Goal: Transaction & Acquisition: Purchase product/service

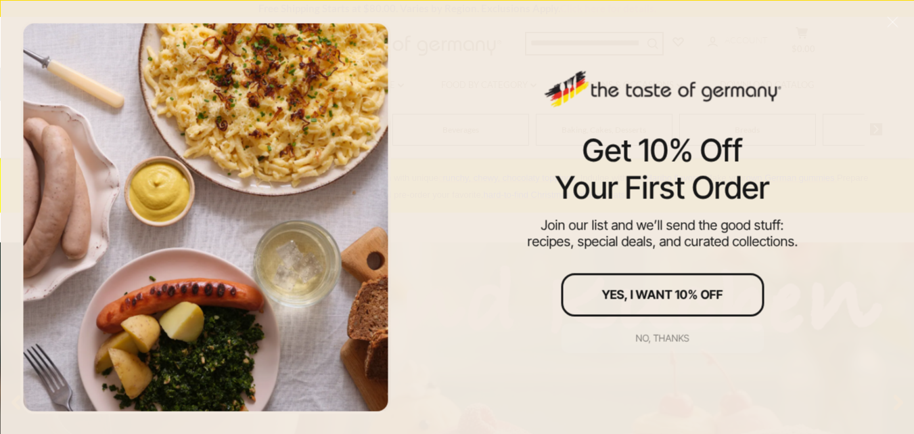
click at [647, 336] on div "No, thanks" at bounding box center [662, 337] width 53 height 9
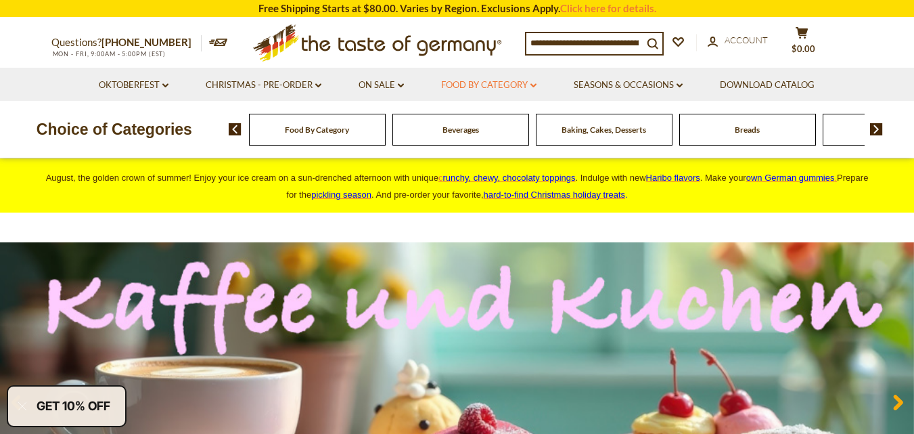
click at [536, 82] on link "Food By Category dropdown_arrow" at bounding box center [488, 85] width 95 height 15
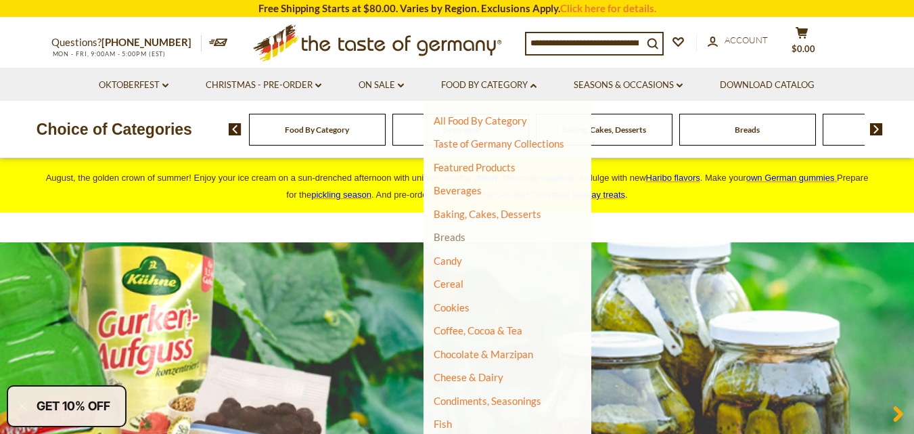
click at [449, 239] on link "Breads" at bounding box center [450, 237] width 32 height 12
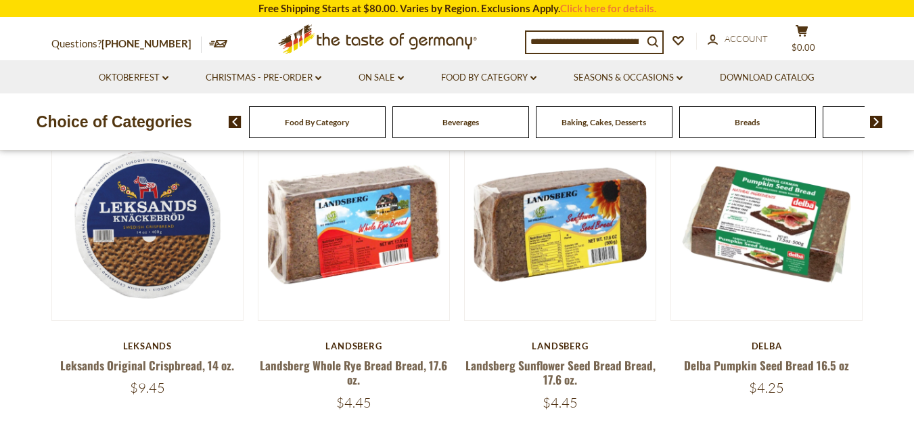
scroll to position [434, 0]
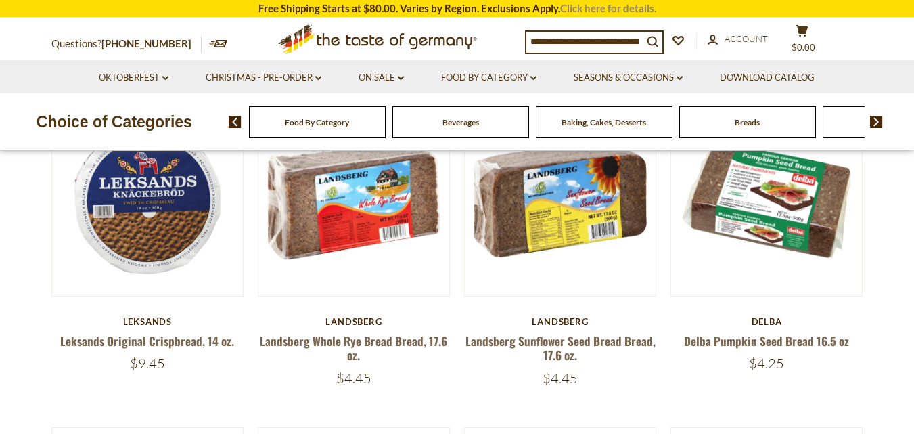
click at [618, 11] on link "Click here for details." at bounding box center [608, 8] width 96 height 12
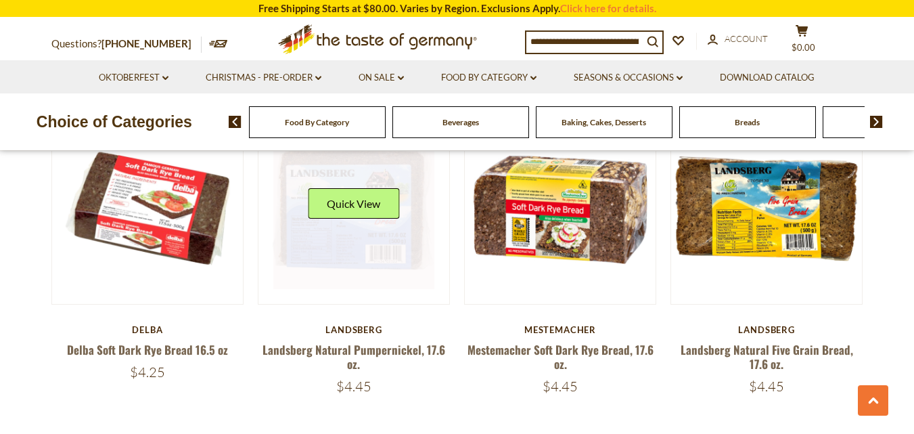
scroll to position [752, 0]
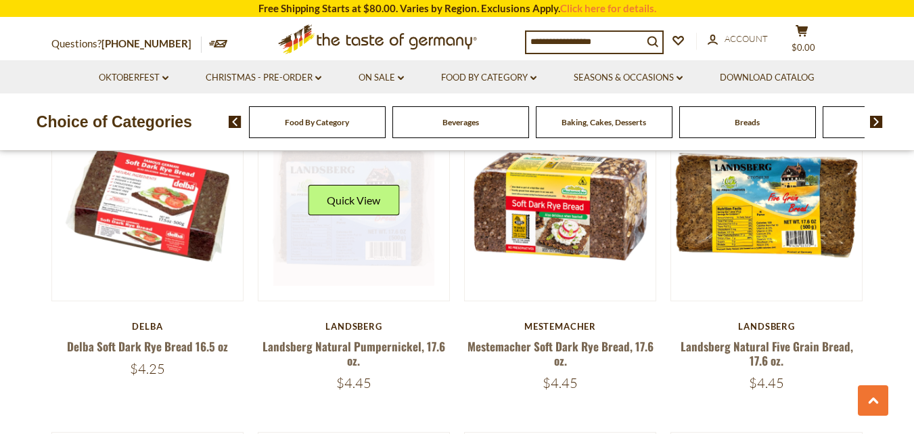
click at [348, 236] on link at bounding box center [353, 204] width 161 height 161
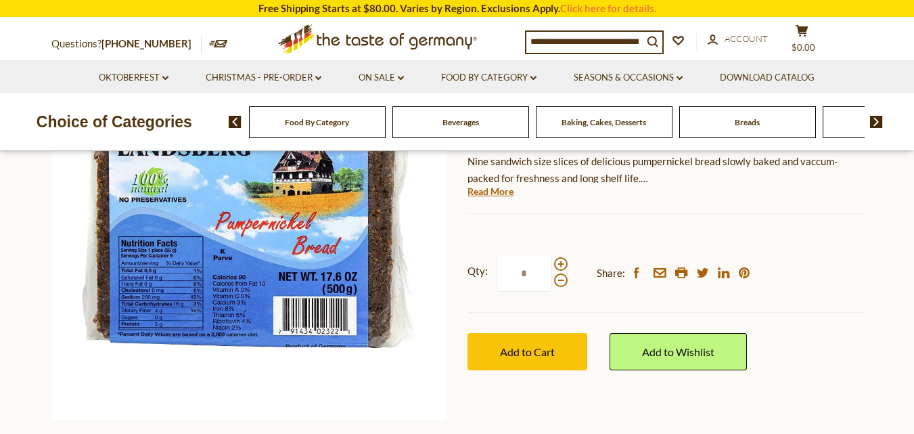
scroll to position [211, 0]
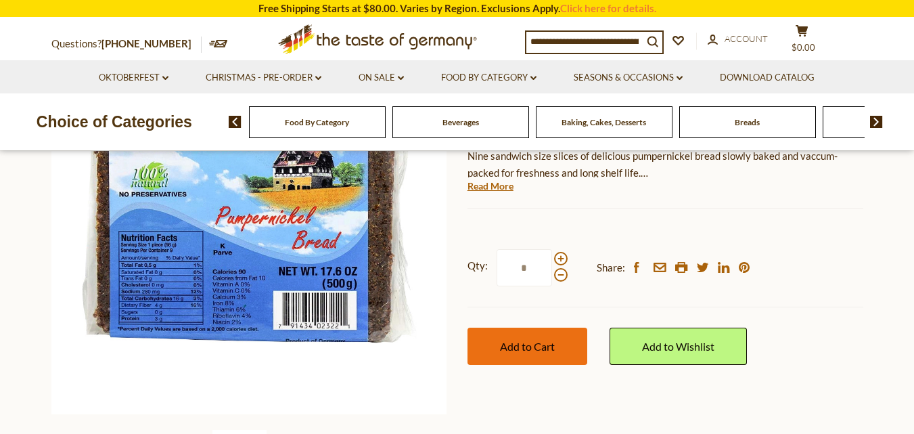
click at [534, 346] on span "Add to Cart" at bounding box center [527, 346] width 55 height 13
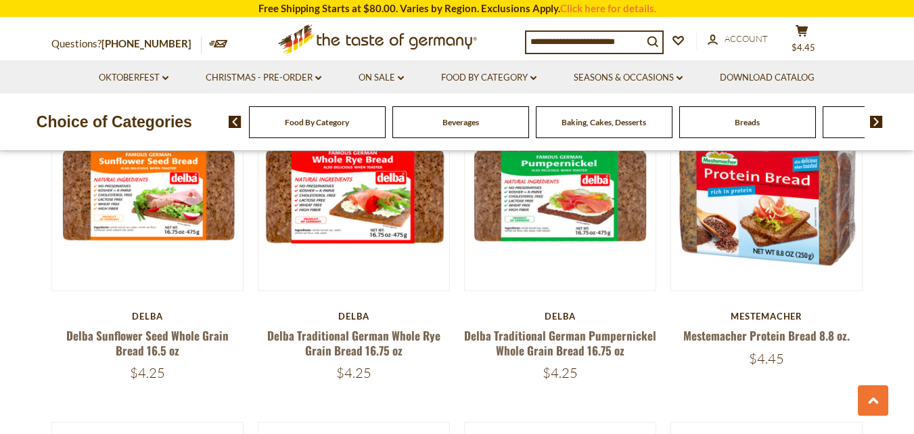
scroll to position [2372, 0]
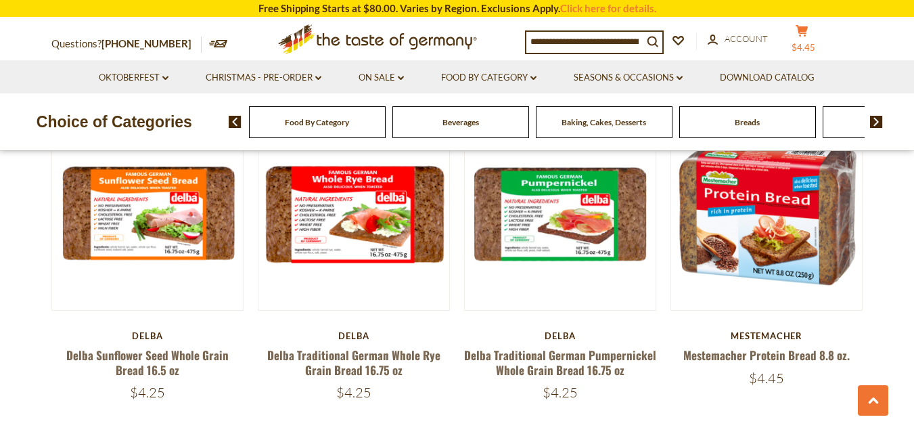
click at [812, 42] on span "$4.45" at bounding box center [803, 47] width 24 height 11
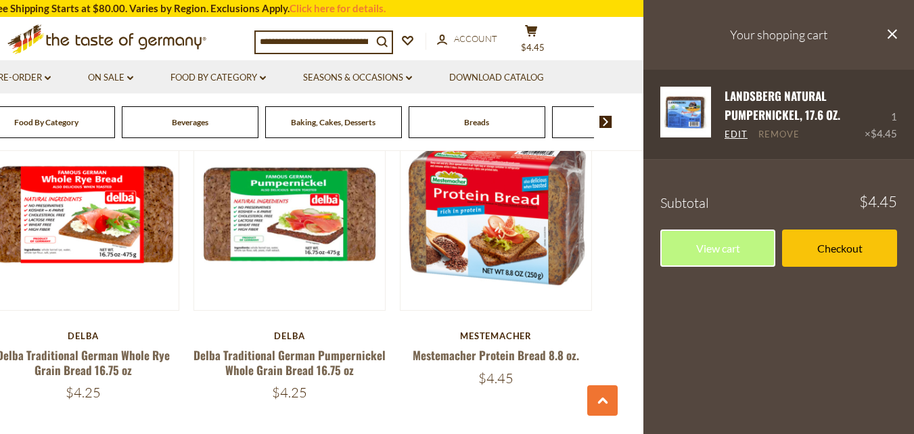
click at [783, 133] on link "Remove" at bounding box center [778, 135] width 41 height 12
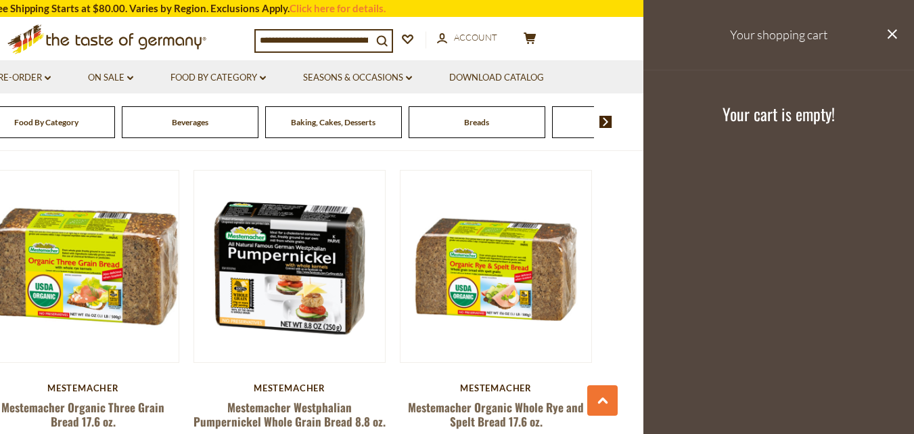
scroll to position [2645, 0]
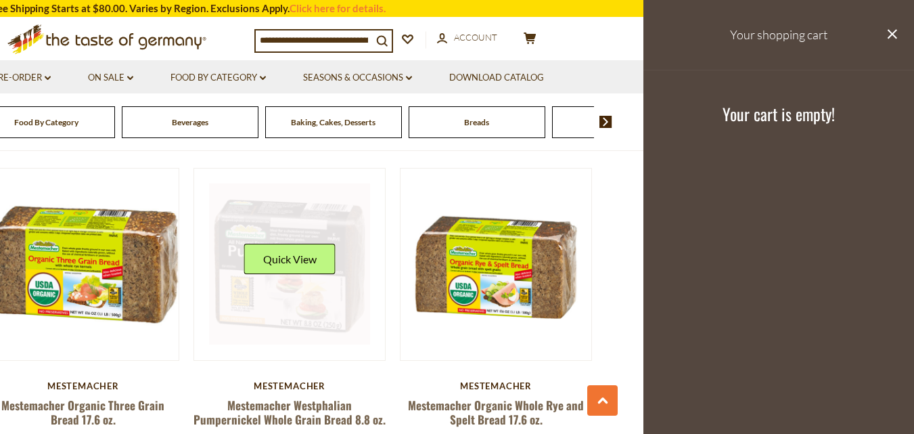
click at [327, 266] on button "Quick View" at bounding box center [289, 259] width 91 height 30
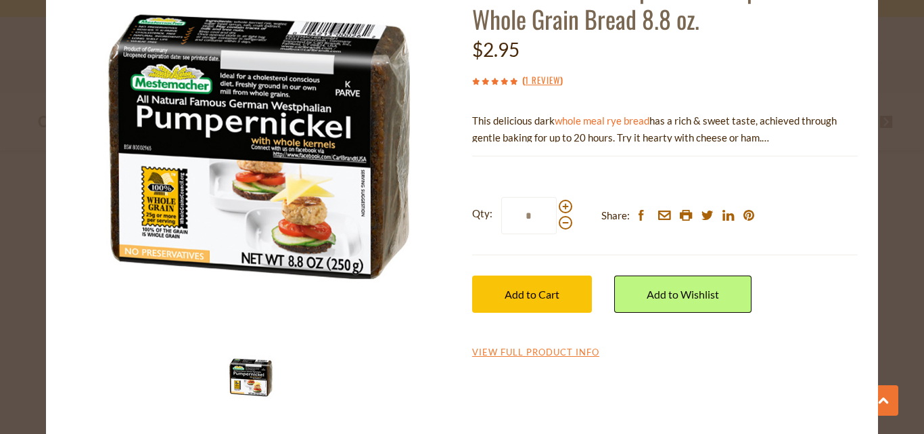
scroll to position [115, 0]
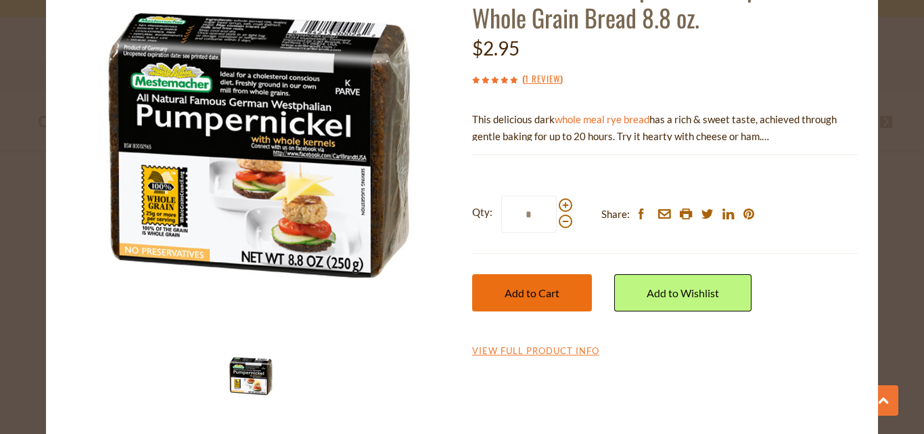
click at [520, 288] on span "Add to Cart" at bounding box center [532, 292] width 55 height 13
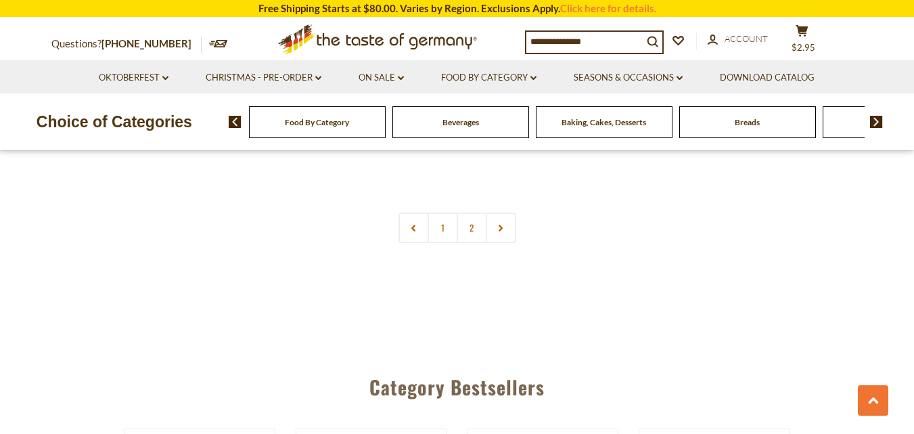
scroll to position [3290, 0]
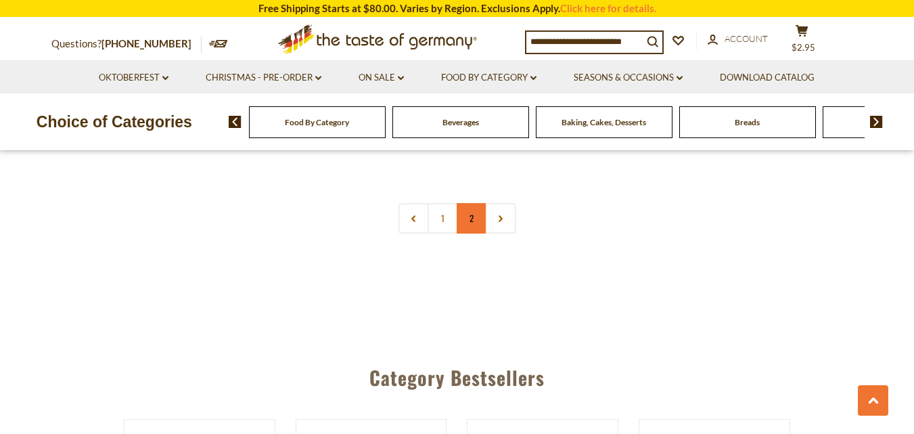
click at [467, 223] on link "2" at bounding box center [472, 218] width 30 height 30
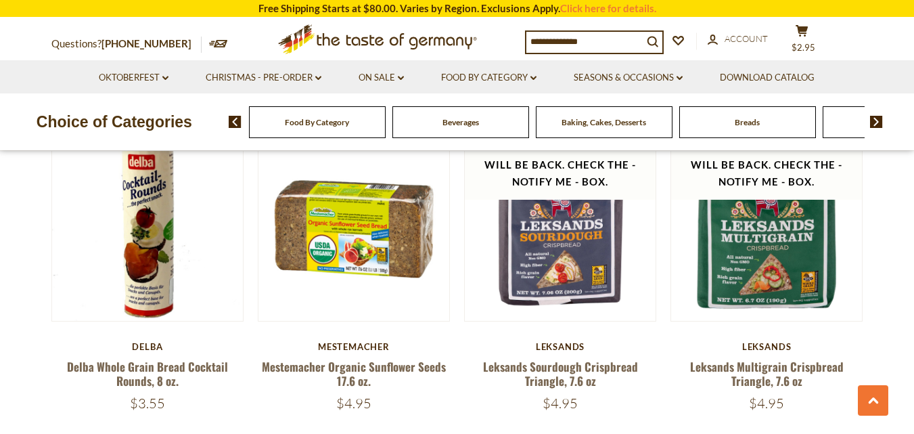
scroll to position [733, 0]
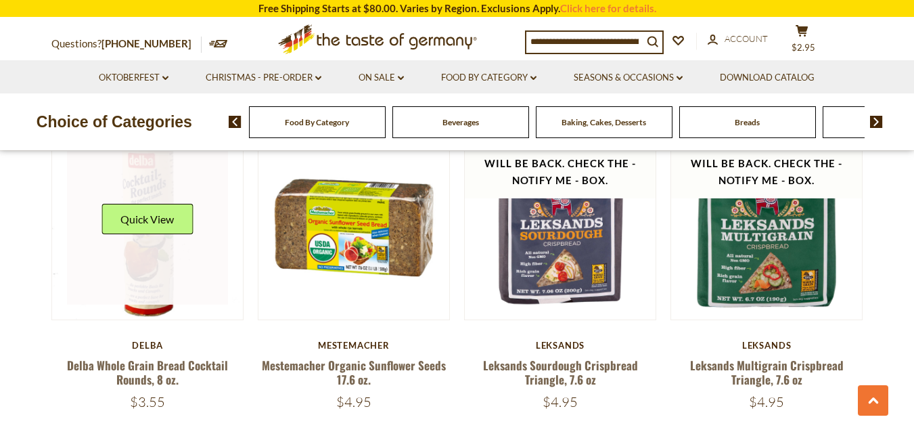
click at [149, 275] on link at bounding box center [147, 223] width 161 height 161
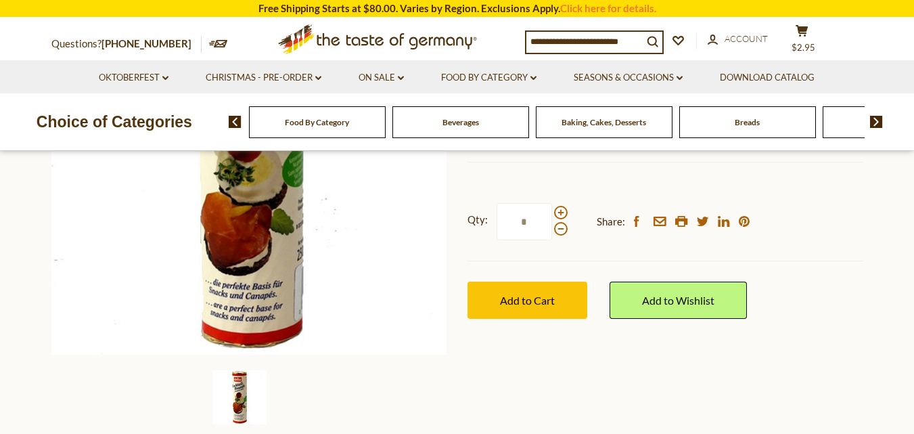
scroll to position [256, 0]
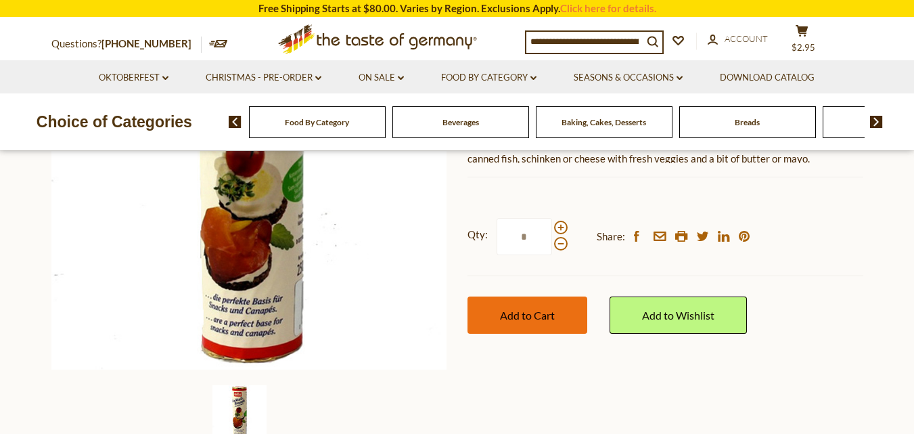
click at [541, 311] on span "Add to Cart" at bounding box center [527, 314] width 55 height 13
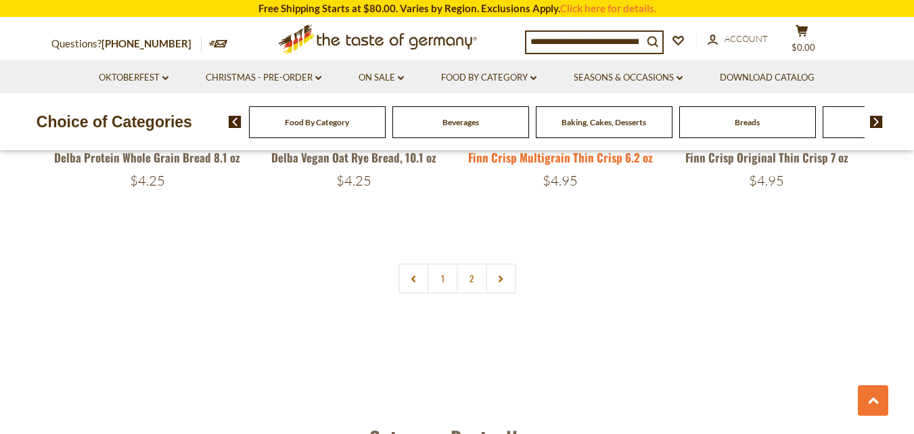
scroll to position [1925, 0]
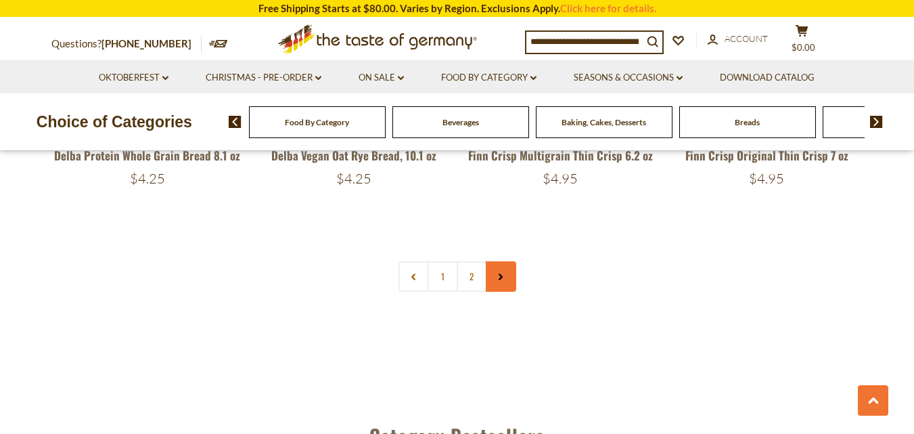
click at [504, 273] on icon at bounding box center [501, 276] width 8 height 7
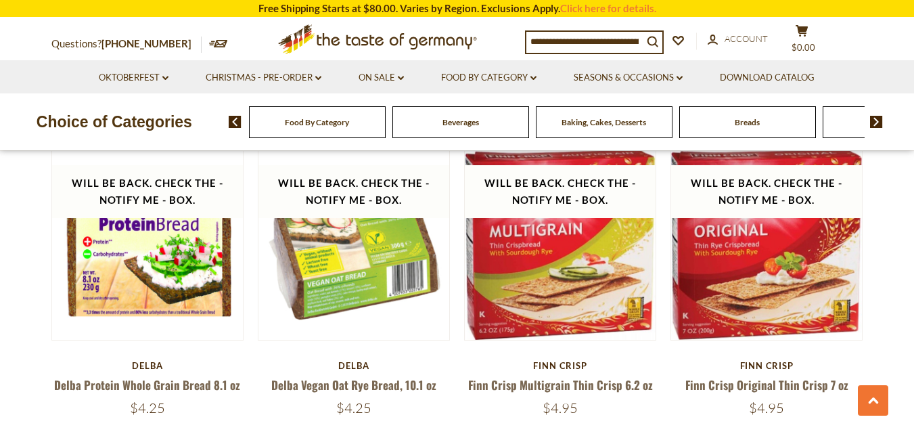
scroll to position [1728, 0]
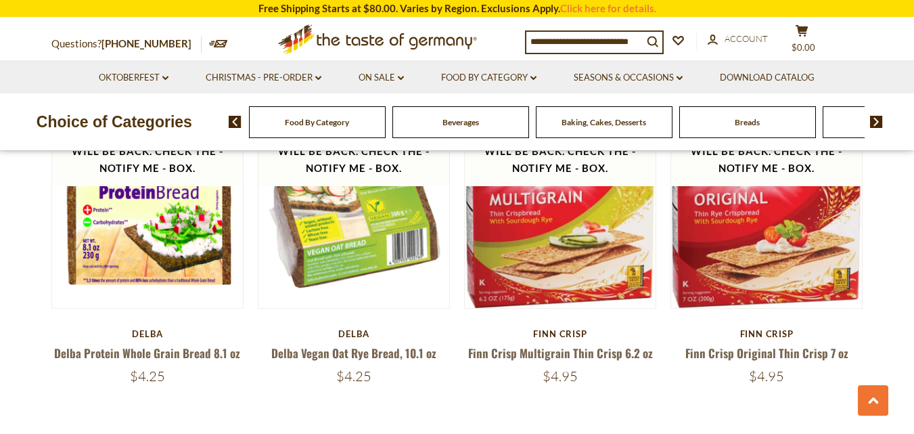
scroll to position [1925, 0]
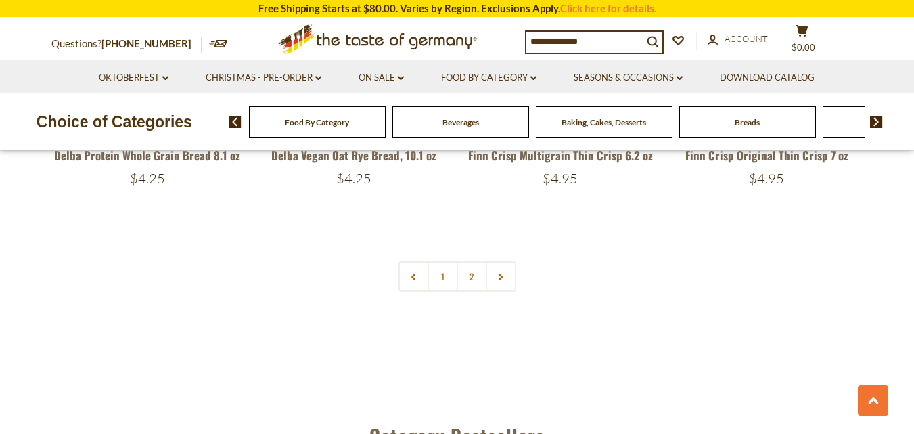
click at [329, 127] on span "Food By Category" at bounding box center [317, 122] width 64 height 10
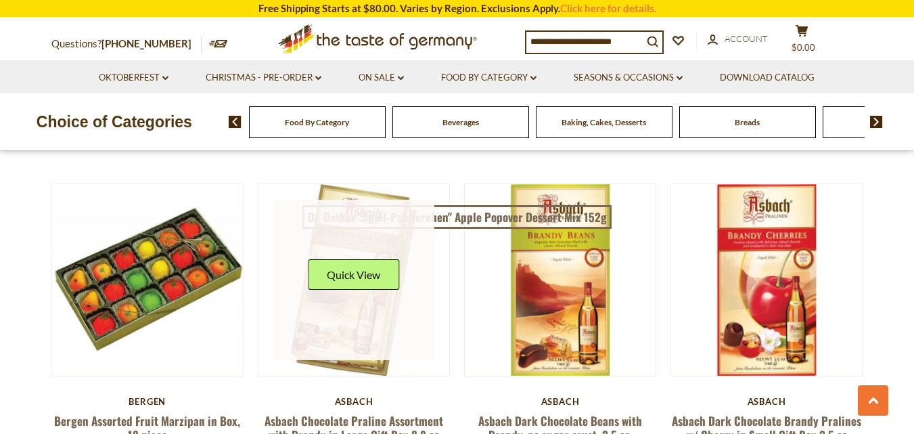
scroll to position [2104, 0]
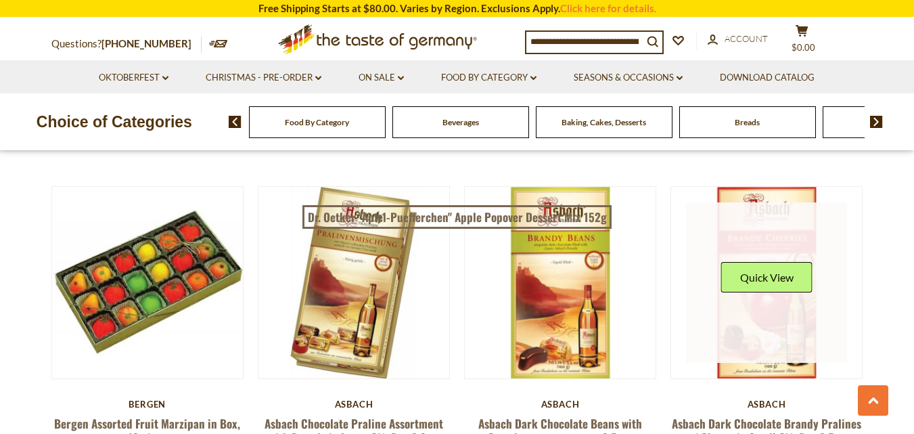
drag, startPoint x: 444, startPoint y: 324, endPoint x: 687, endPoint y: 310, distance: 242.6
click at [687, 310] on link at bounding box center [766, 282] width 161 height 161
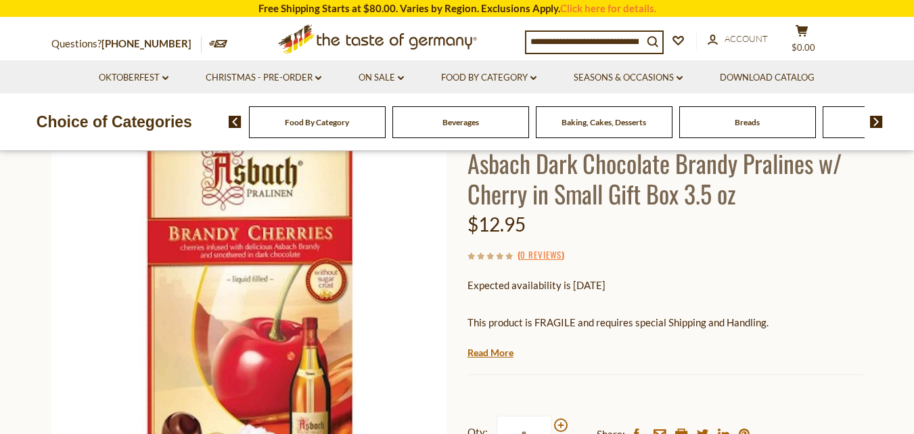
scroll to position [116, 0]
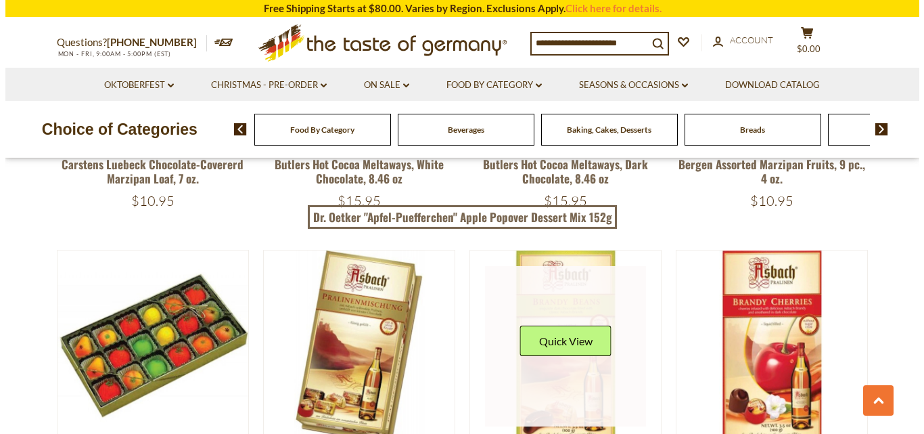
scroll to position [2104, 0]
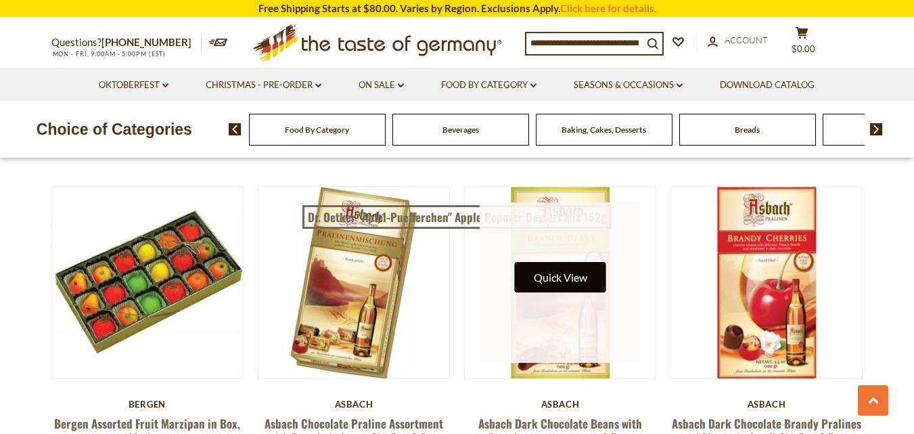
click at [535, 278] on button "Quick View" at bounding box center [560, 277] width 91 height 30
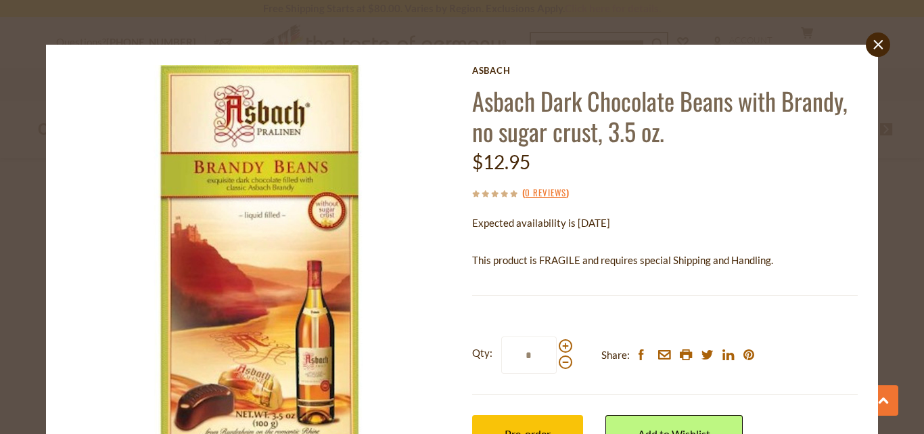
scroll to position [0, 0]
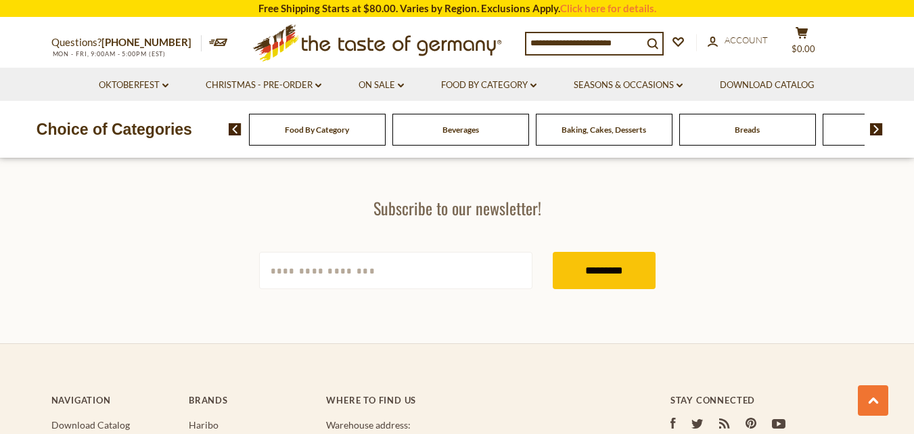
scroll to position [1925, 0]
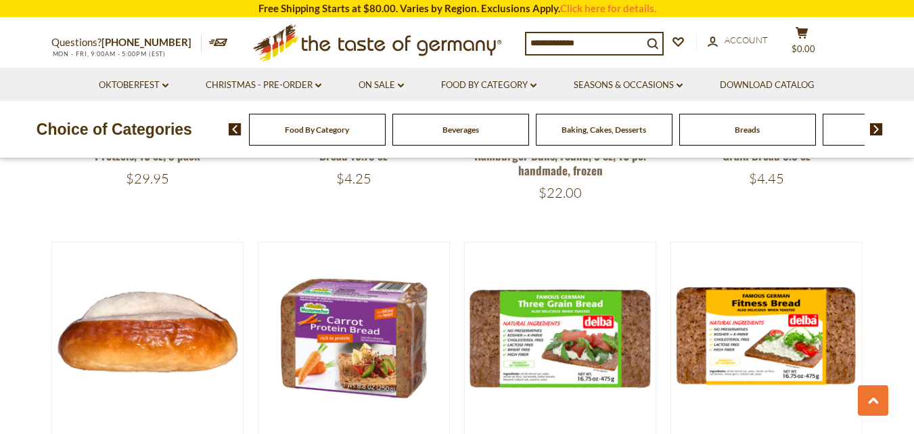
drag, startPoint x: 108, startPoint y: 97, endPoint x: 93, endPoint y: 83, distance: 21.1
click at [93, 83] on li "Oktoberfest dropdown_arrow All Oktoberfest Oktoberfest Foods Party Supplies" at bounding box center [133, 84] width 105 height 33
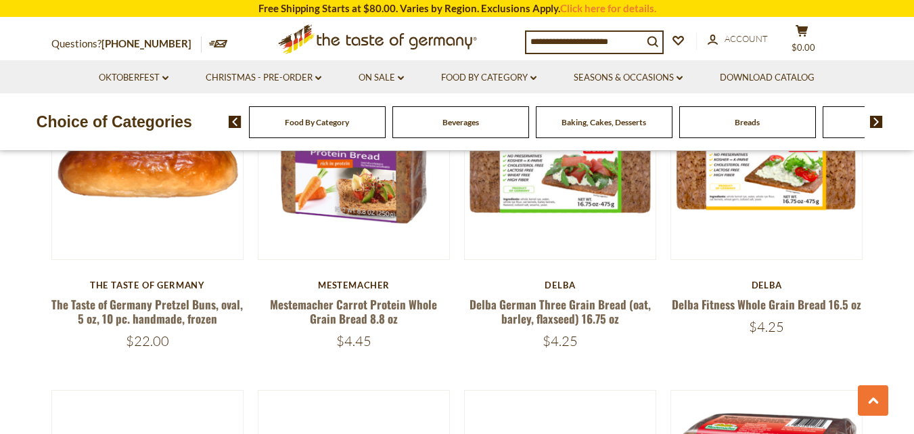
scroll to position [2099, 0]
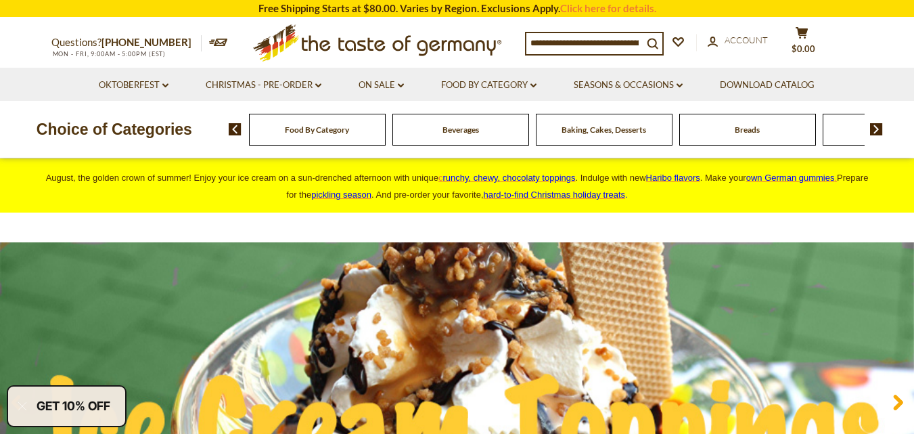
click at [340, 141] on div "Food By Category" at bounding box center [317, 130] width 137 height 32
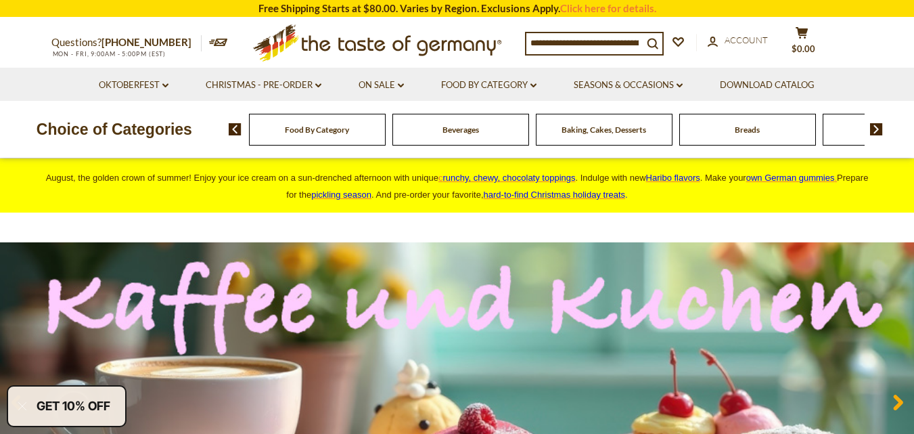
click at [335, 141] on div "Food By Category" at bounding box center [317, 130] width 137 height 32
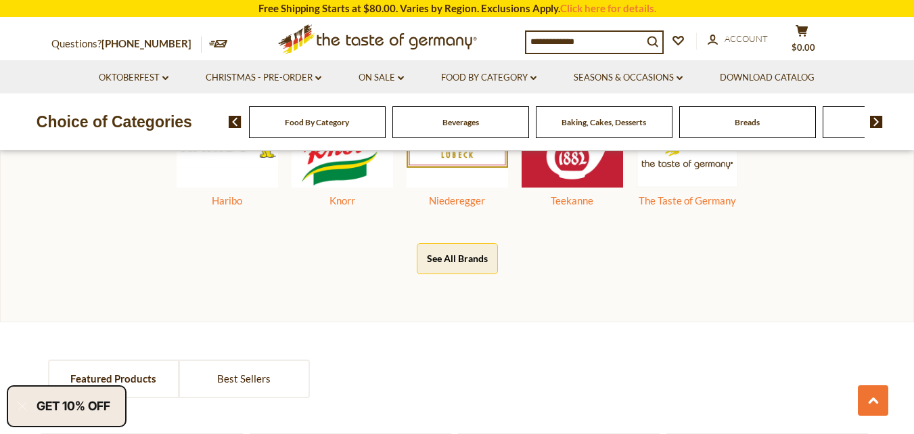
scroll to position [787, 0]
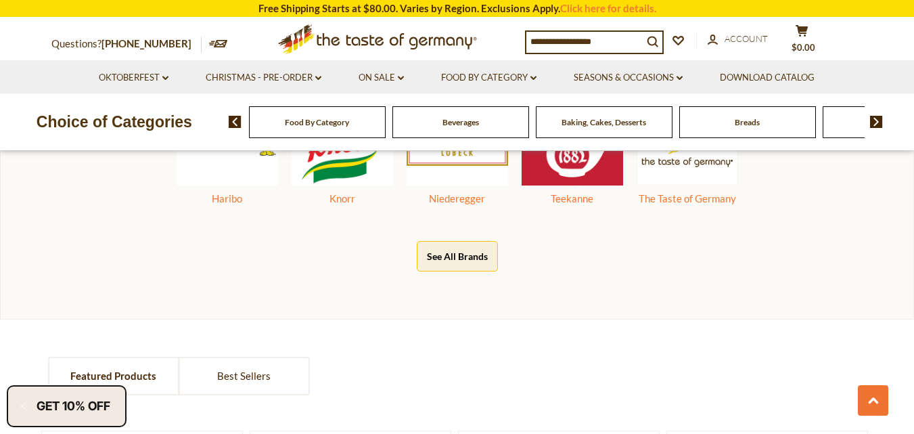
click at [451, 258] on button "See All Brands" at bounding box center [457, 256] width 81 height 30
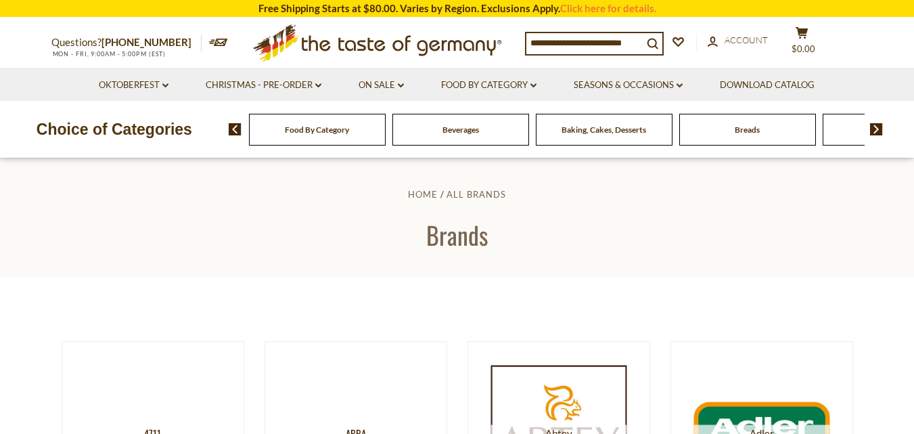
click at [344, 137] on div "Food By Category" at bounding box center [317, 130] width 137 height 32
click at [235, 131] on img at bounding box center [235, 129] width 13 height 12
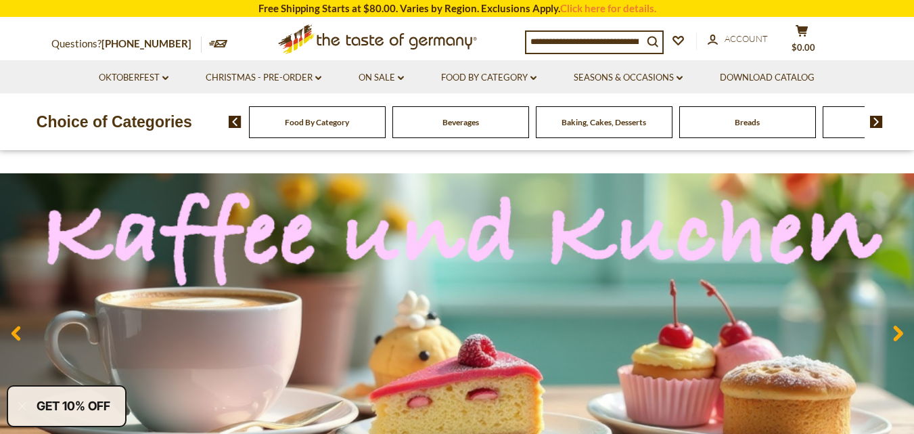
scroll to position [39, 0]
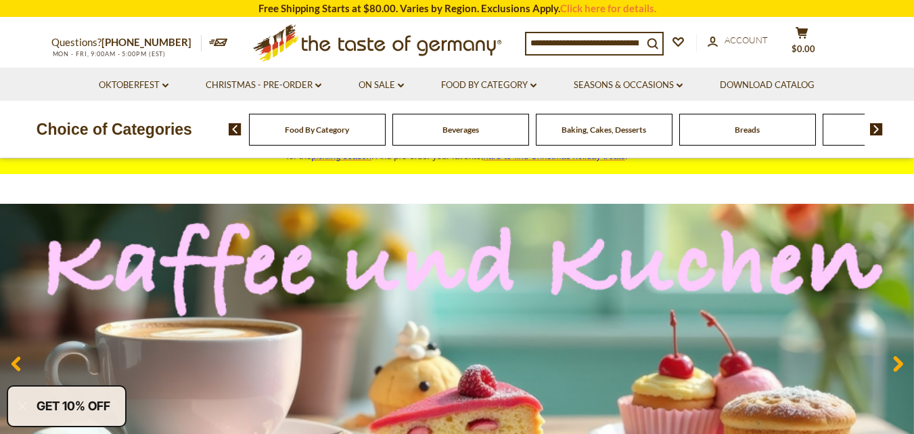
click at [350, 138] on div "Food By Category" at bounding box center [317, 130] width 137 height 32
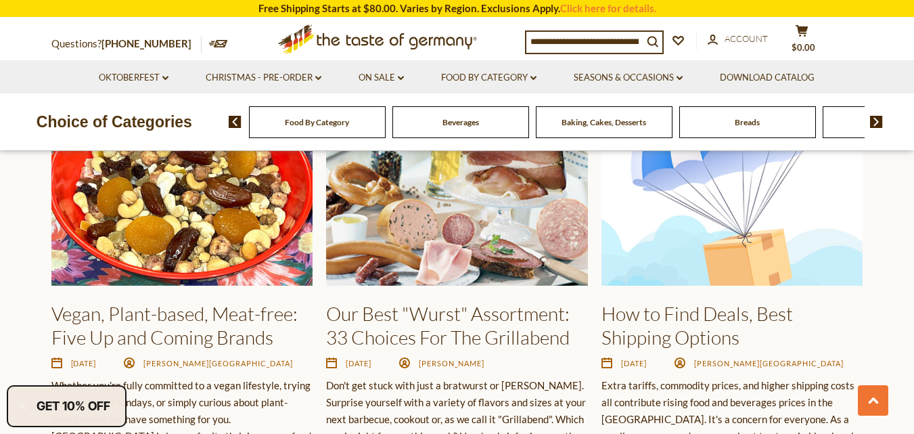
scroll to position [2004, 0]
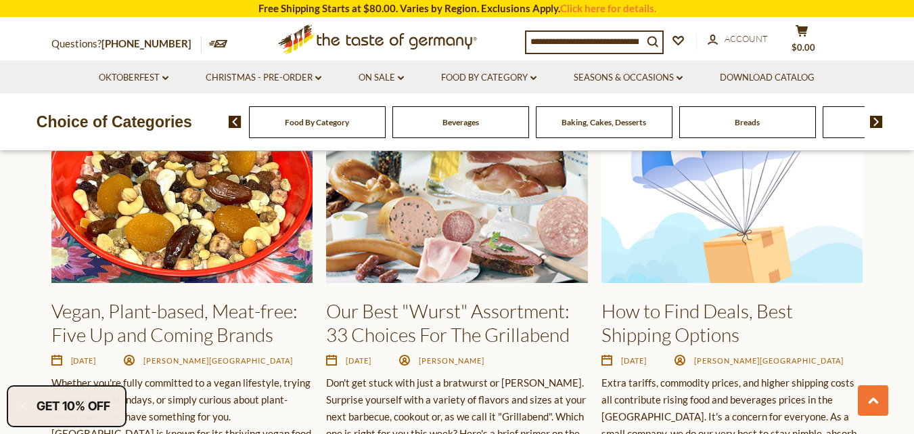
click at [474, 225] on img at bounding box center [456, 185] width 261 height 196
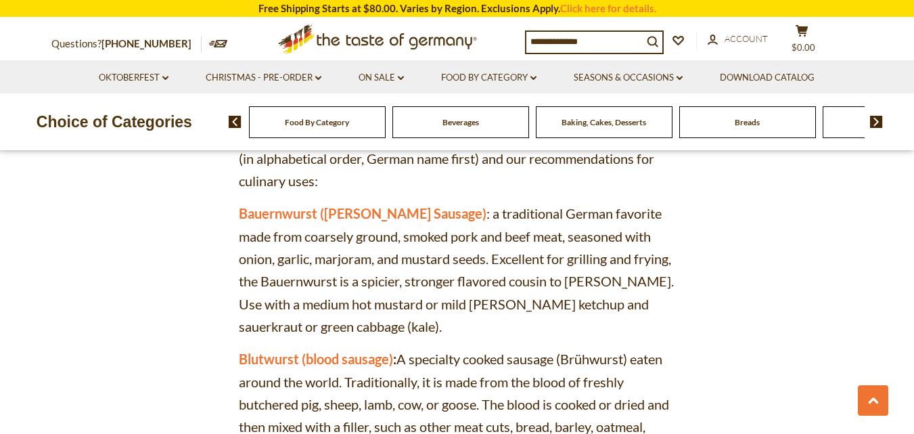
scroll to position [1241, 0]
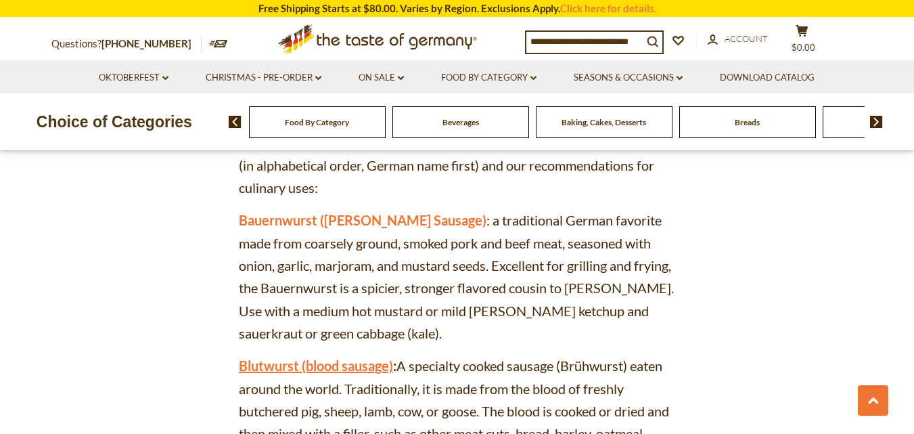
click at [362, 357] on link "Blutwurst (blood sausage)" at bounding box center [316, 365] width 154 height 16
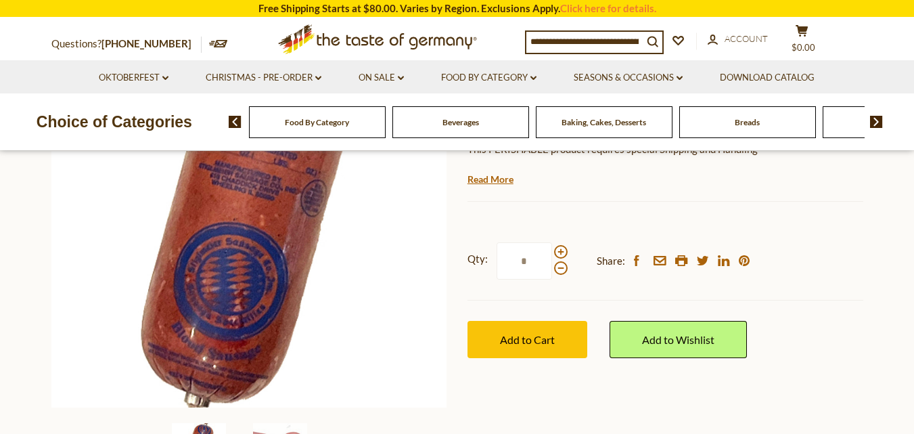
scroll to position [219, 0]
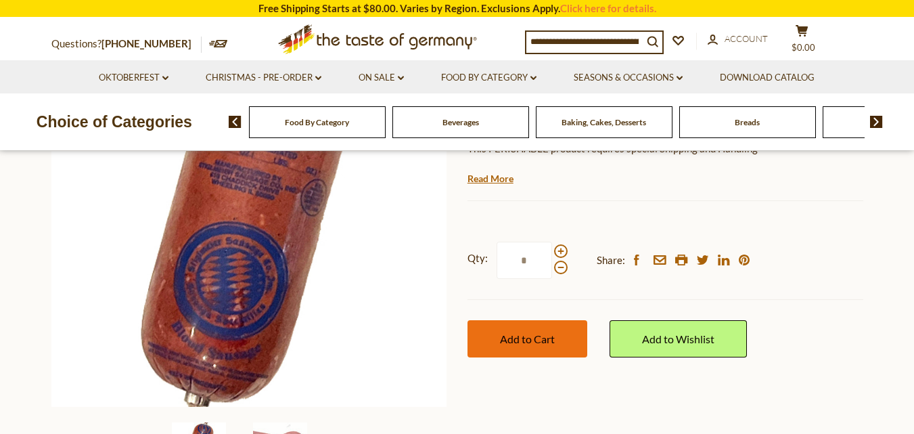
click at [530, 344] on span "Add to Cart" at bounding box center [527, 338] width 55 height 13
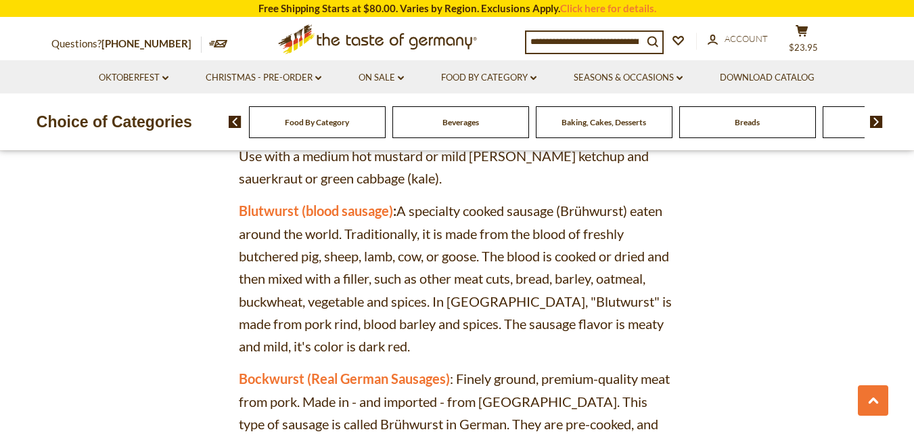
scroll to position [1398, 0]
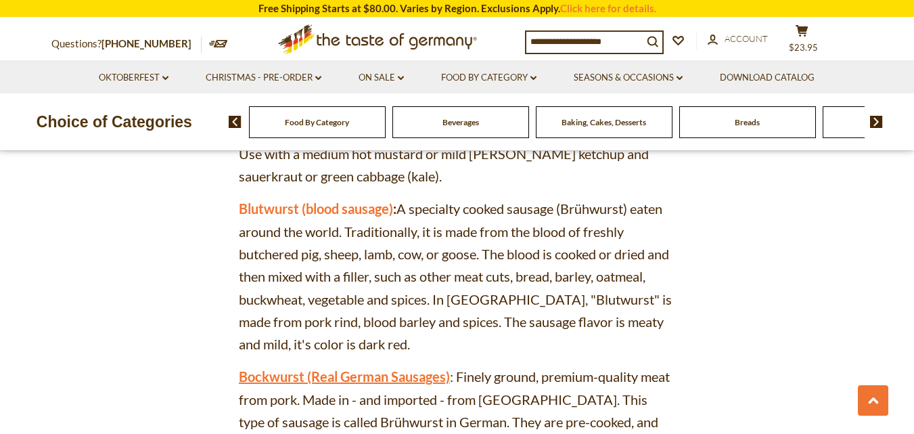
click at [350, 368] on link "Bockwurst (Real German Sausages)" at bounding box center [344, 376] width 211 height 16
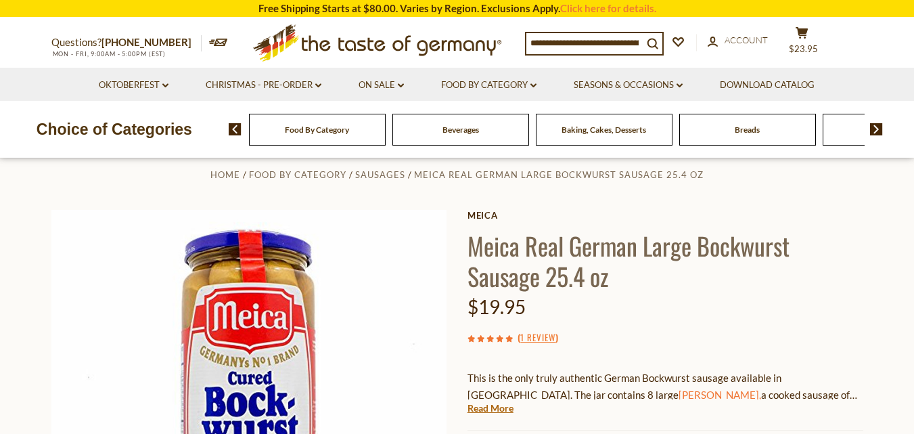
scroll to position [20, 0]
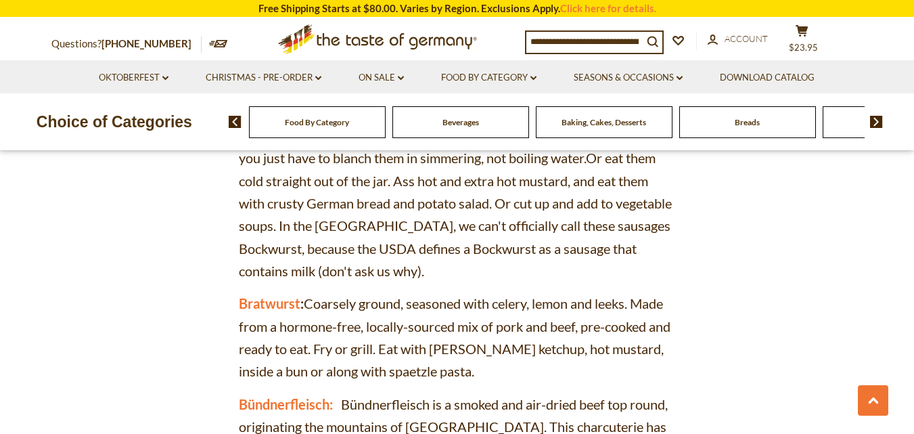
scroll to position [1692, 0]
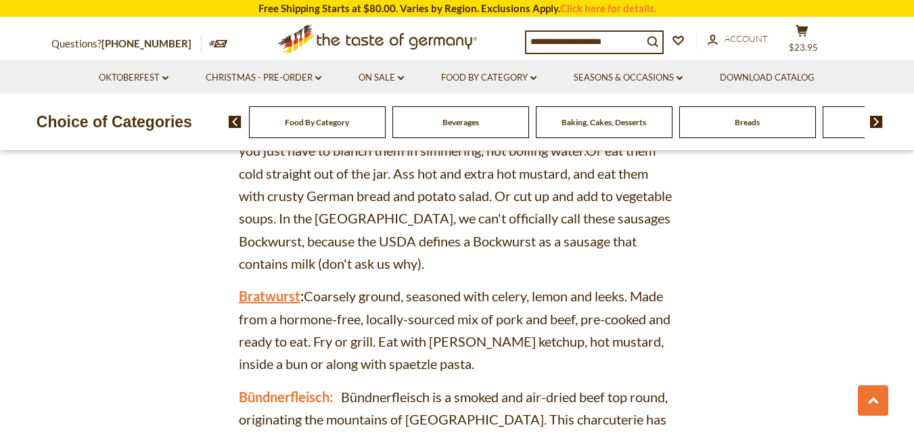
click at [277, 288] on link "Bratwurst" at bounding box center [270, 296] width 62 height 16
click at [308, 388] on link "Bündnerfleisch:" at bounding box center [286, 396] width 94 height 16
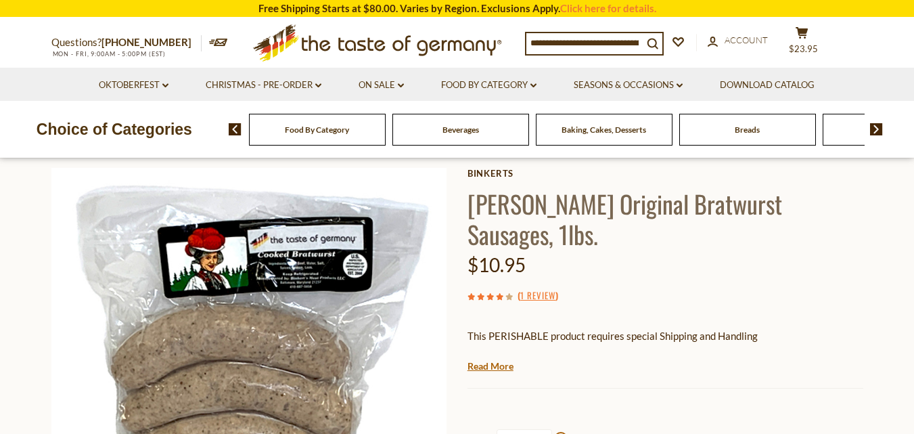
scroll to position [64, 0]
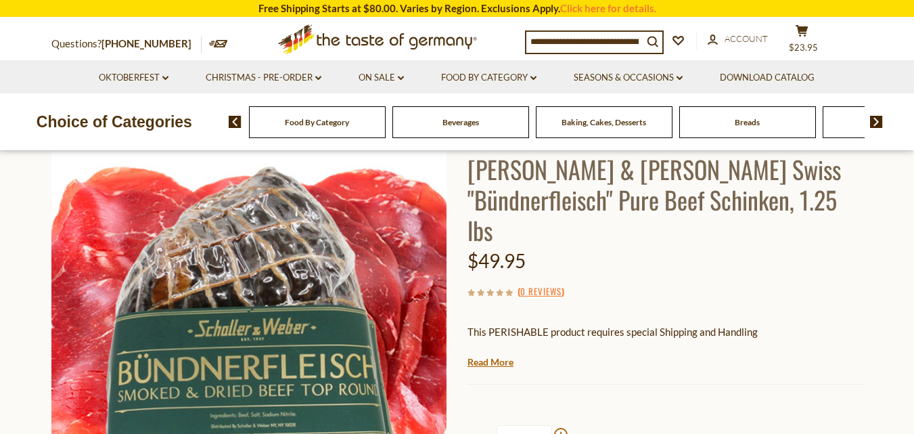
scroll to position [95, 0]
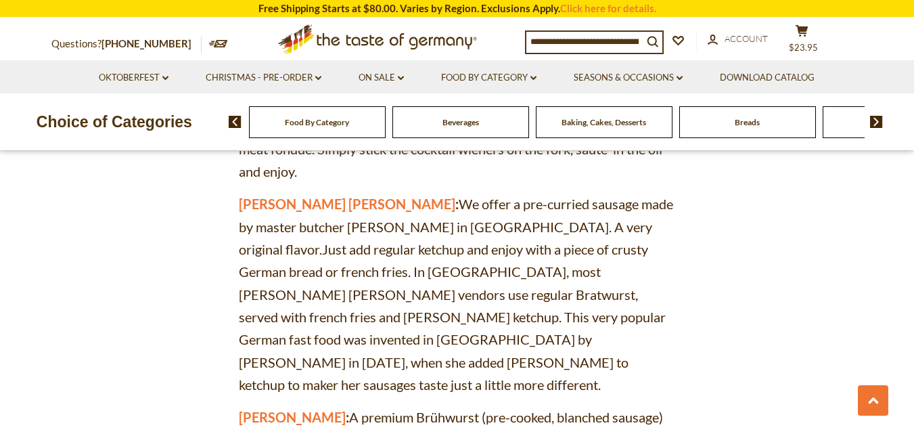
scroll to position [2113, 0]
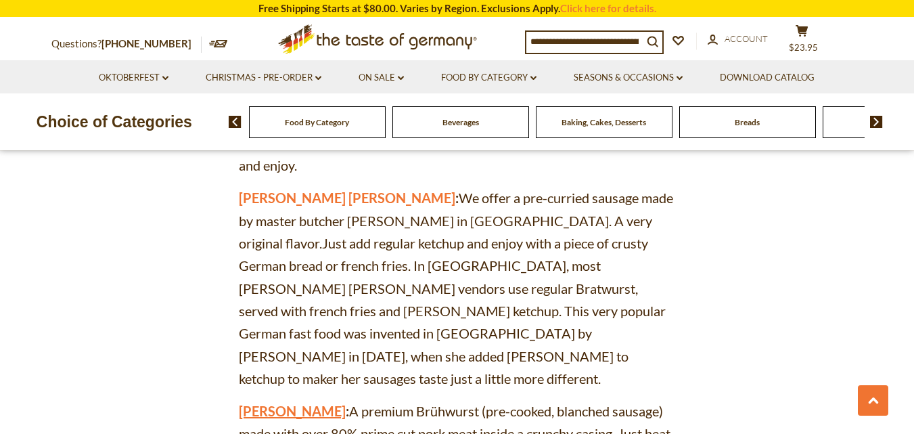
click at [284, 403] on link "[PERSON_NAME]" at bounding box center [292, 411] width 107 height 16
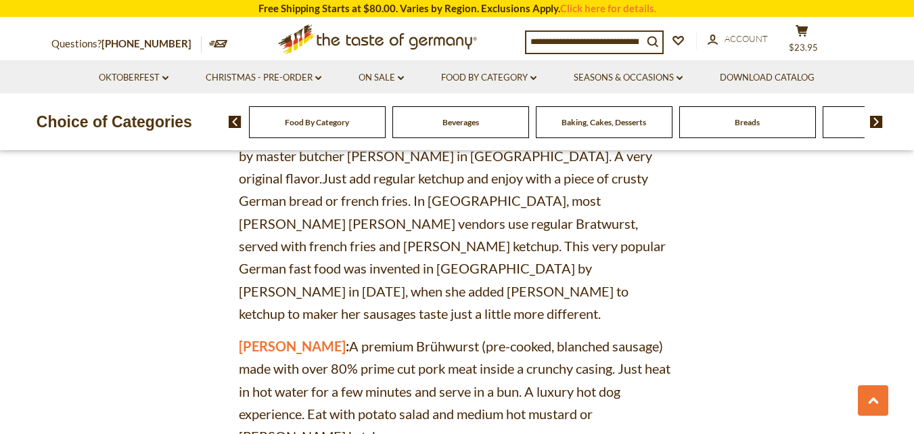
scroll to position [2221, 0]
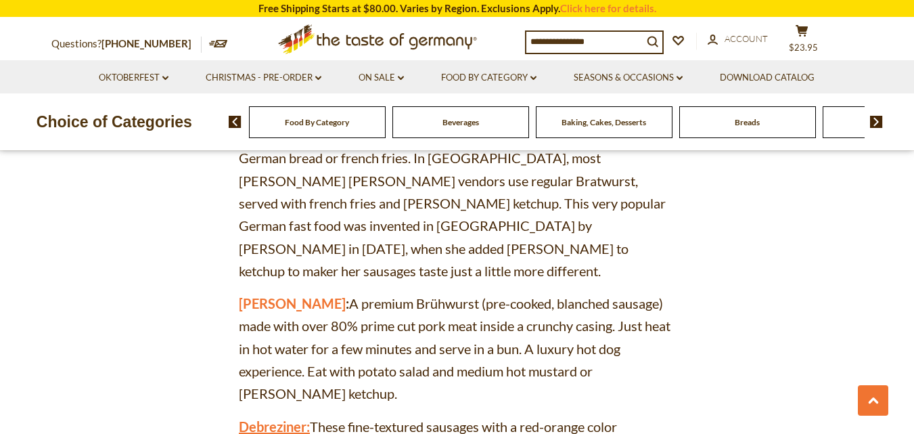
click at [276, 418] on link "Debreziner:" at bounding box center [274, 426] width 71 height 16
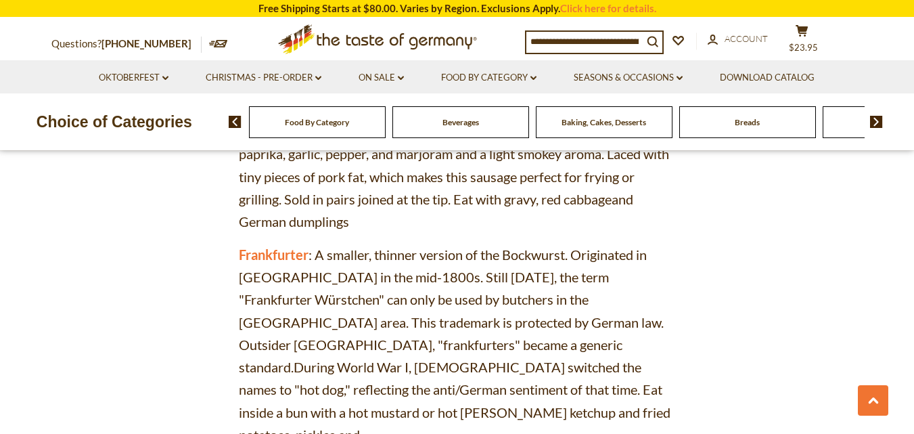
scroll to position [2563, 0]
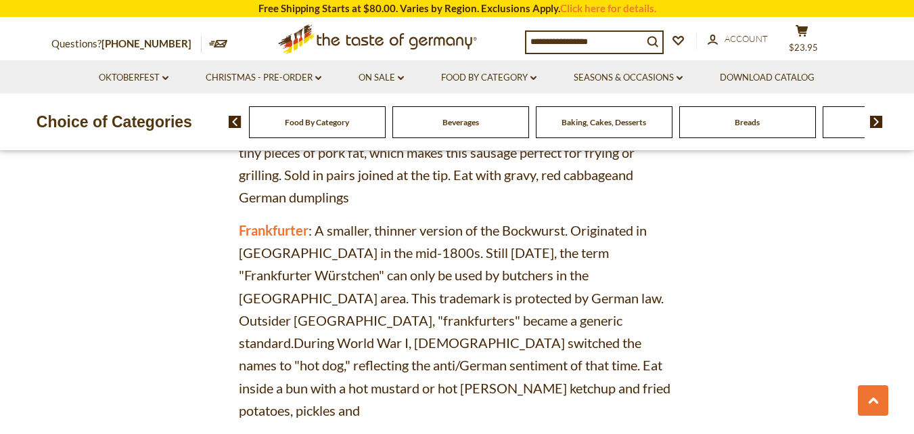
click at [374, 433] on link "Gänseleberpastete (Goose Liver [PERSON_NAME]):" at bounding box center [393, 442] width 309 height 16
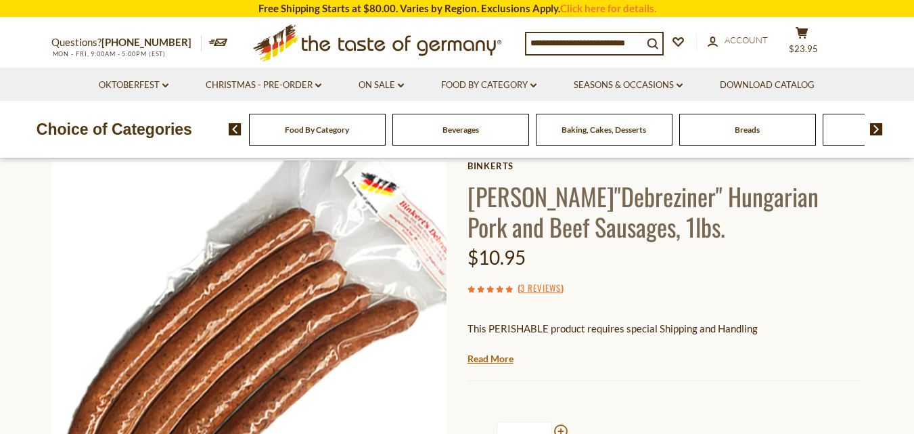
scroll to position [89, 0]
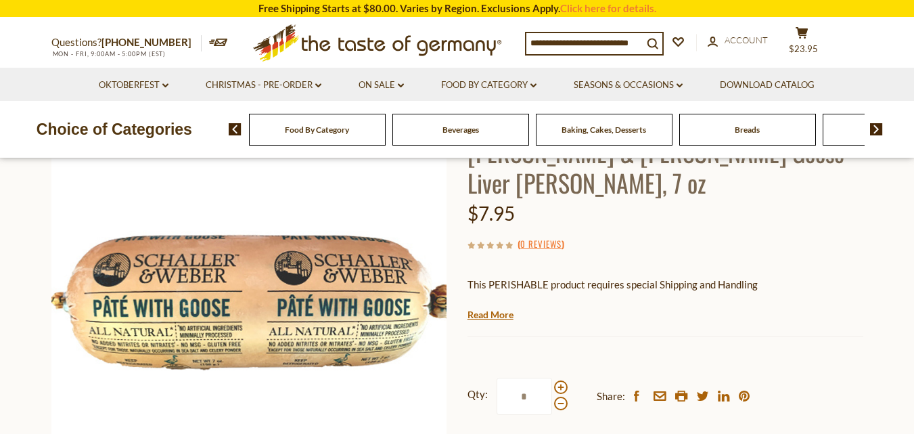
scroll to position [114, 0]
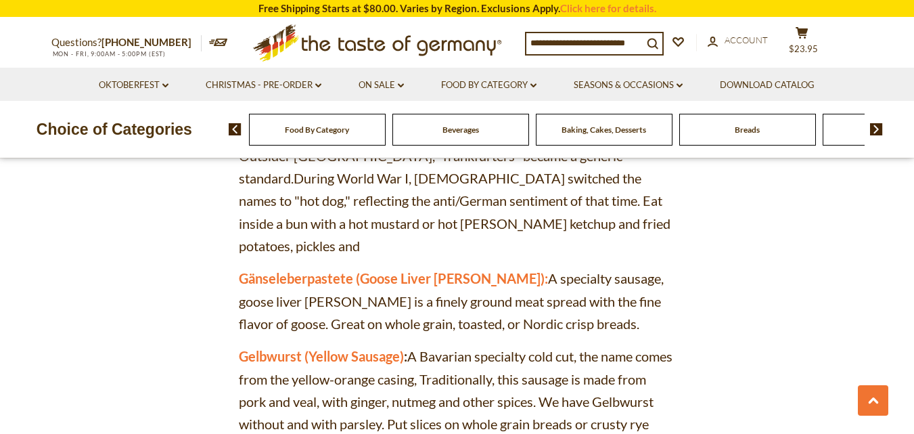
scroll to position [2743, 0]
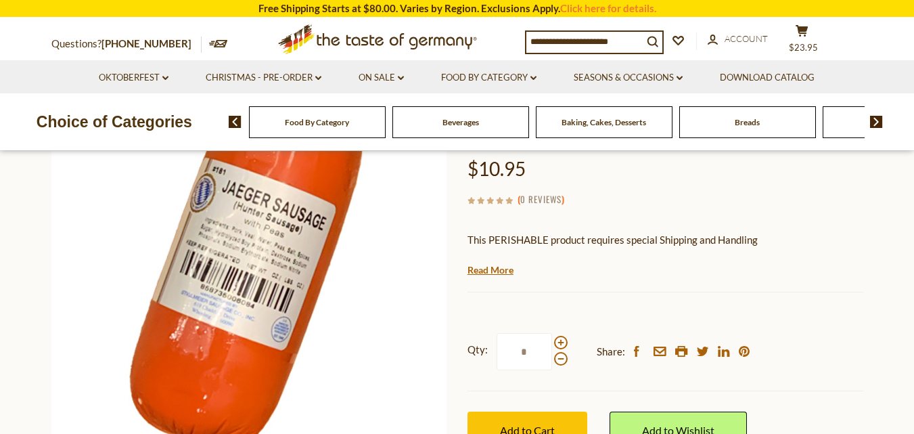
scroll to position [157, 0]
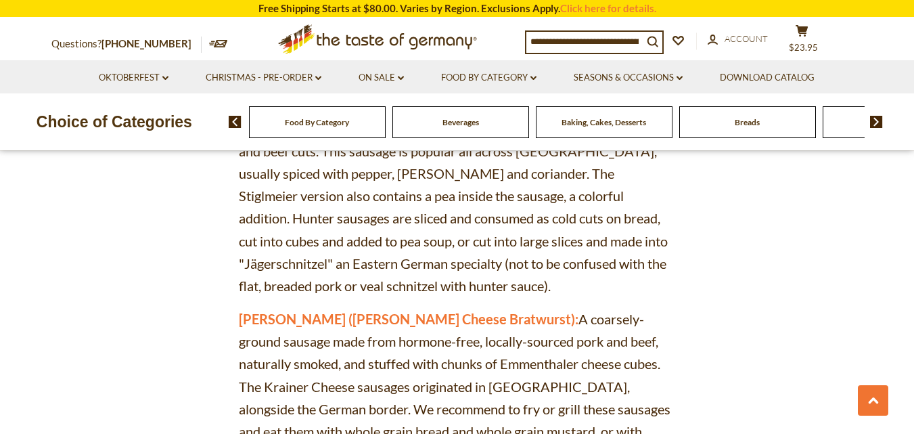
scroll to position [3103, 0]
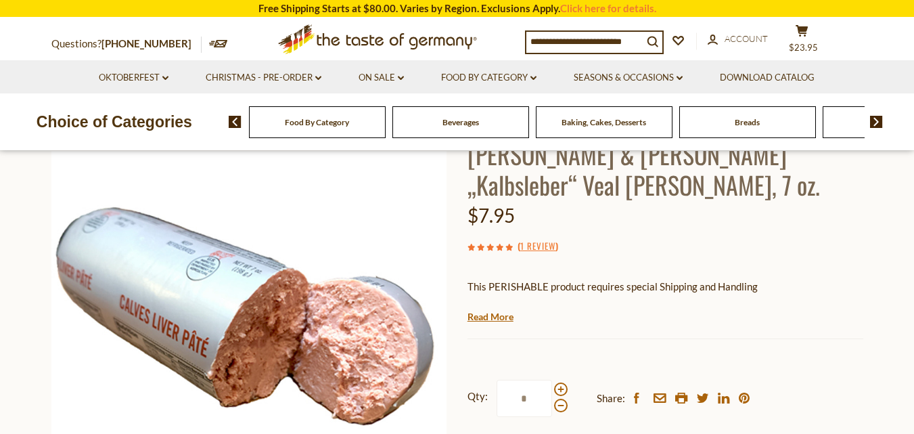
scroll to position [114, 0]
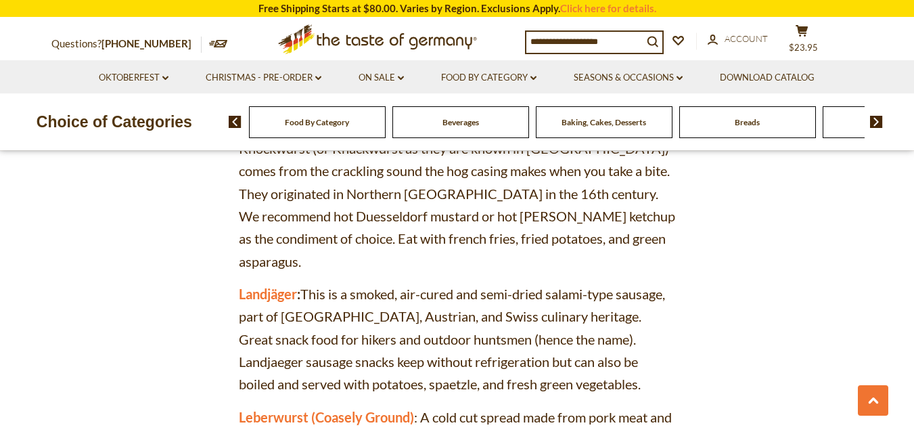
scroll to position [3644, 0]
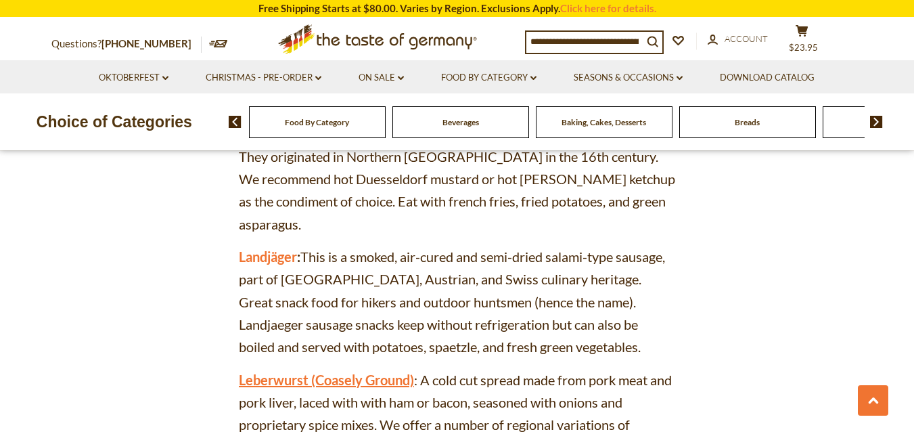
click at [285, 371] on link "Leberwurst (Coasely Ground)" at bounding box center [326, 379] width 175 height 16
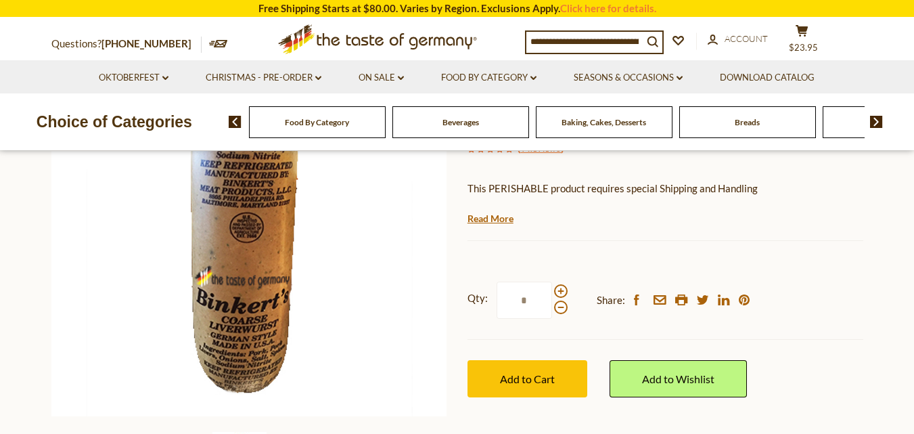
scroll to position [210, 0]
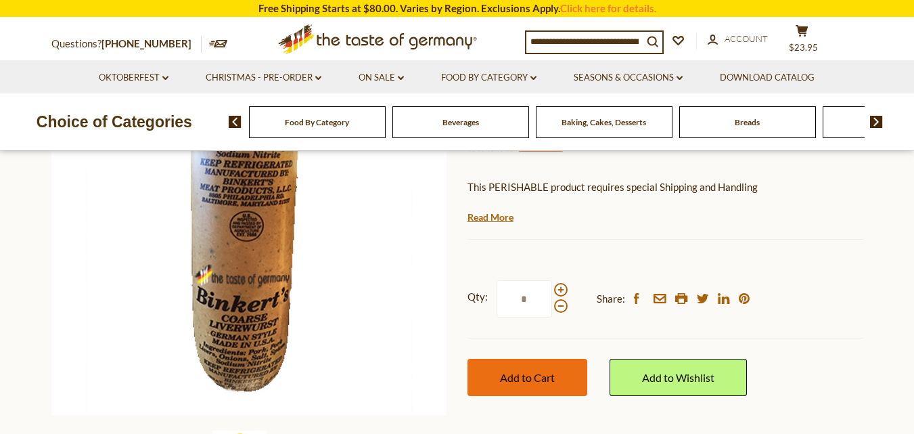
click at [518, 380] on span "Add to Cart" at bounding box center [527, 377] width 55 height 13
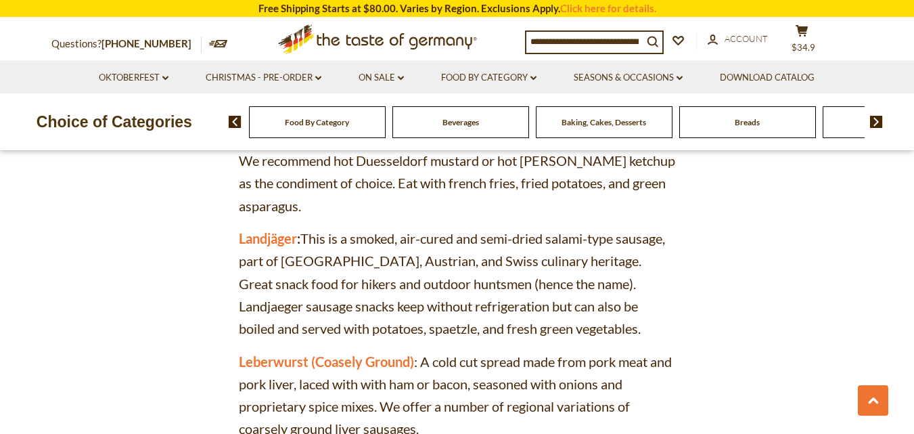
scroll to position [3684, 0]
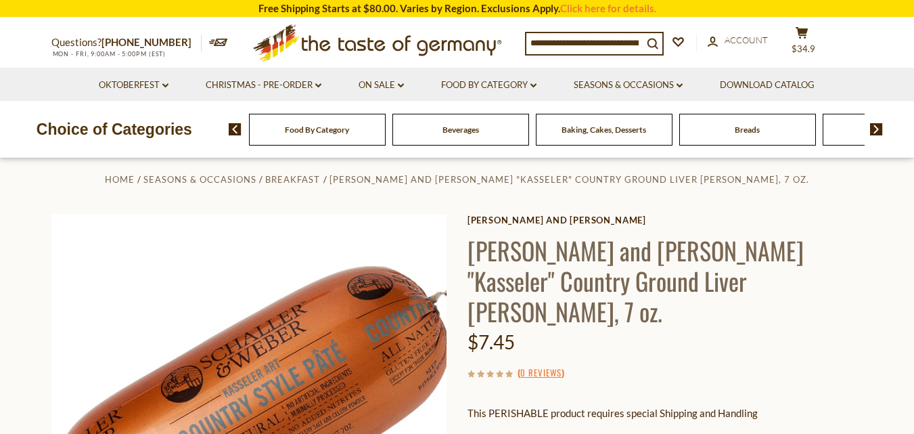
scroll to position [70, 0]
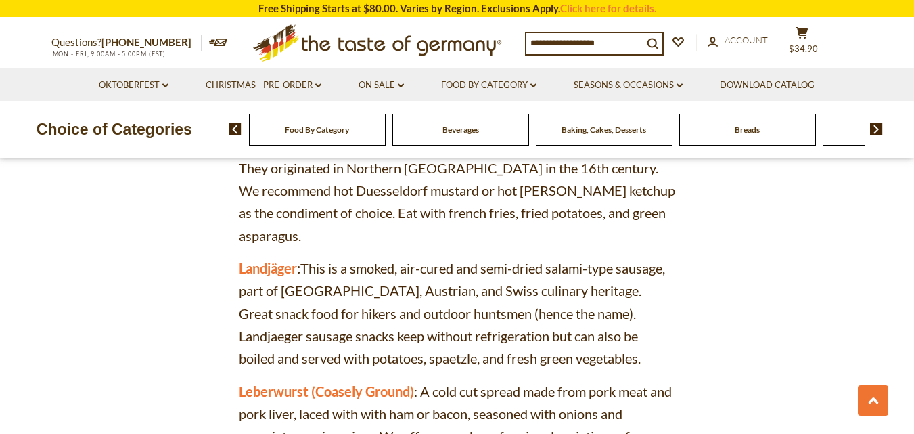
scroll to position [3684, 0]
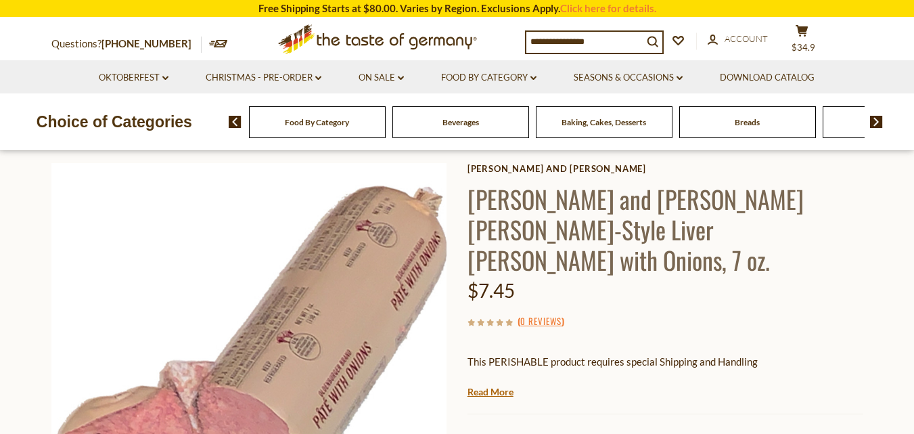
scroll to position [110, 0]
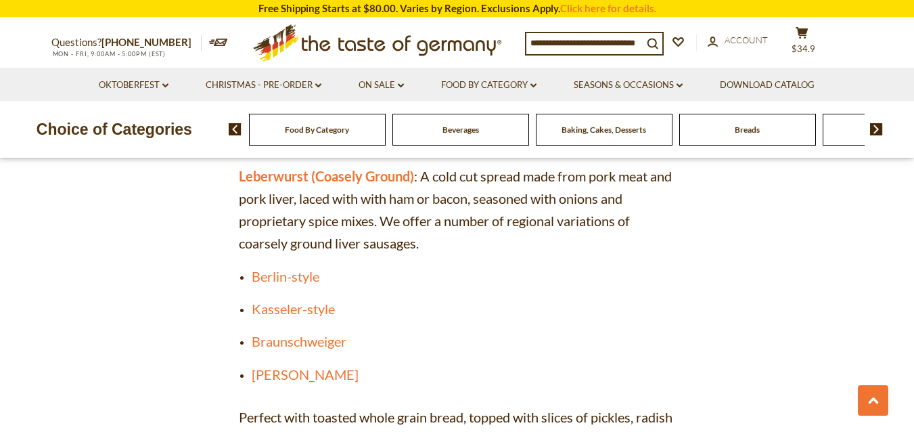
scroll to position [3849, 0]
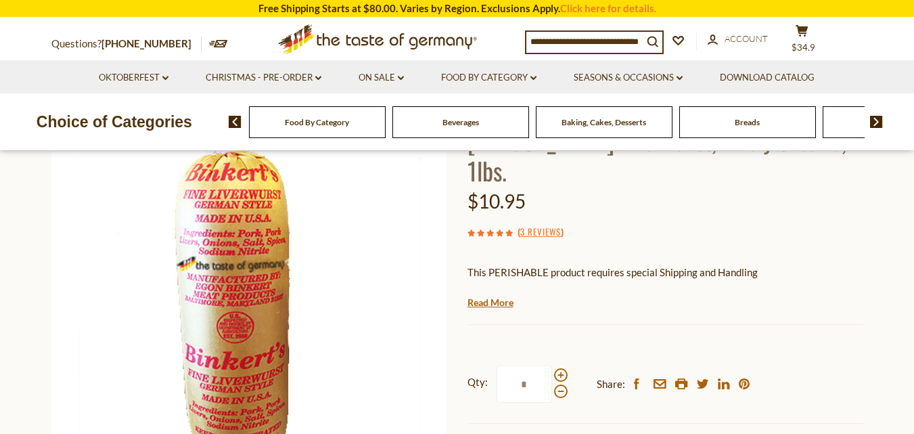
scroll to position [119, 0]
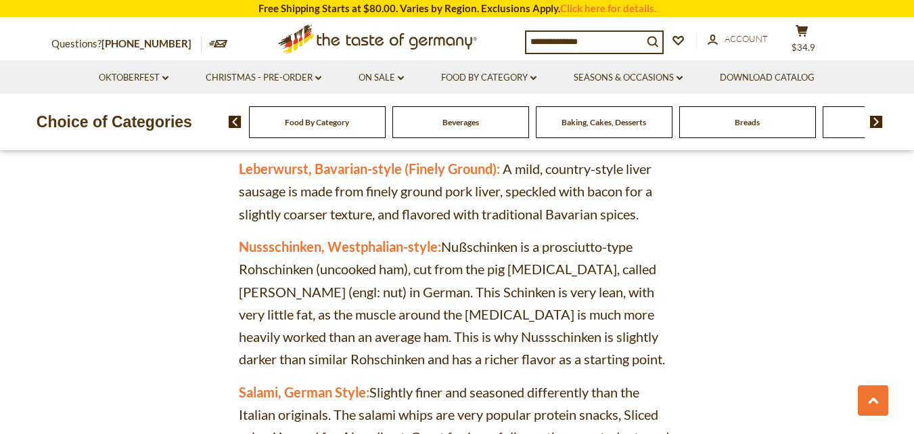
scroll to position [4174, 0]
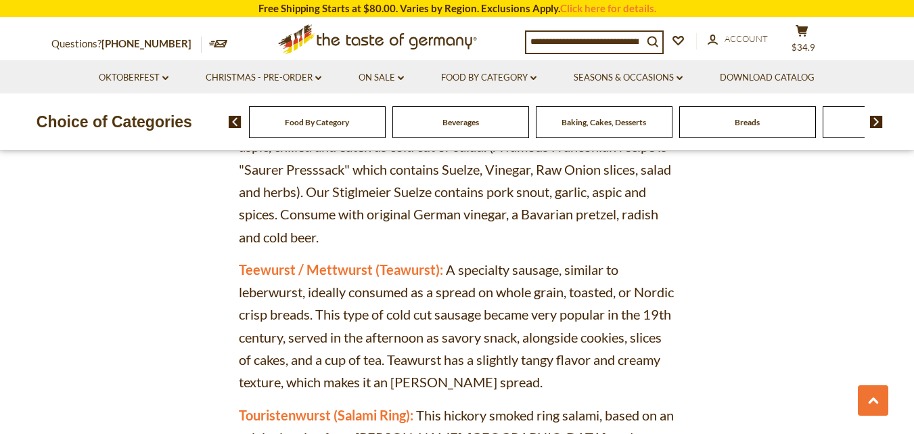
scroll to position [4991, 0]
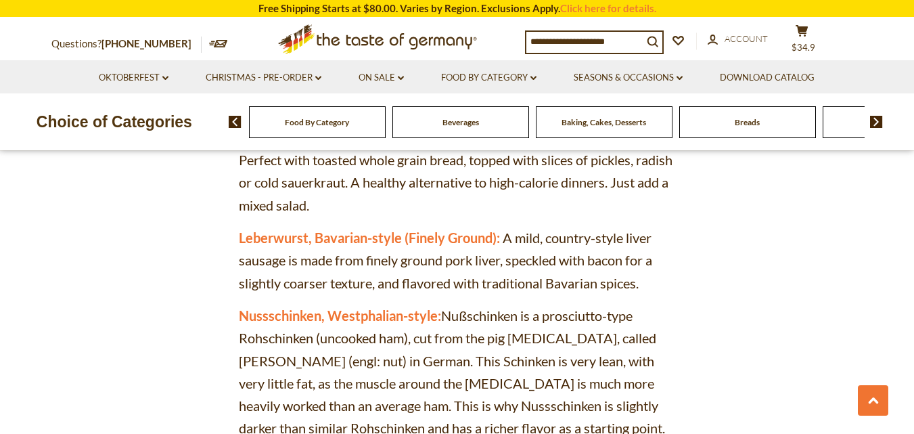
scroll to position [4102, 0]
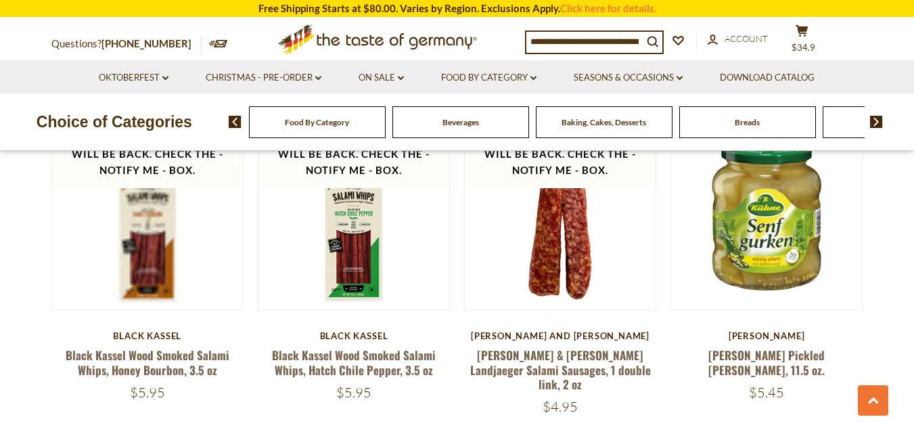
scroll to position [961, 0]
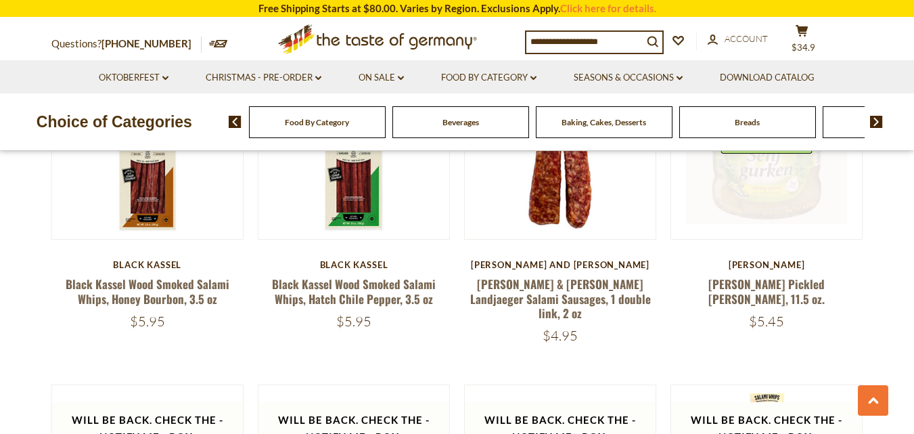
click at [762, 168] on link at bounding box center [766, 143] width 161 height 161
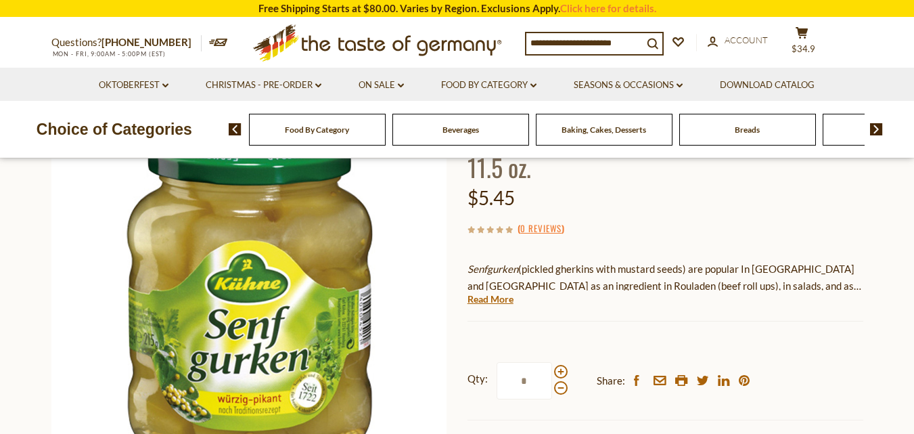
scroll to position [156, 0]
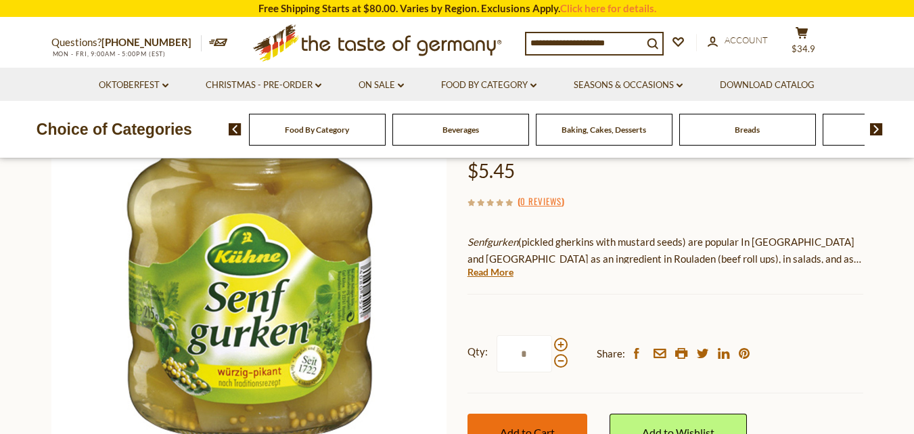
click at [511, 413] on button "Add to Cart" at bounding box center [527, 431] width 120 height 37
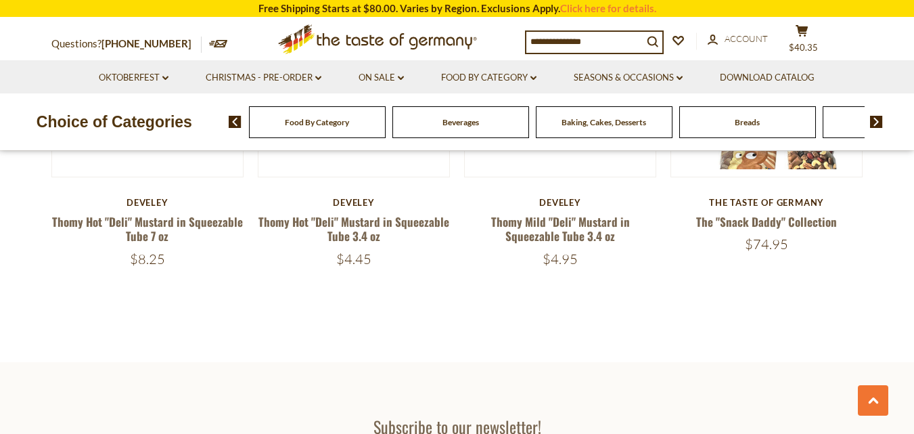
scroll to position [1466, 0]
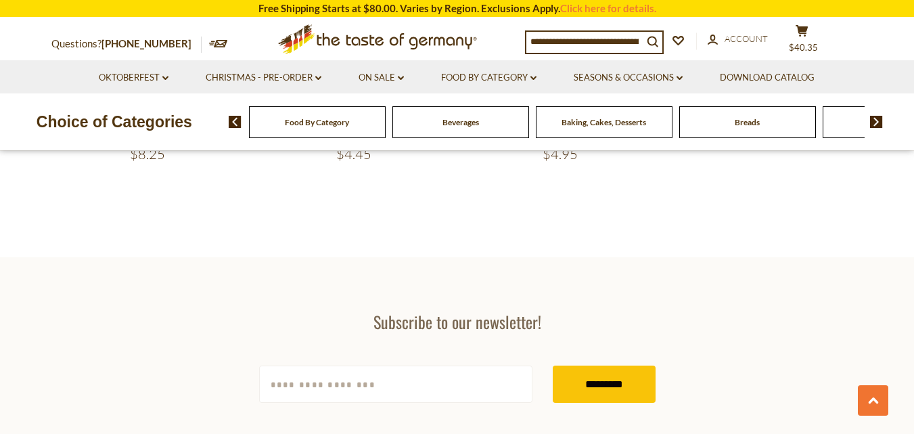
drag, startPoint x: 430, startPoint y: 191, endPoint x: 419, endPoint y: 167, distance: 26.7
click at [536, 77] on li "Food By Category dropdown_arrow All Food By Category Taste of Germany Collectio…" at bounding box center [488, 76] width 131 height 33
click at [535, 77] on icon "dropdown_arrow" at bounding box center [533, 78] width 6 height 5
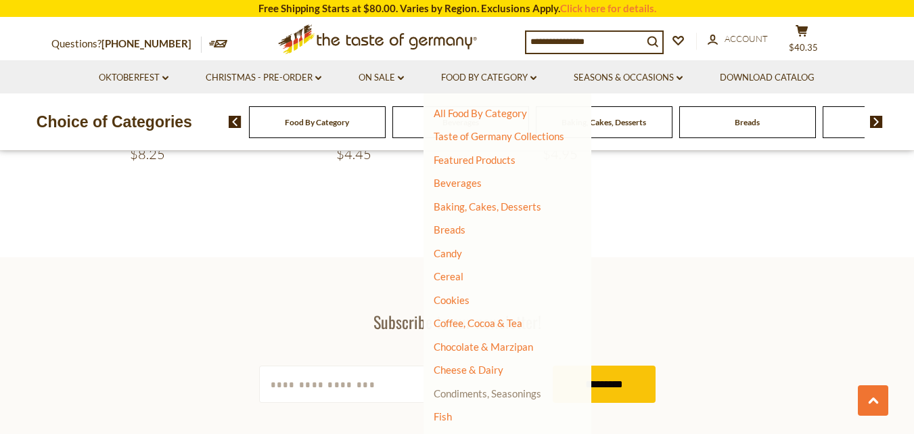
click at [489, 393] on link "Condiments, Seasonings" at bounding box center [488, 393] width 108 height 12
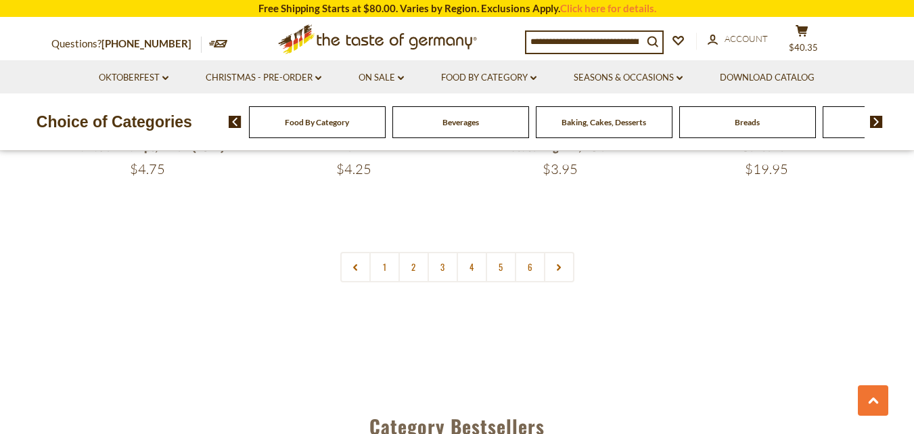
scroll to position [3287, 0]
click at [410, 249] on link "2" at bounding box center [413, 264] width 30 height 30
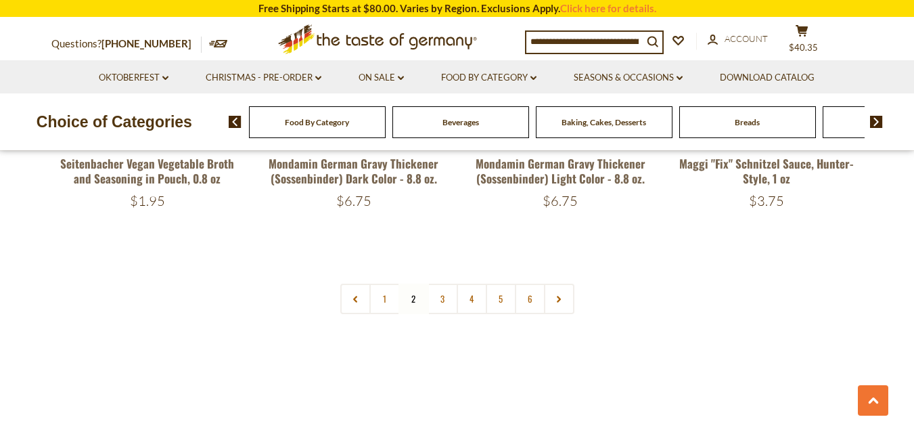
scroll to position [3227, 0]
click at [437, 283] on link "3" at bounding box center [443, 298] width 30 height 30
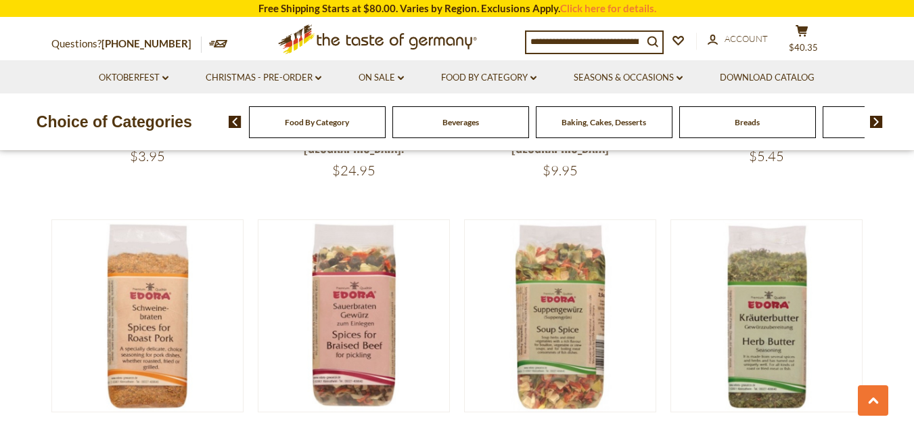
scroll to position [475, 0]
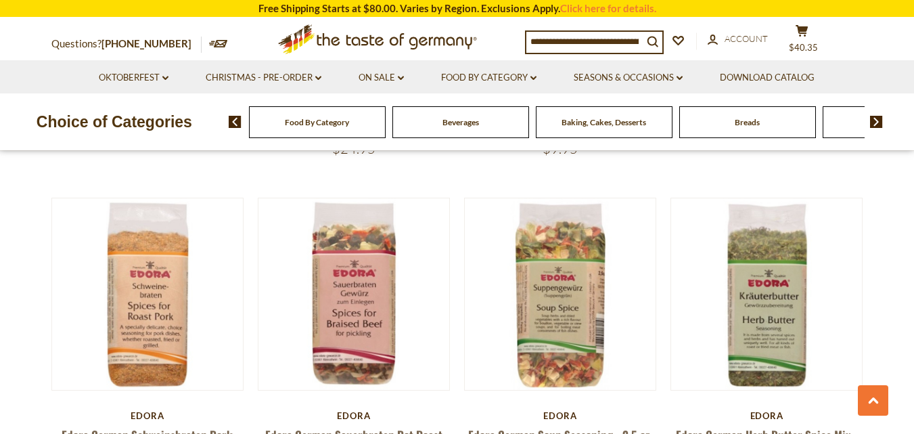
click at [469, 334] on img at bounding box center [560, 293] width 191 height 191
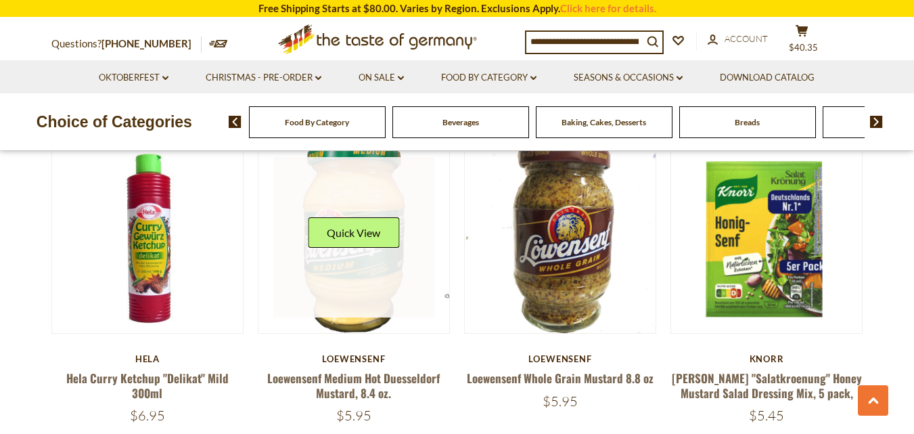
scroll to position [2380, 0]
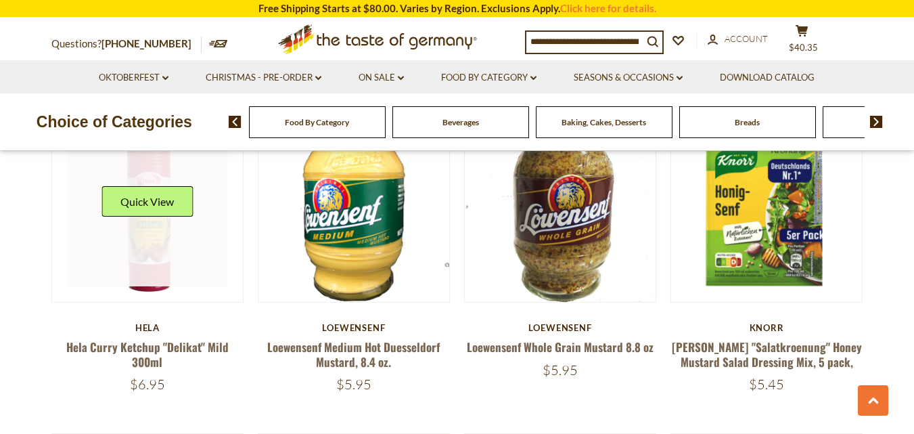
click at [142, 258] on link at bounding box center [147, 206] width 161 height 161
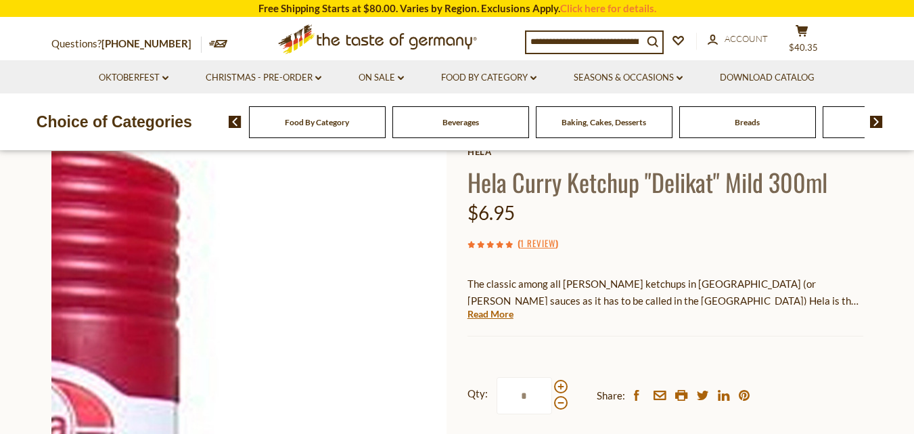
scroll to position [177, 0]
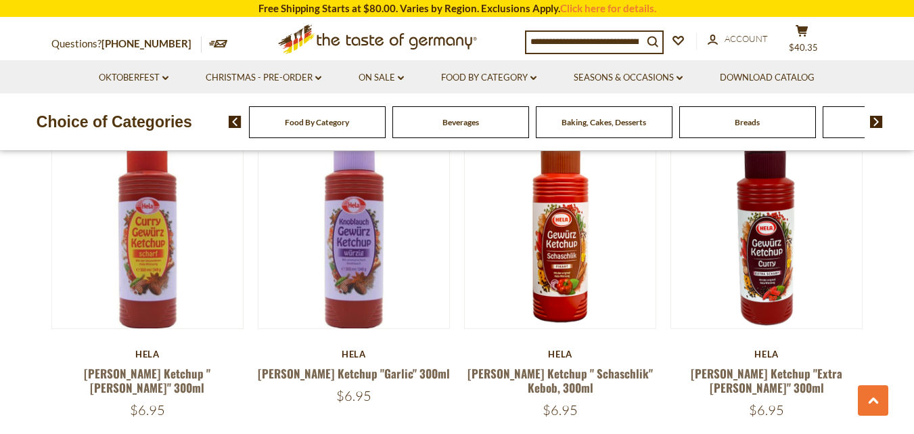
scroll to position [2009, 0]
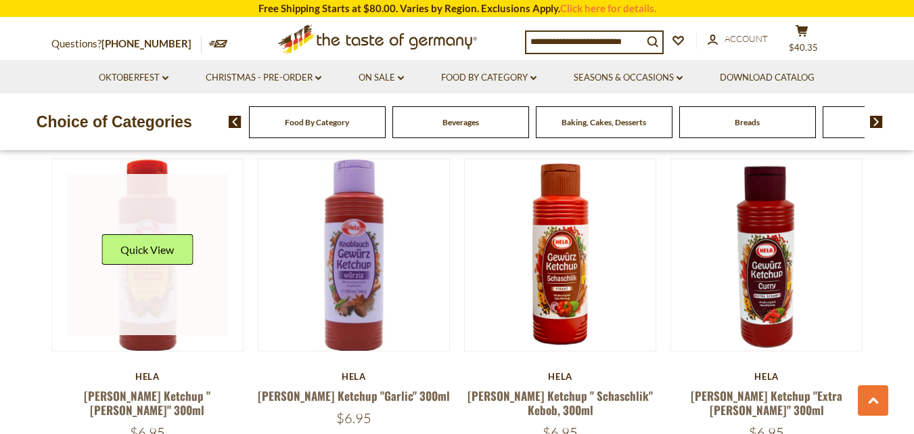
click at [176, 242] on button "Quick View" at bounding box center [146, 249] width 91 height 30
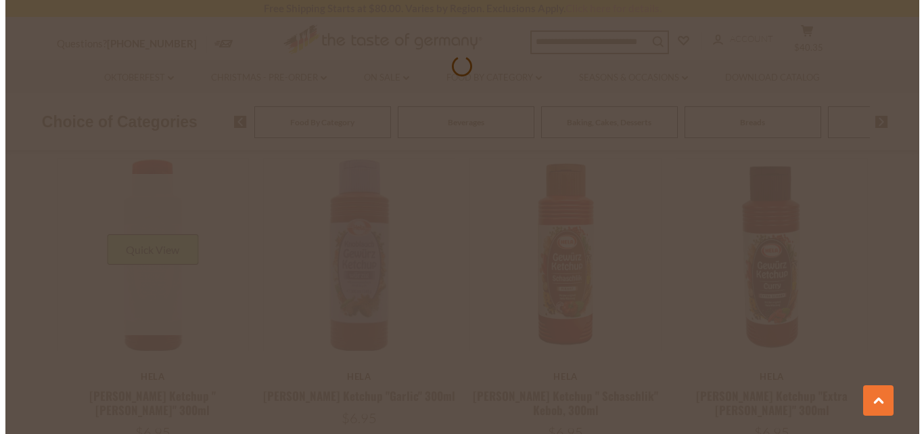
scroll to position [2011, 0]
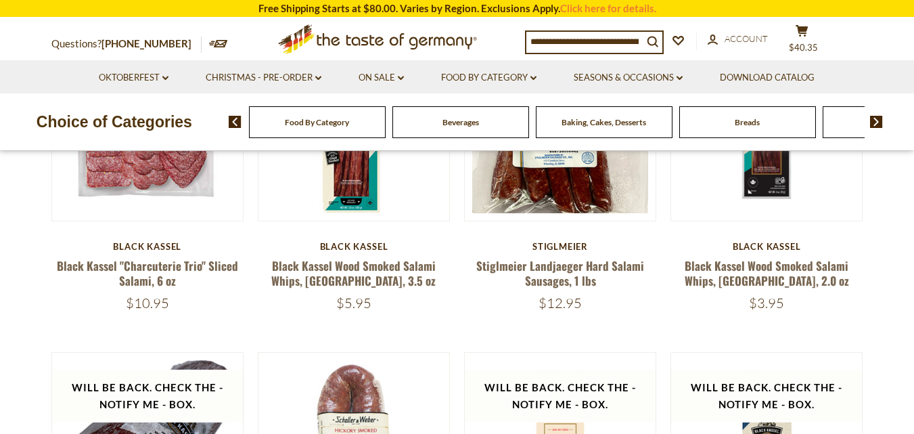
scroll to position [317, 0]
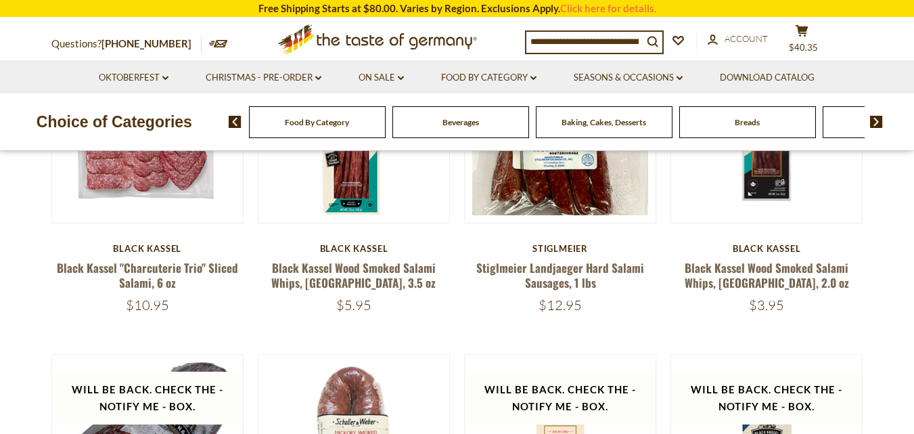
click at [345, 128] on div "Food By Category" at bounding box center [317, 122] width 137 height 32
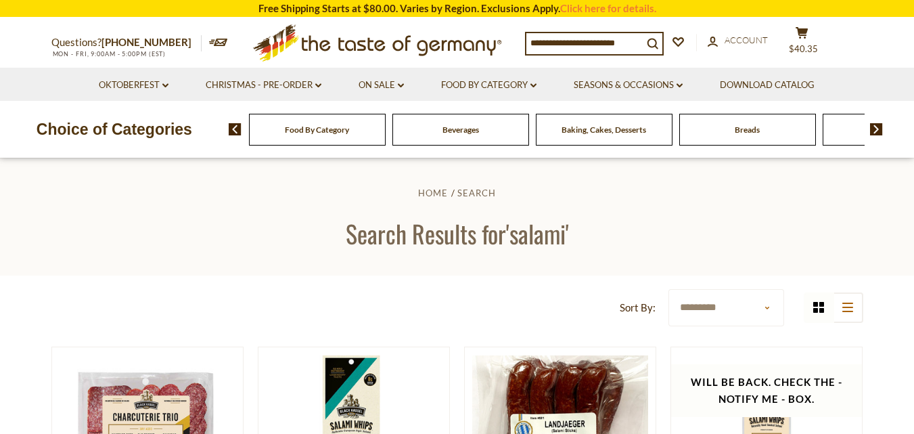
scroll to position [0, 0]
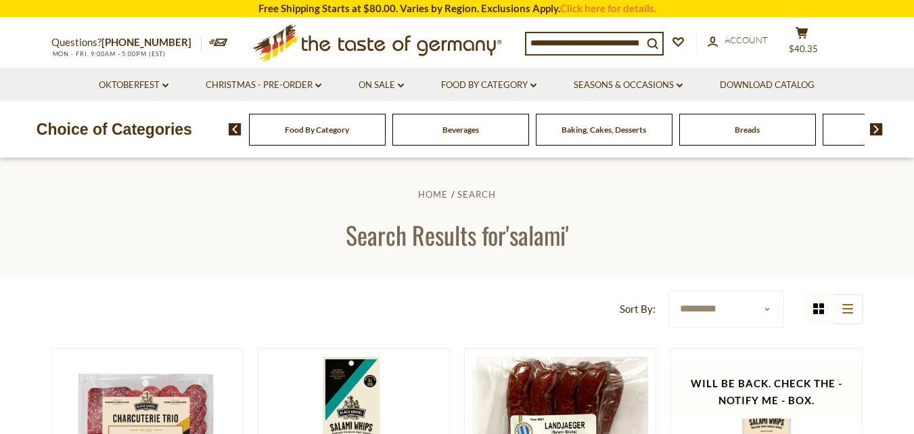
click at [334, 127] on span "Food By Category" at bounding box center [317, 129] width 64 height 10
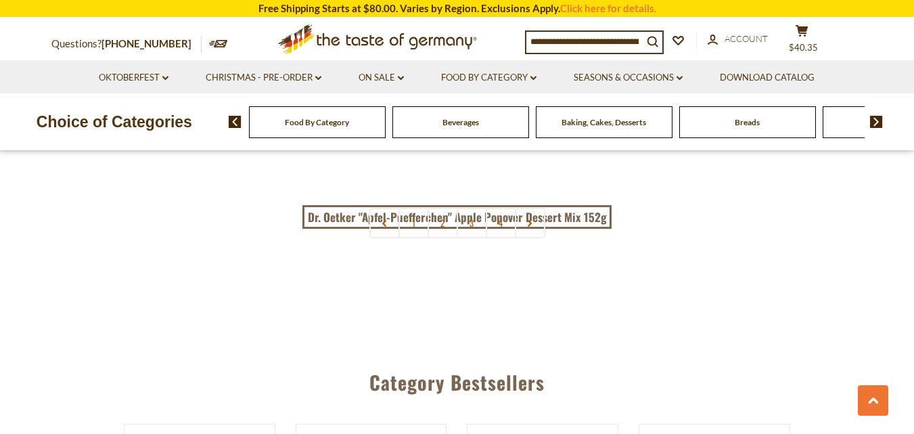
scroll to position [3104, 0]
click at [473, 205] on link "3" at bounding box center [472, 219] width 30 height 30
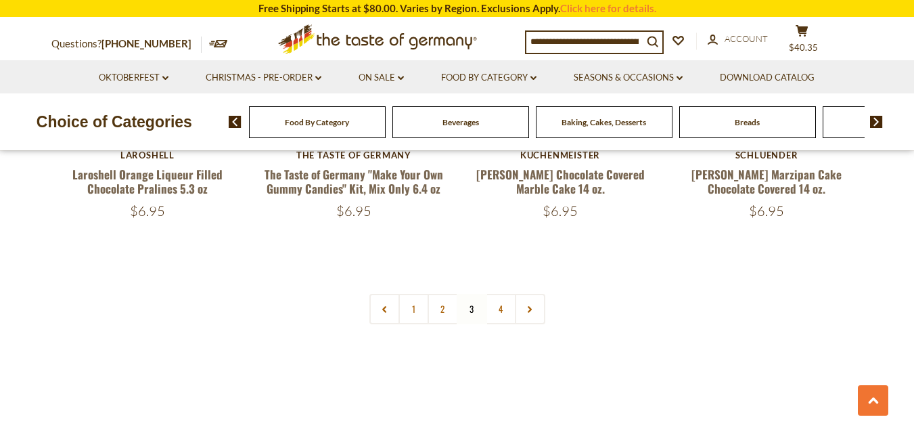
scroll to position [3006, 0]
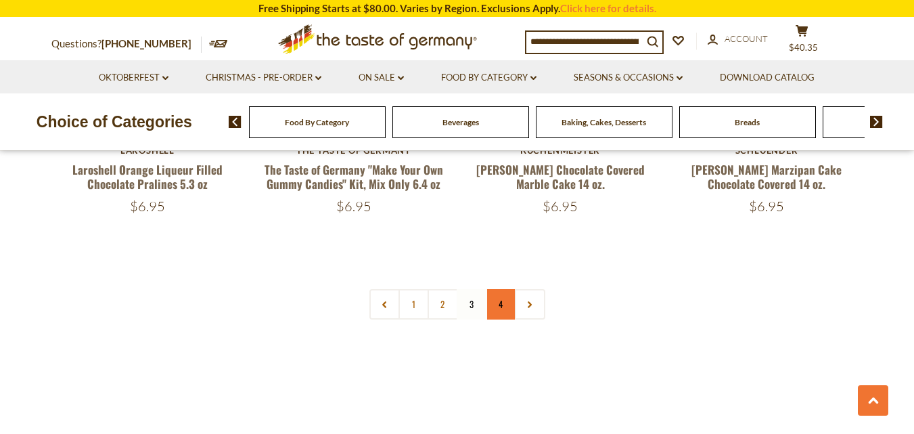
click at [499, 291] on link "4" at bounding box center [501, 304] width 30 height 30
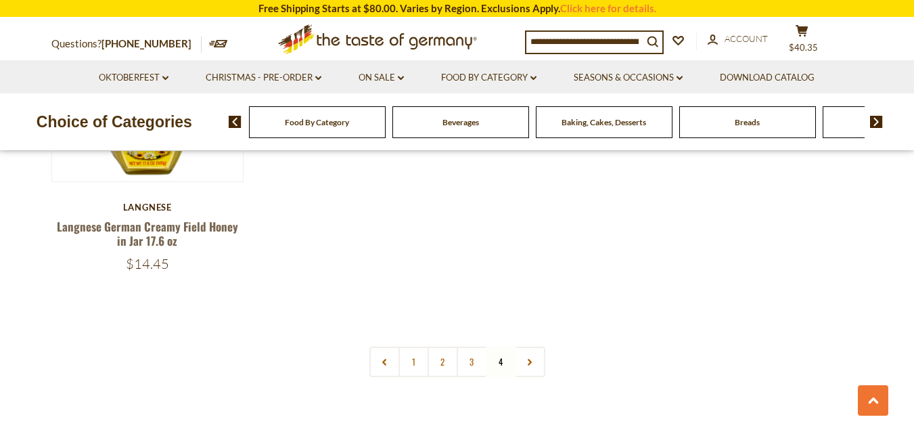
scroll to position [2022, 0]
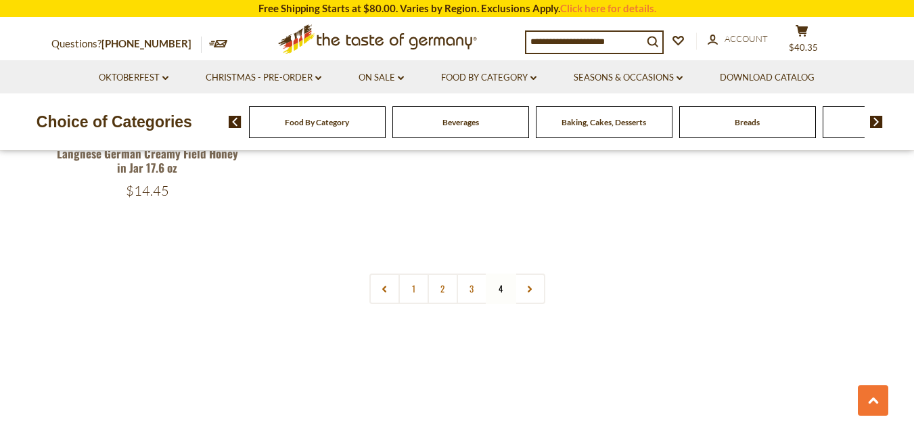
click at [500, 283] on nav "1 2 3 4" at bounding box center [457, 288] width 176 height 30
click at [340, 127] on span "Food By Category" at bounding box center [317, 122] width 64 height 10
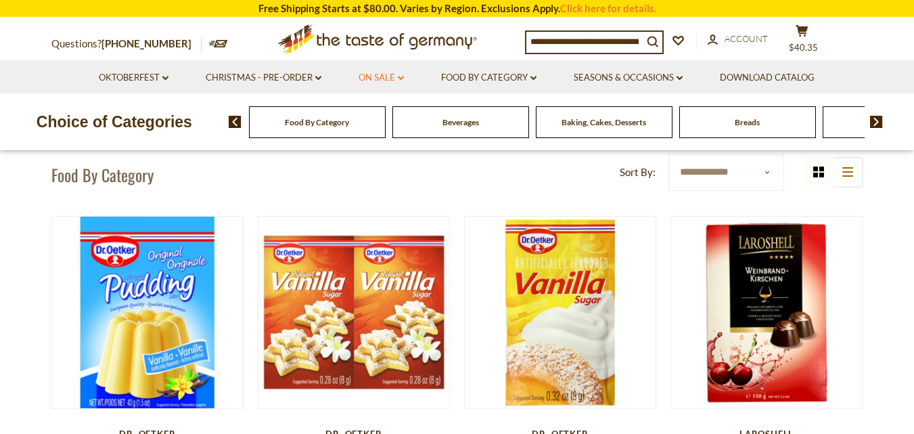
scroll to position [89, 0]
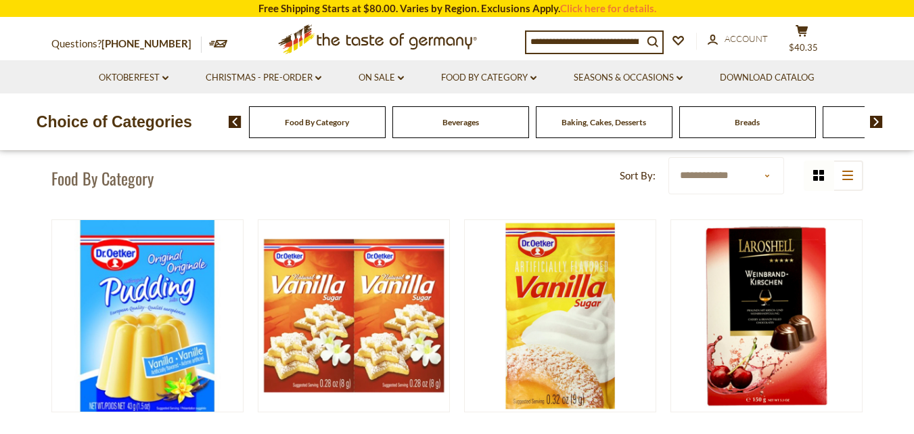
click at [345, 121] on span "Food By Category" at bounding box center [317, 122] width 64 height 10
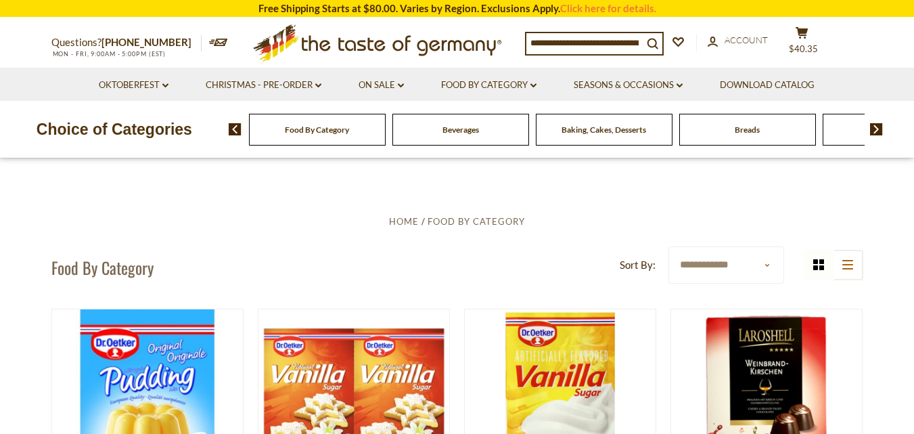
click at [338, 131] on span "Food By Category" at bounding box center [317, 129] width 64 height 10
click at [330, 129] on span "Food By Category" at bounding box center [317, 129] width 64 height 10
click at [876, 130] on img at bounding box center [876, 129] width 13 height 12
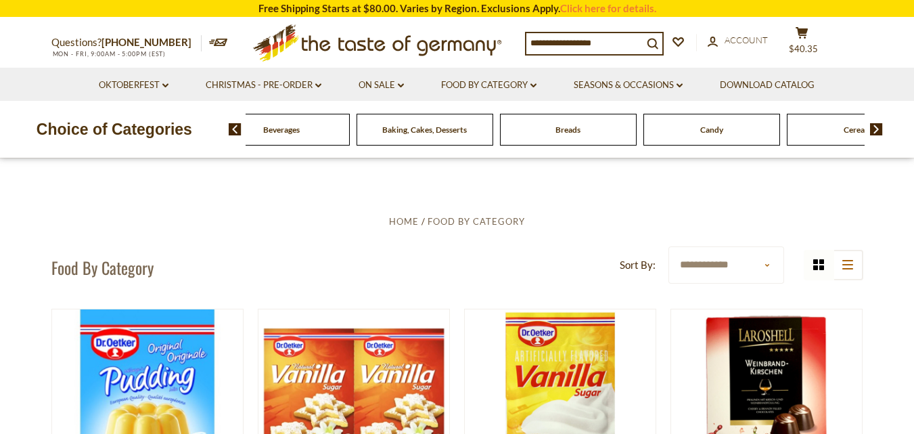
click at [876, 130] on img at bounding box center [876, 129] width 13 height 12
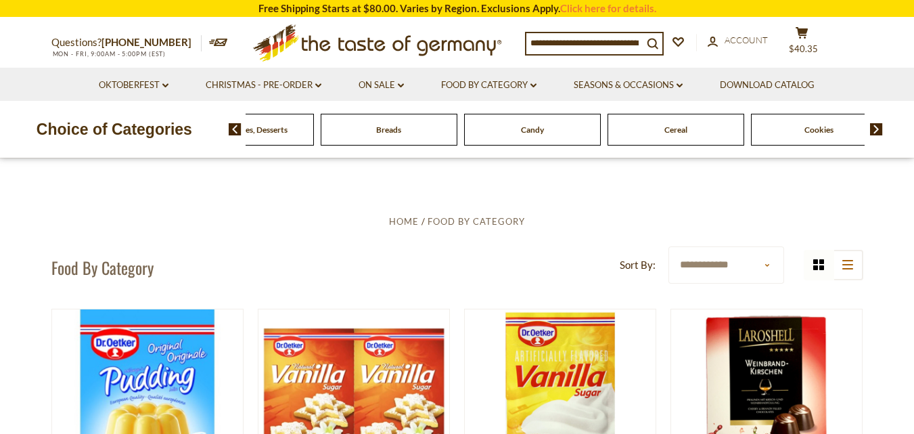
click at [876, 130] on img at bounding box center [876, 129] width 13 height 12
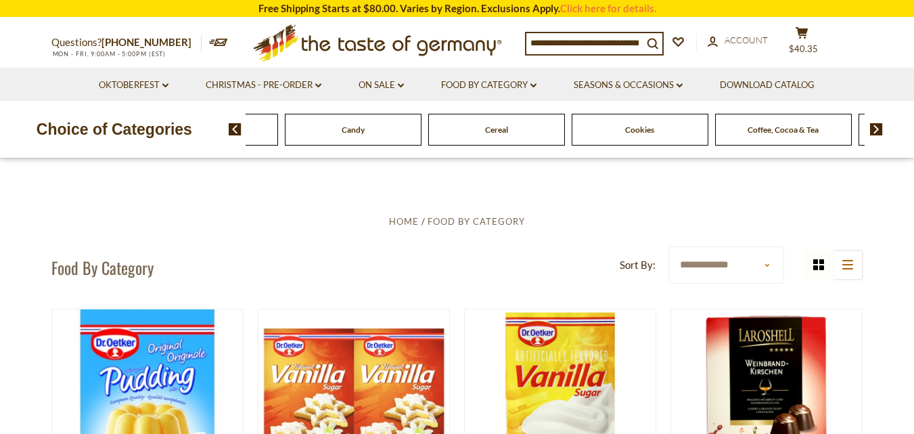
click at [876, 130] on img at bounding box center [876, 129] width 13 height 12
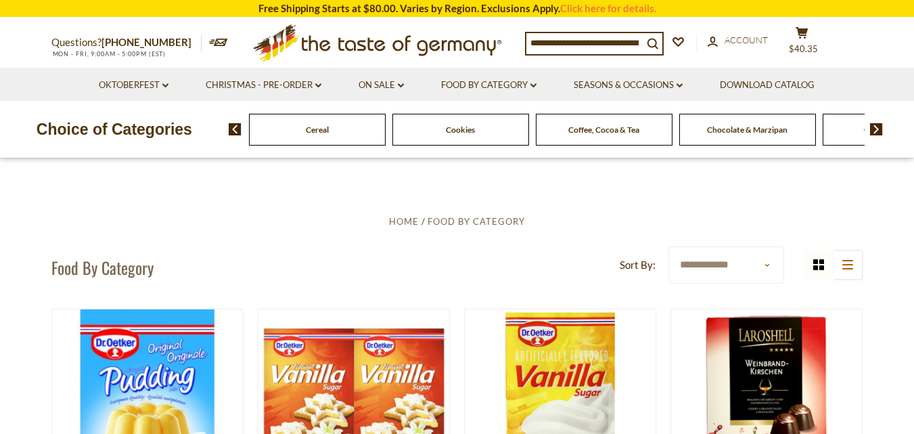
click at [876, 130] on img at bounding box center [876, 129] width 13 height 12
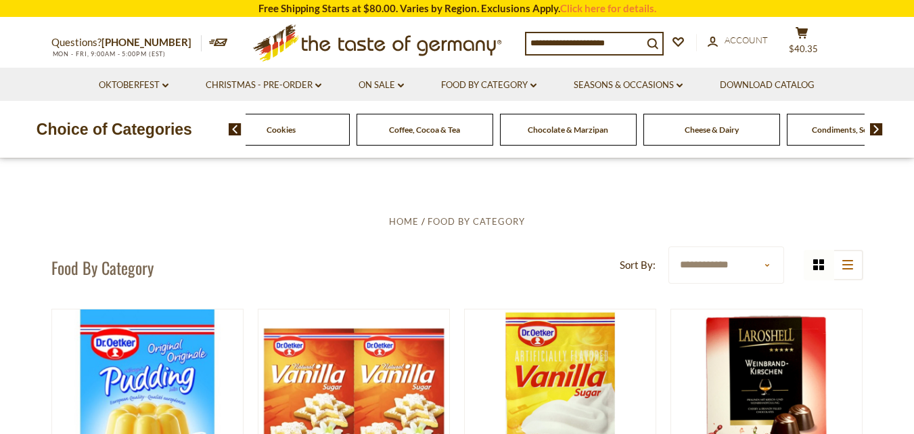
click at [233, 132] on img at bounding box center [235, 129] width 13 height 12
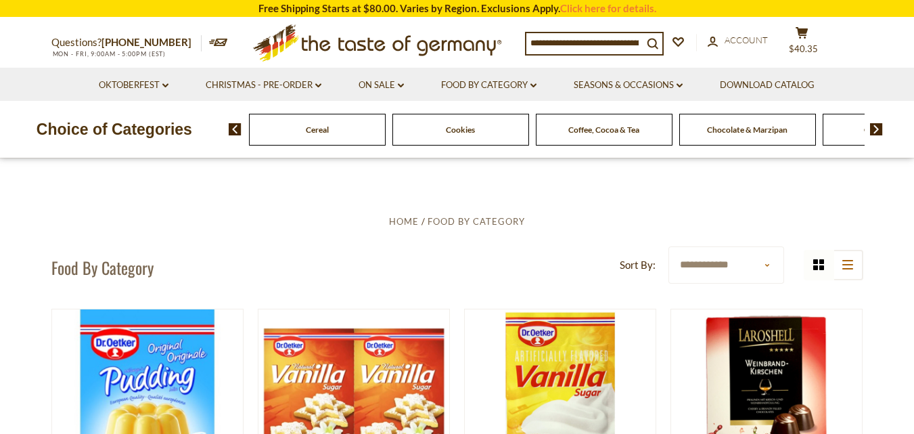
click at [233, 132] on img at bounding box center [235, 129] width 13 height 12
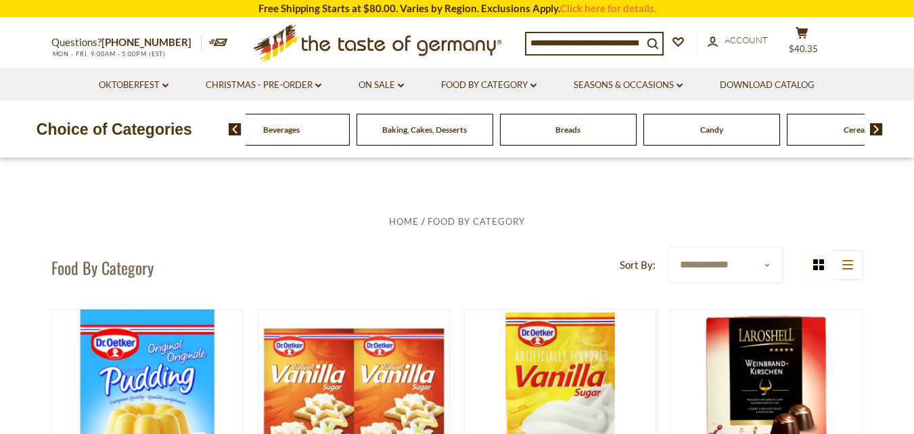
click at [233, 132] on img at bounding box center [235, 129] width 13 height 12
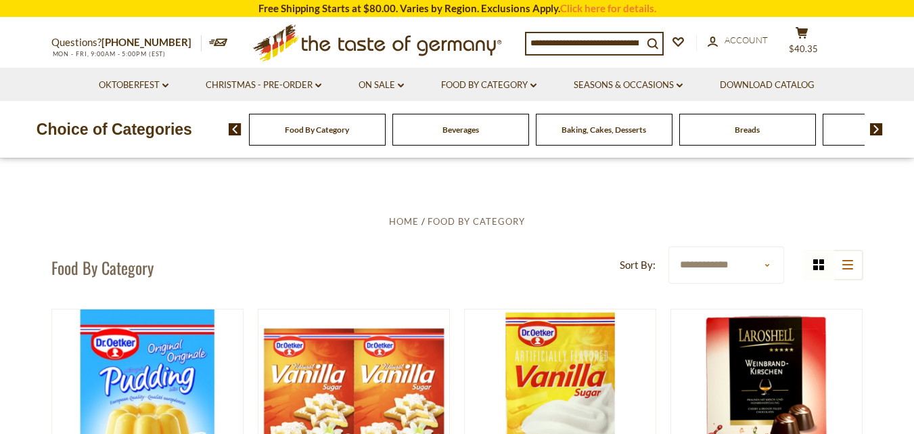
click at [233, 132] on img at bounding box center [235, 129] width 13 height 12
click at [334, 127] on span "Food By Category" at bounding box center [310, 129] width 64 height 10
click at [233, 131] on img at bounding box center [235, 129] width 13 height 12
click at [877, 131] on img at bounding box center [876, 129] width 13 height 12
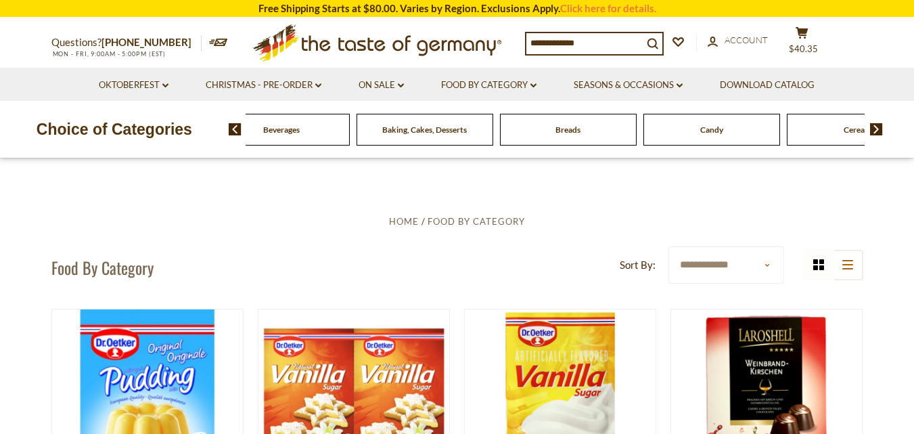
click at [877, 131] on img at bounding box center [876, 129] width 13 height 12
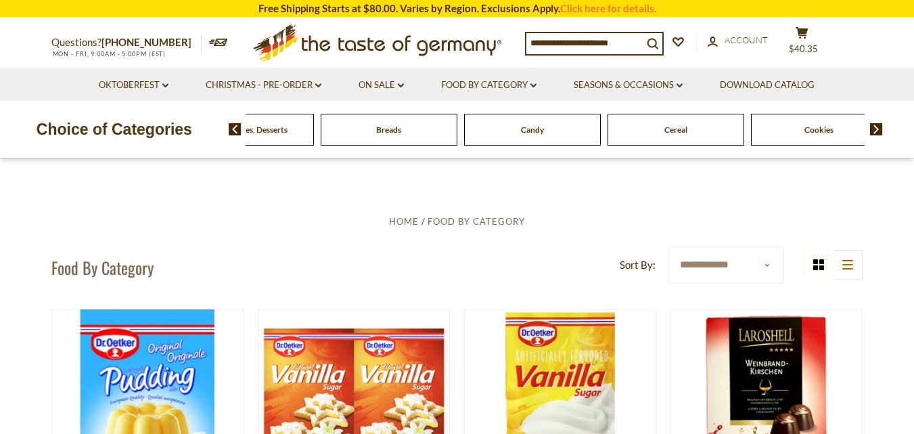
click at [877, 131] on img at bounding box center [876, 129] width 13 height 12
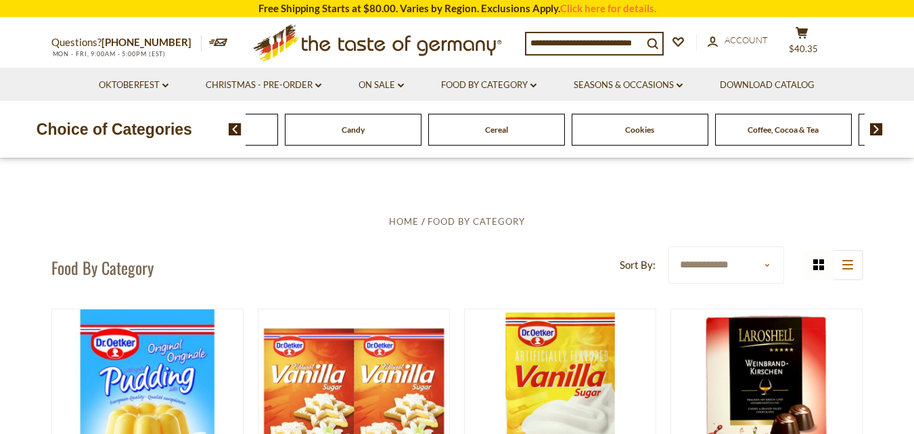
click at [877, 131] on img at bounding box center [876, 129] width 13 height 12
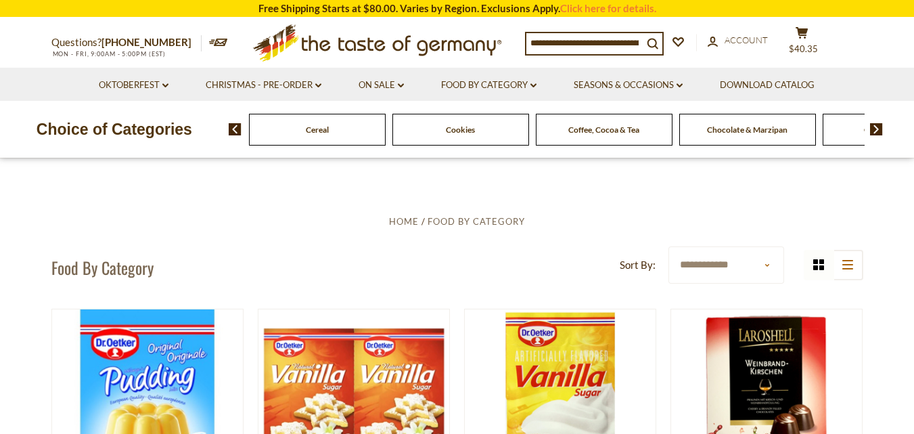
click at [877, 131] on img at bounding box center [876, 129] width 13 height 12
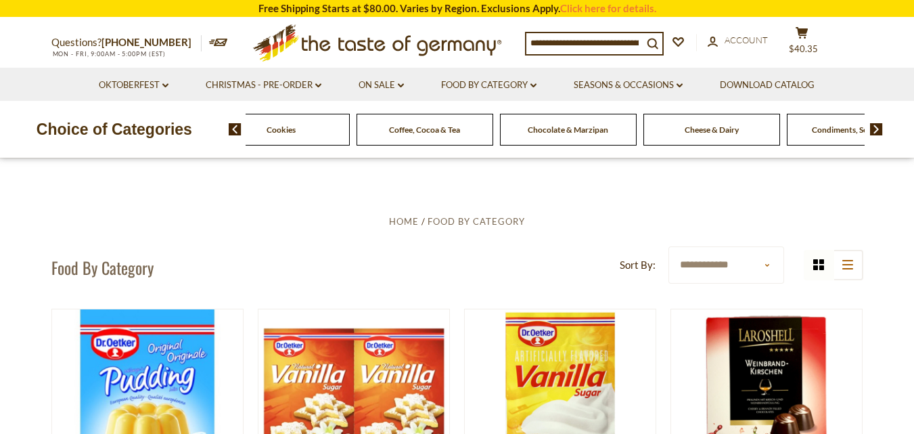
click at [708, 129] on span "Cheese & Dairy" at bounding box center [712, 129] width 54 height 10
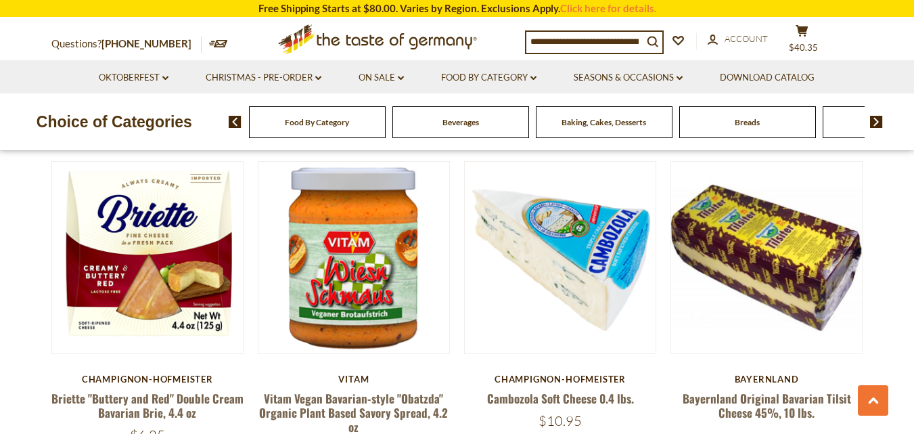
scroll to position [708, 0]
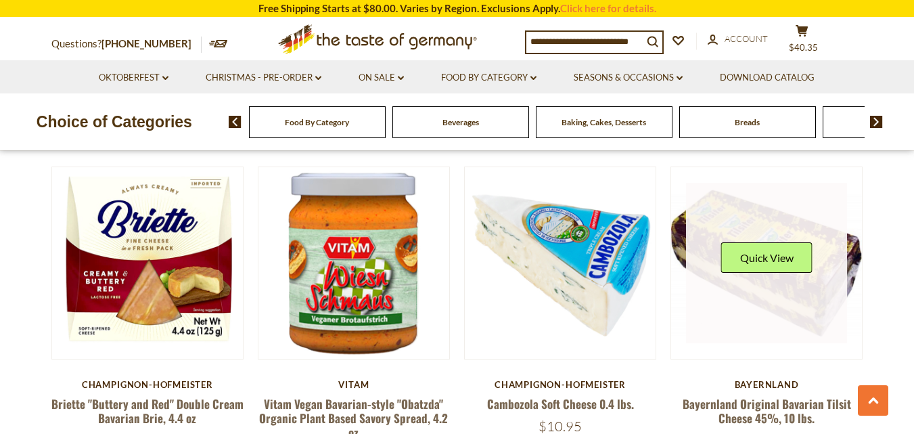
click at [725, 296] on link at bounding box center [766, 263] width 161 height 161
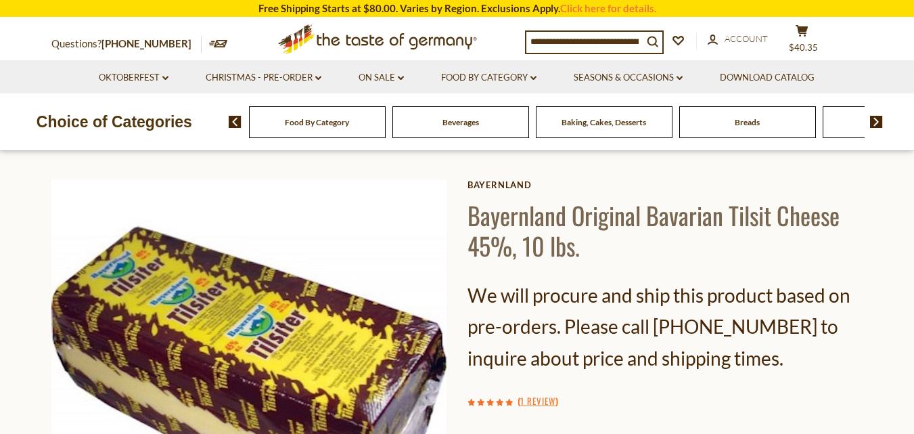
scroll to position [47, 0]
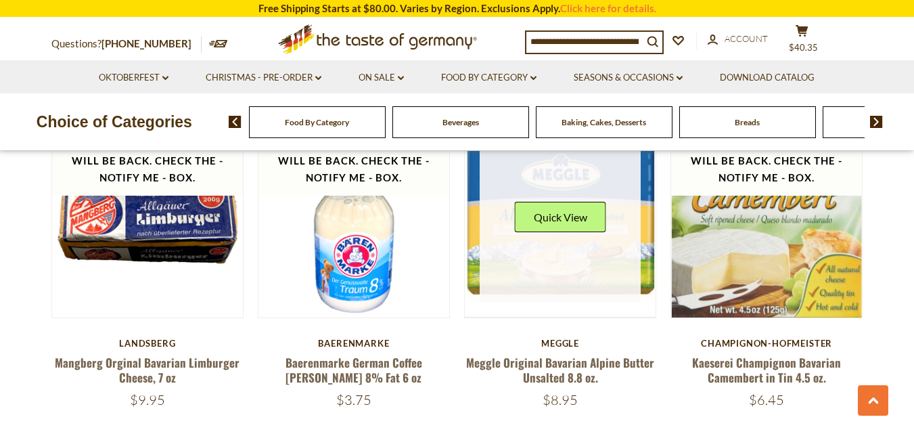
scroll to position [1367, 0]
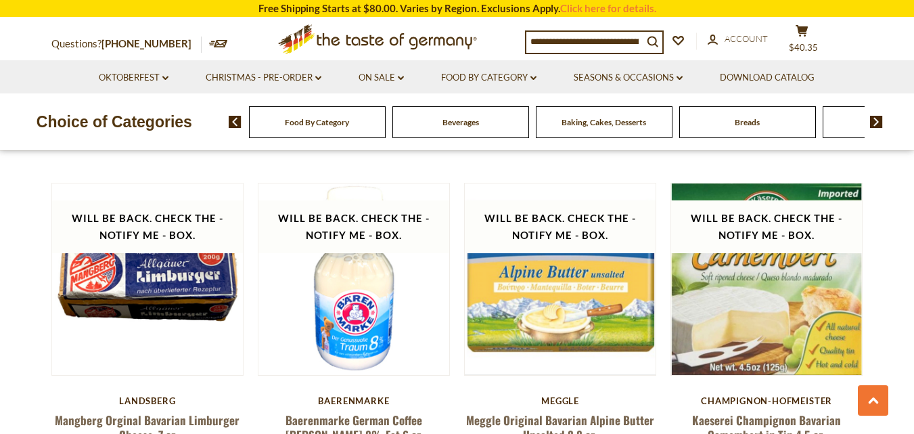
click at [875, 124] on img at bounding box center [876, 122] width 13 height 12
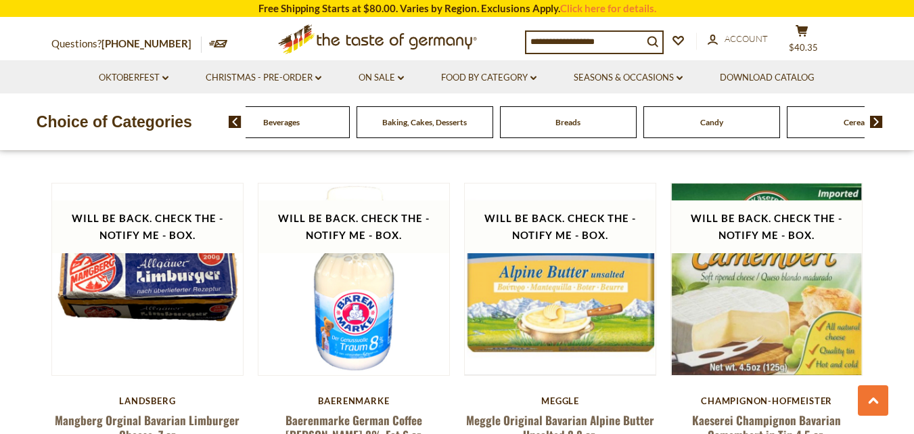
click at [875, 124] on img at bounding box center [876, 122] width 13 height 12
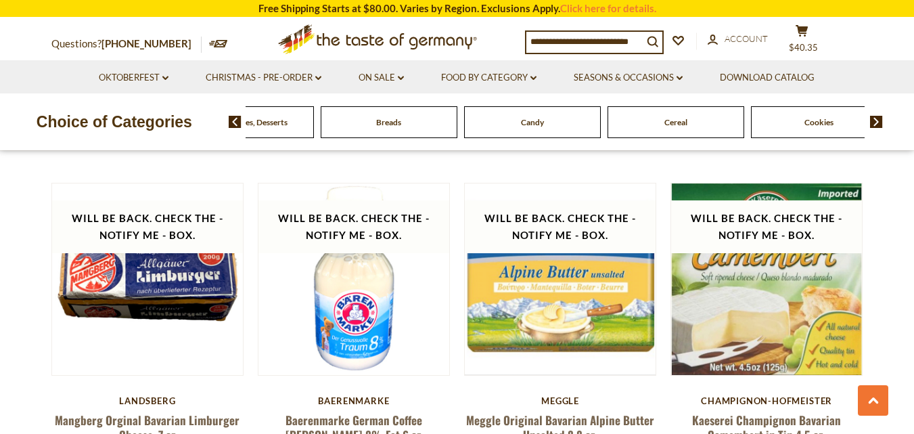
click at [875, 124] on img at bounding box center [876, 122] width 13 height 12
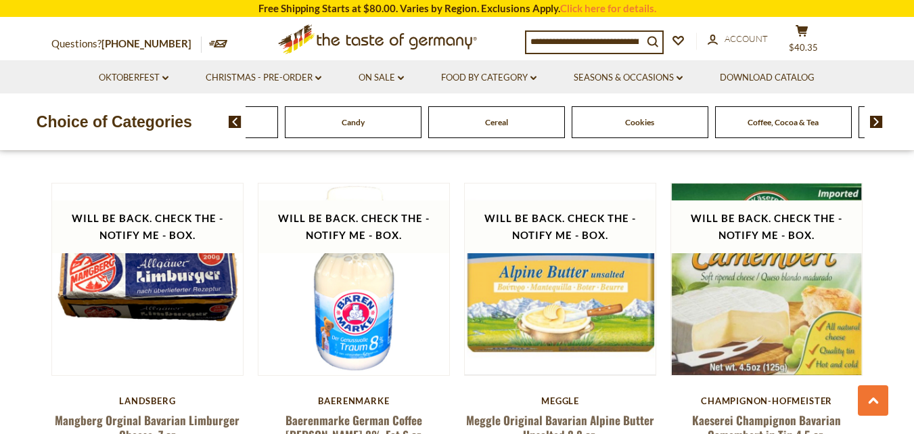
click at [875, 124] on img at bounding box center [876, 122] width 13 height 12
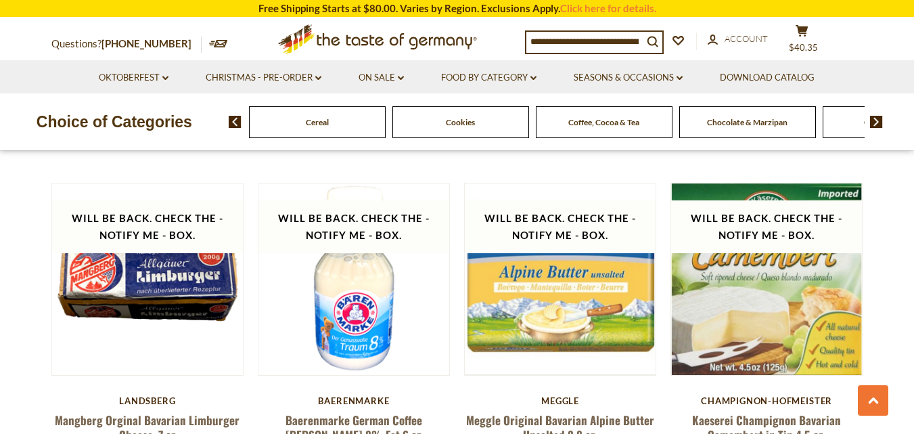
click at [875, 124] on img at bounding box center [876, 122] width 13 height 12
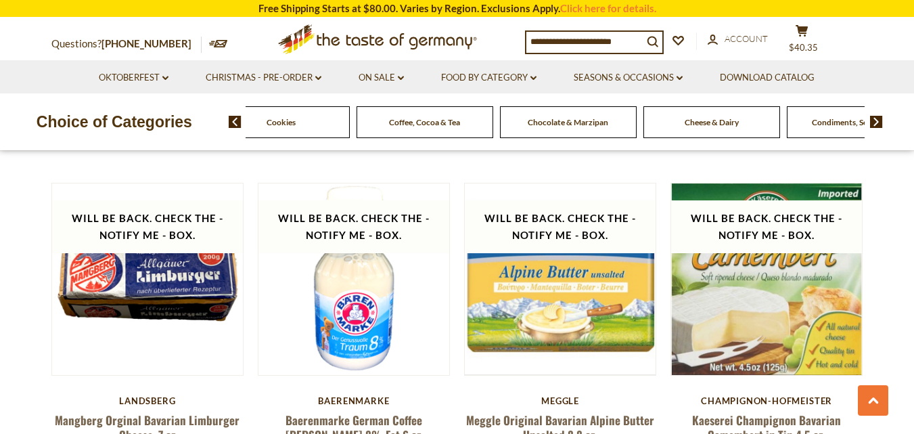
click at [875, 124] on img at bounding box center [876, 122] width 13 height 12
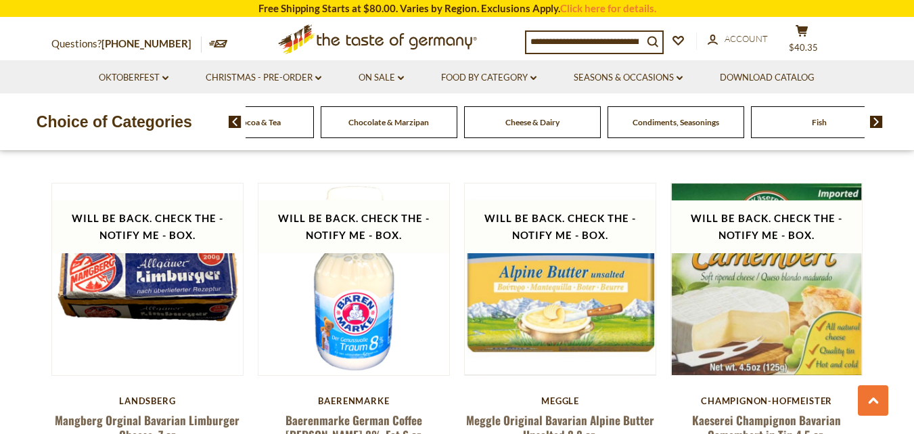
click at [875, 126] on img at bounding box center [876, 122] width 13 height 12
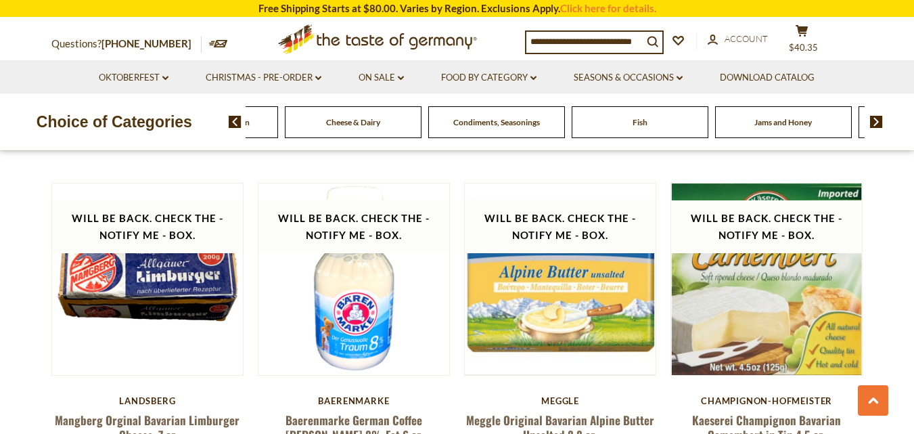
click at [804, 125] on span "Jams and Honey" at bounding box center [783, 122] width 58 height 10
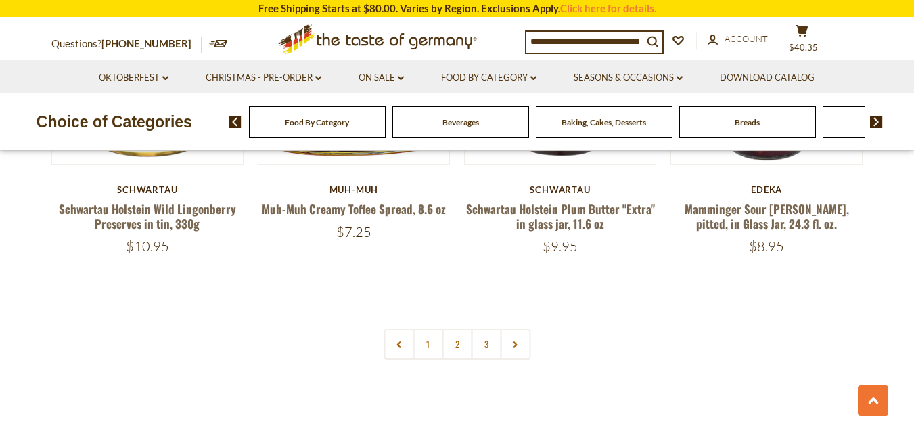
scroll to position [3278, 0]
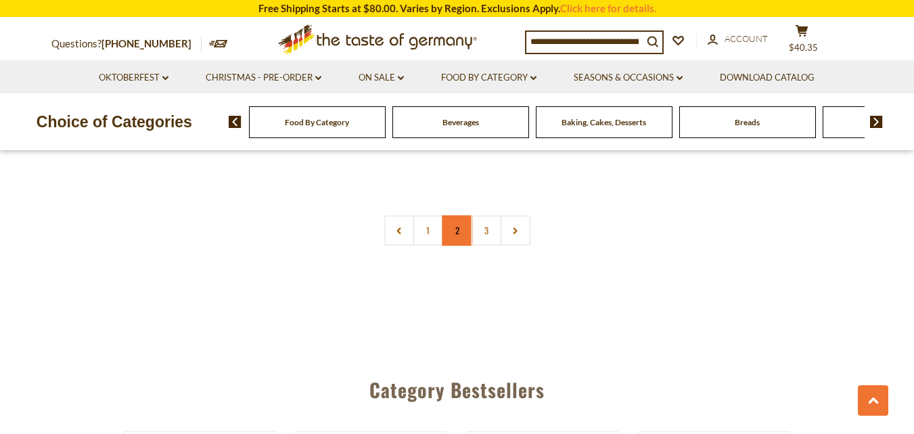
click at [457, 220] on link "2" at bounding box center [457, 230] width 30 height 30
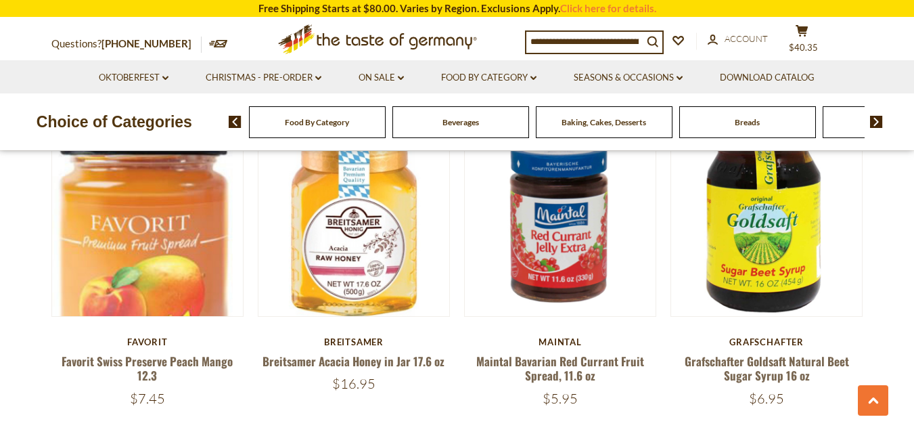
scroll to position [2997, 0]
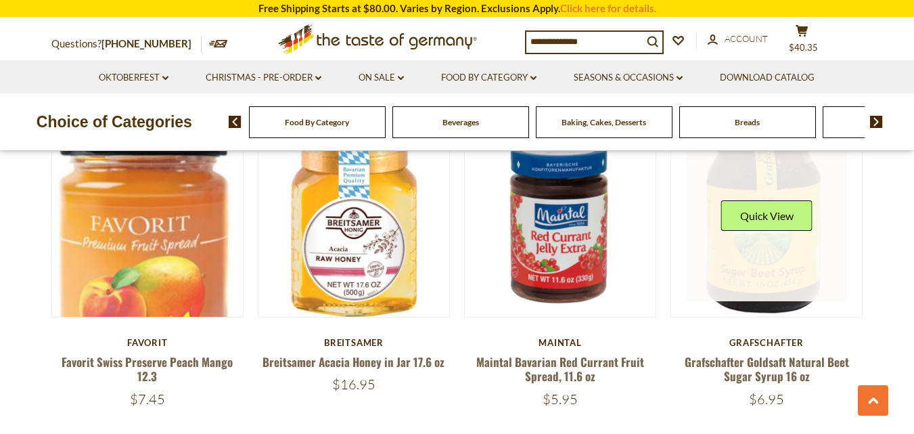
click at [750, 254] on link at bounding box center [766, 221] width 161 height 161
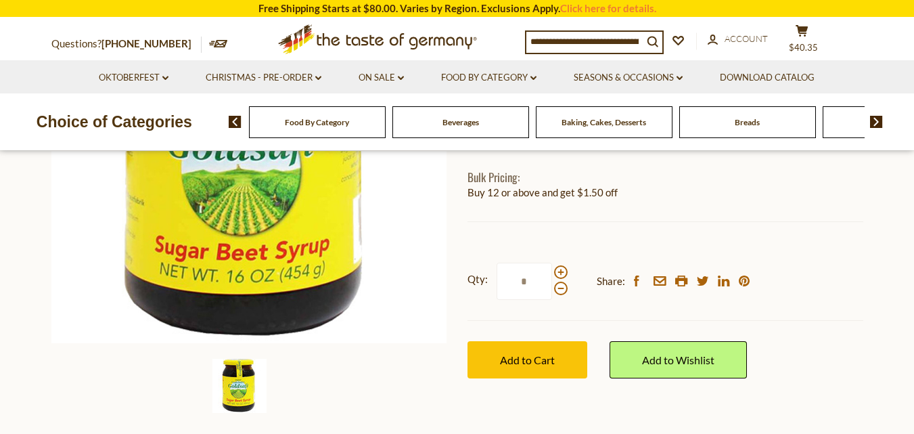
scroll to position [378, 0]
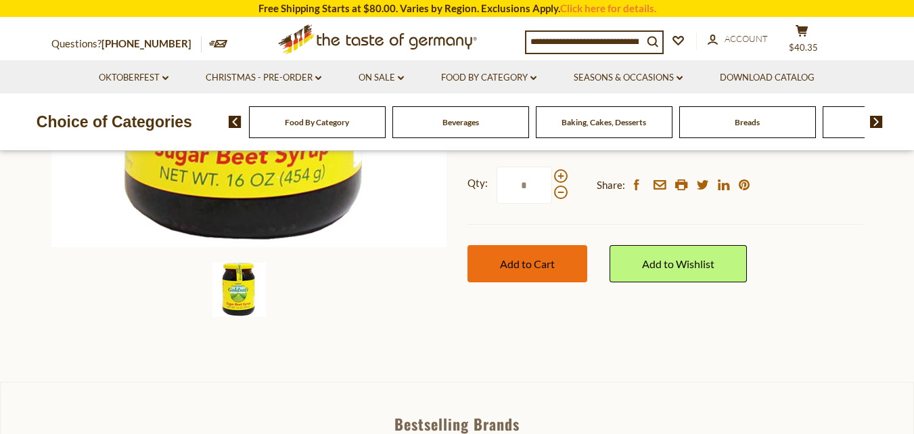
click at [543, 258] on span "Add to Cart" at bounding box center [527, 263] width 55 height 13
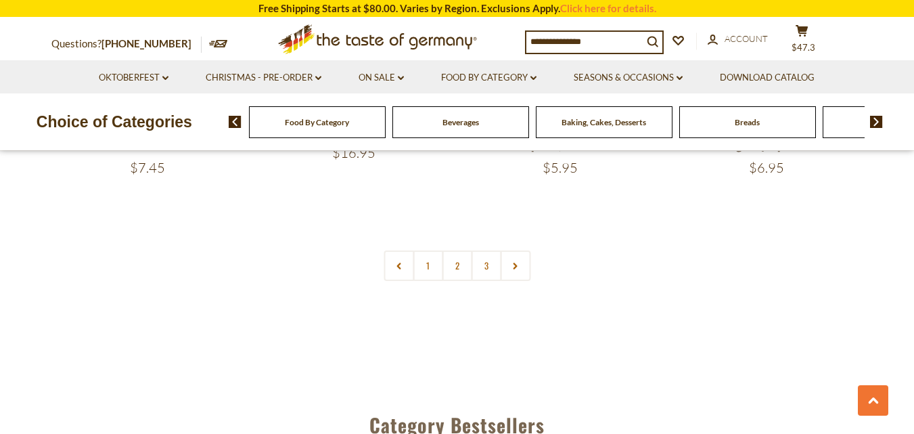
scroll to position [3230, 0]
click at [487, 263] on link "3" at bounding box center [486, 263] width 30 height 30
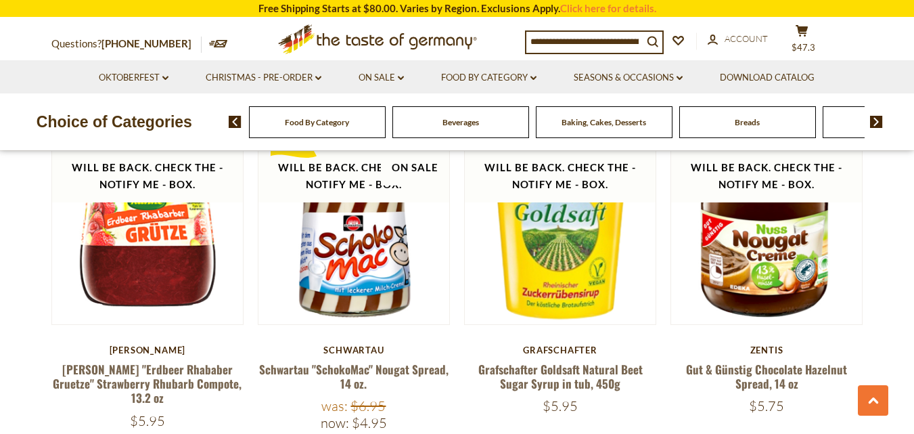
scroll to position [1701, 0]
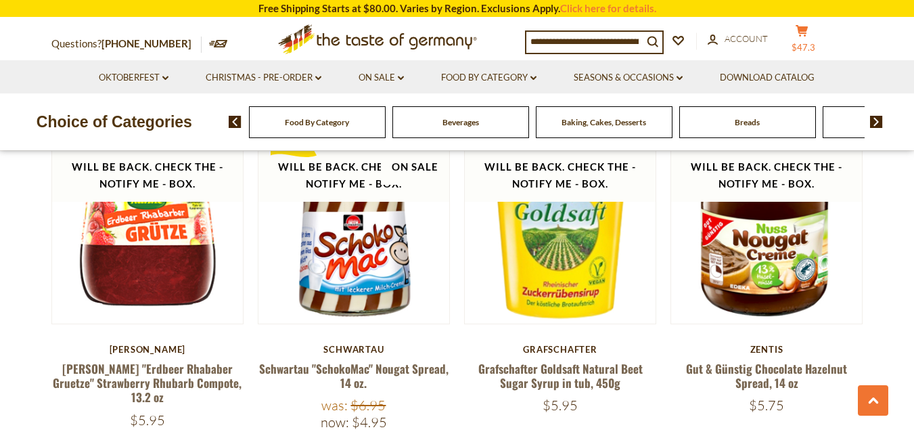
click at [815, 42] on span "$47.3" at bounding box center [803, 47] width 24 height 11
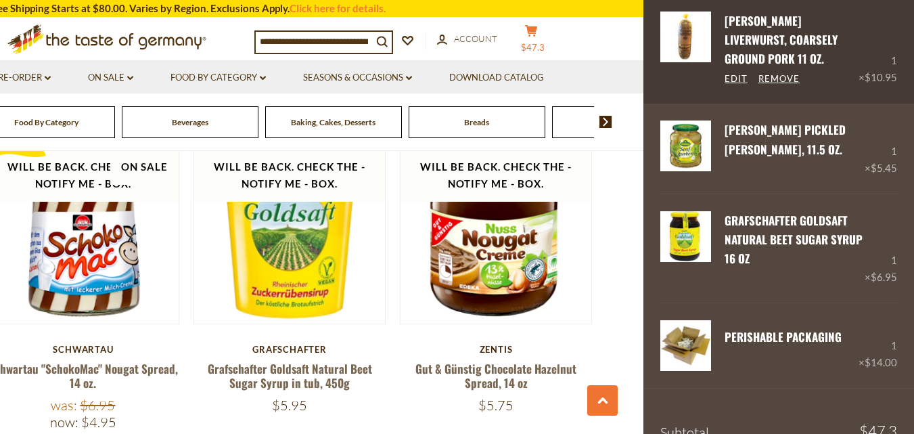
scroll to position [166, 0]
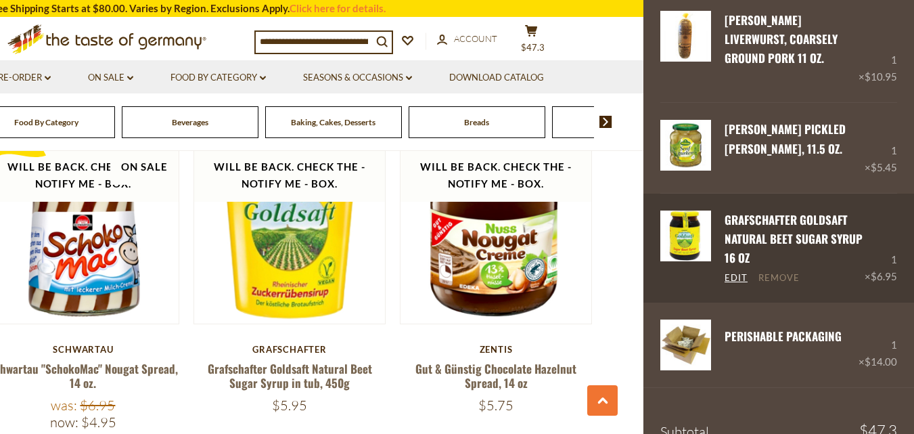
click at [787, 275] on link "Remove" at bounding box center [778, 278] width 41 height 12
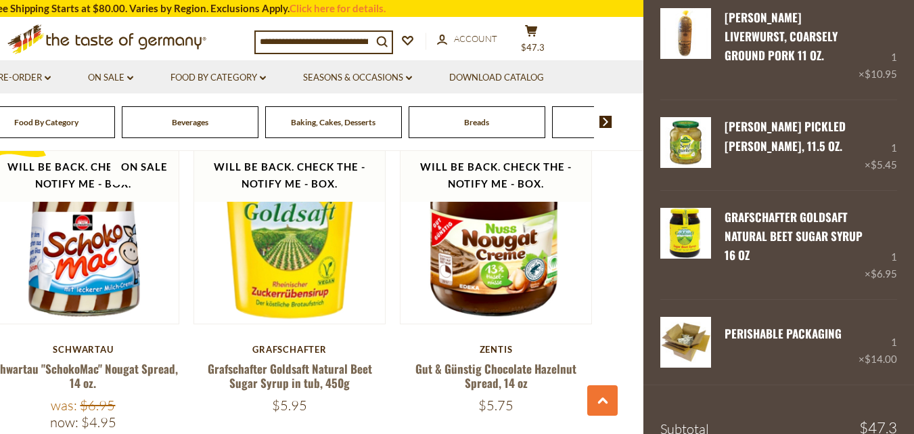
scroll to position [166, 0]
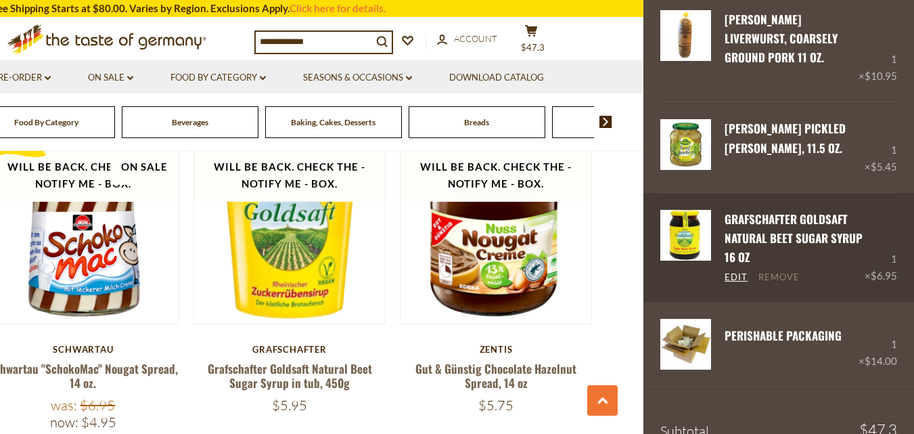
click at [776, 275] on link "Remove" at bounding box center [778, 277] width 41 height 12
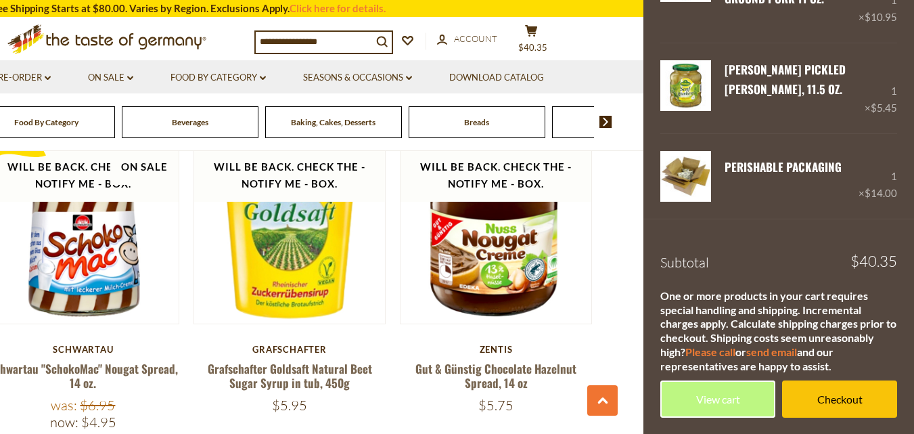
scroll to position [226, 0]
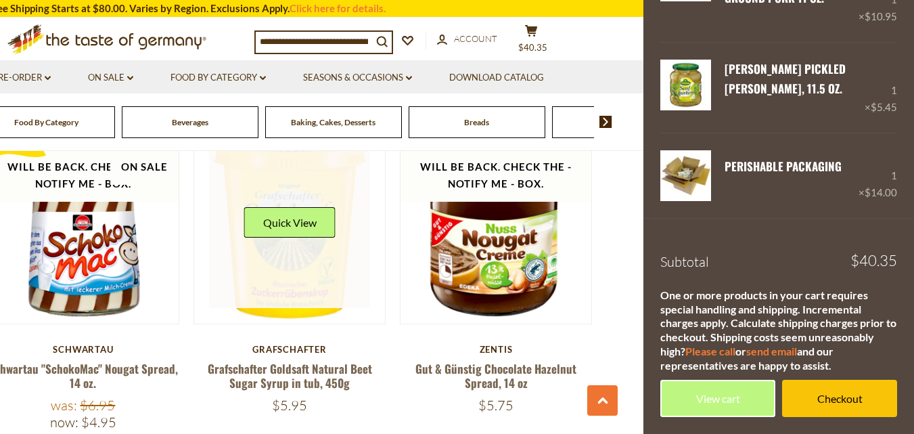
click at [295, 304] on link at bounding box center [289, 227] width 161 height 161
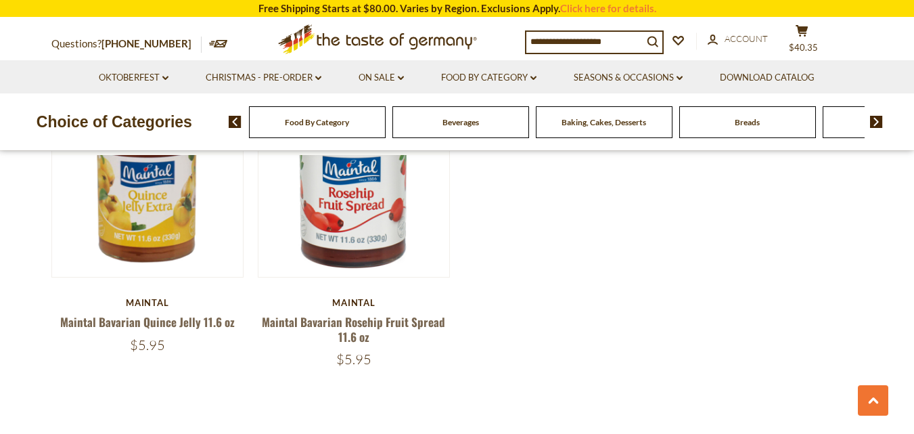
scroll to position [2732, 0]
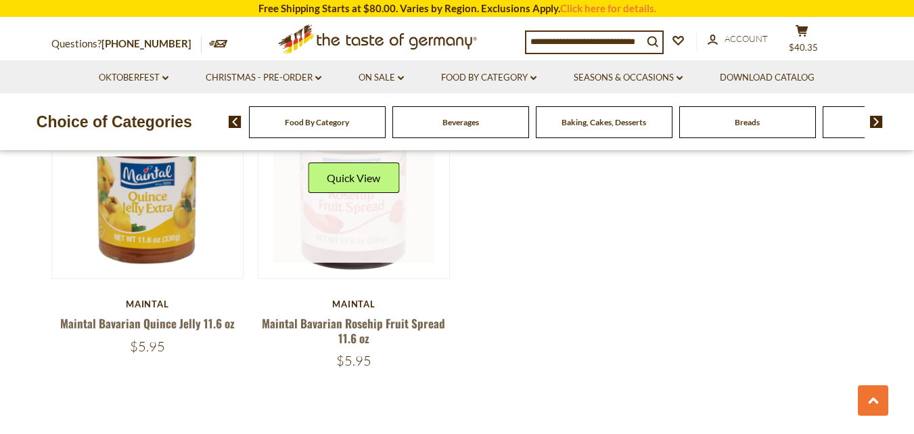
click at [377, 221] on link at bounding box center [353, 182] width 161 height 161
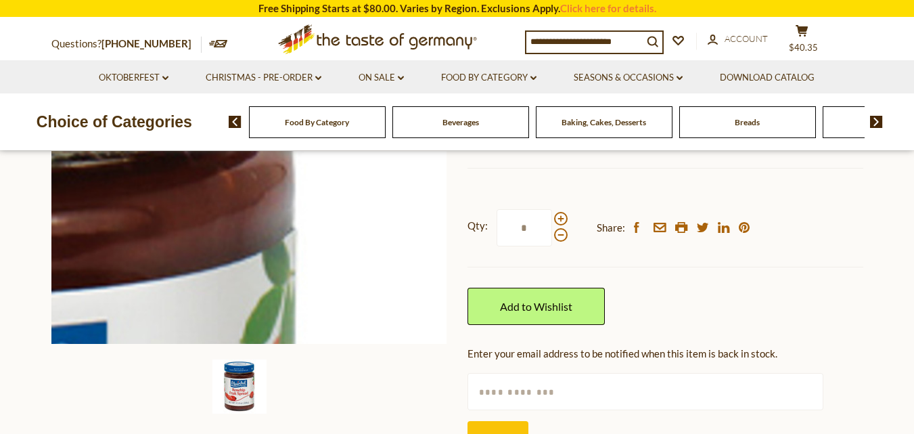
scroll to position [275, 0]
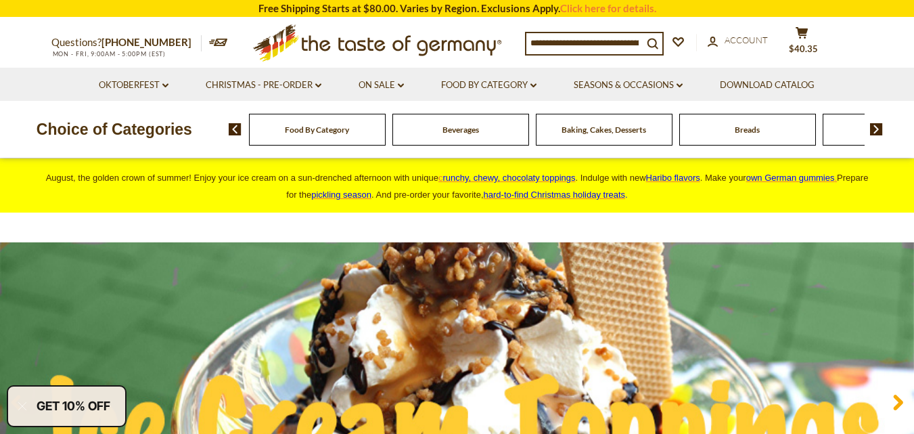
click at [553, 270] on img at bounding box center [457, 402] width 914 height 320
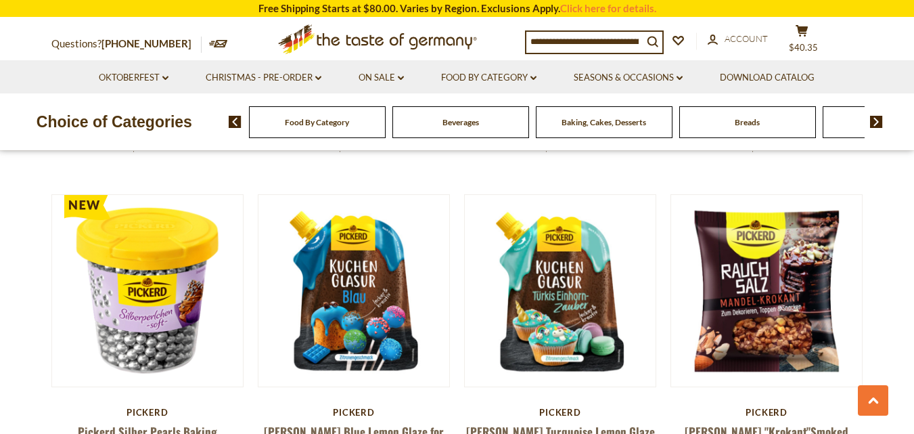
scroll to position [450, 0]
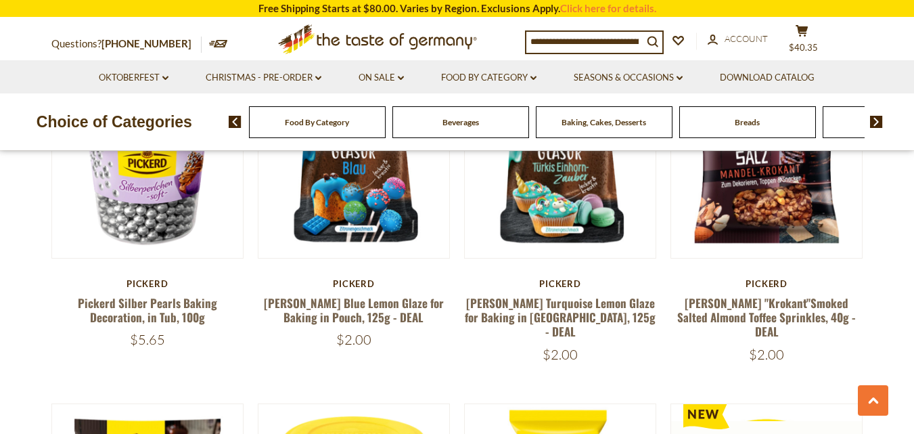
click at [558, 305] on article "Quick View Pickerd Pickerd Turquoise Lemon Glaze for Baking in Pouch, 125g - DE…" at bounding box center [560, 214] width 193 height 297
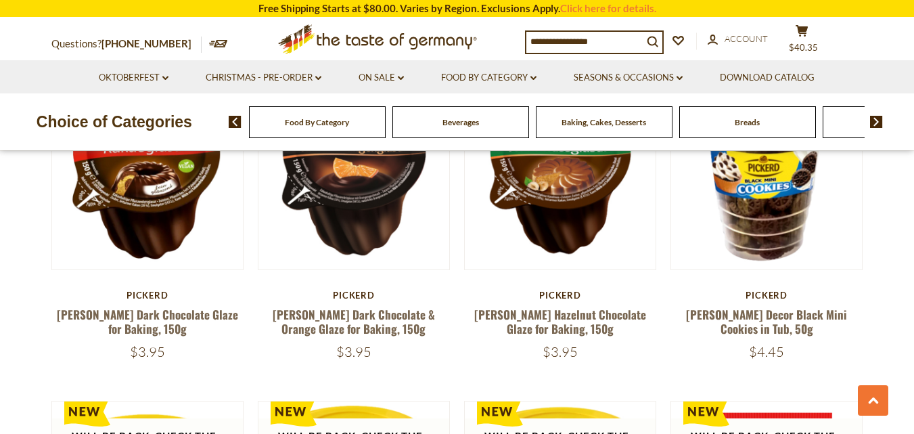
scroll to position [1196, 0]
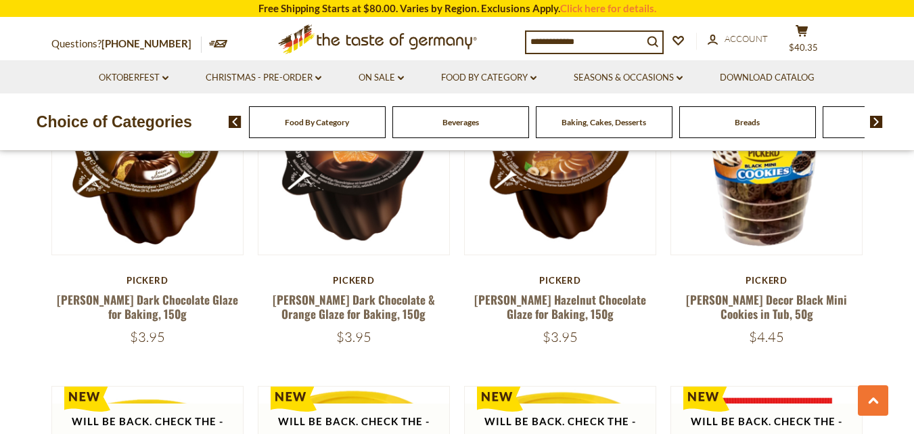
click at [875, 119] on img at bounding box center [876, 122] width 13 height 12
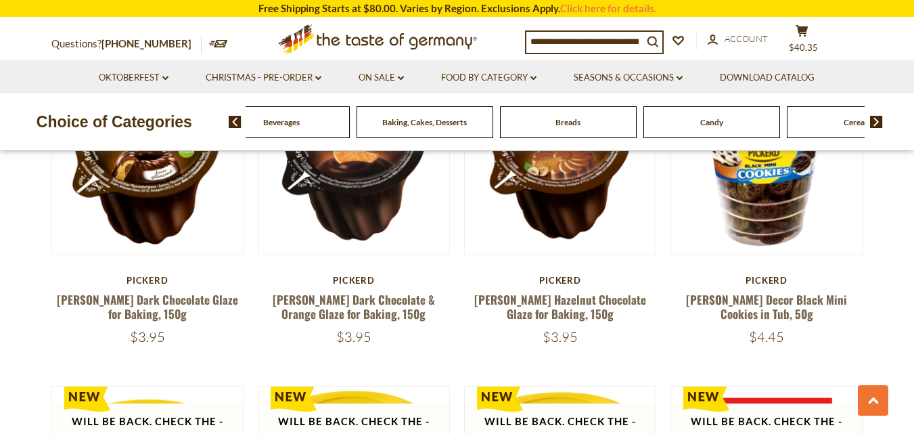
click at [875, 119] on img at bounding box center [876, 122] width 13 height 12
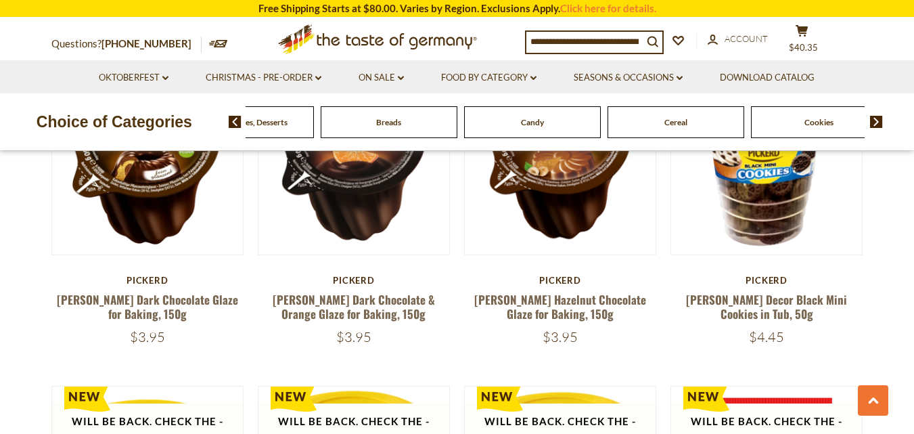
click at [875, 119] on img at bounding box center [876, 122] width 13 height 12
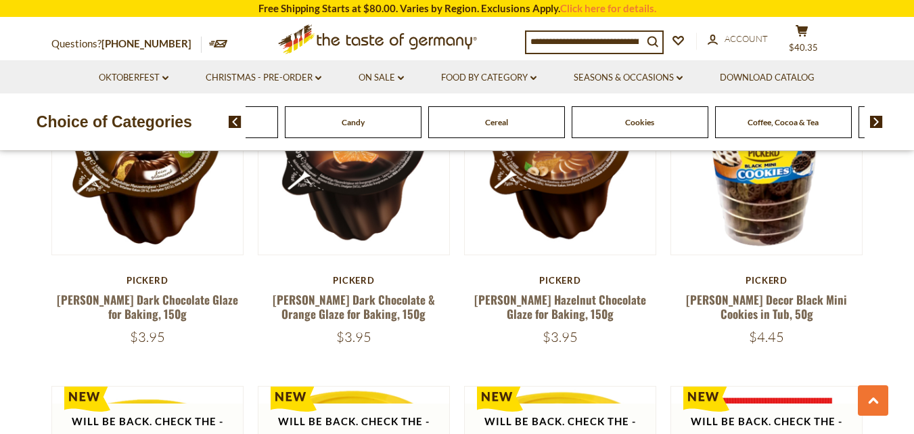
click at [875, 119] on img at bounding box center [876, 122] width 13 height 12
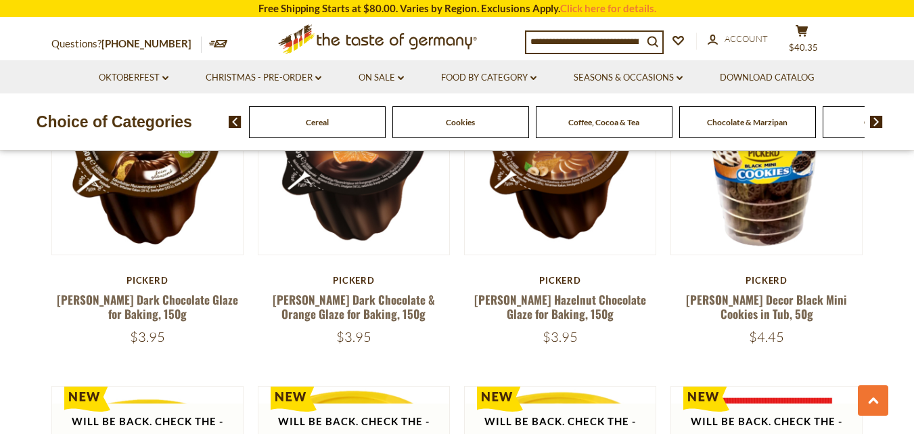
click at [875, 119] on img at bounding box center [876, 122] width 13 height 12
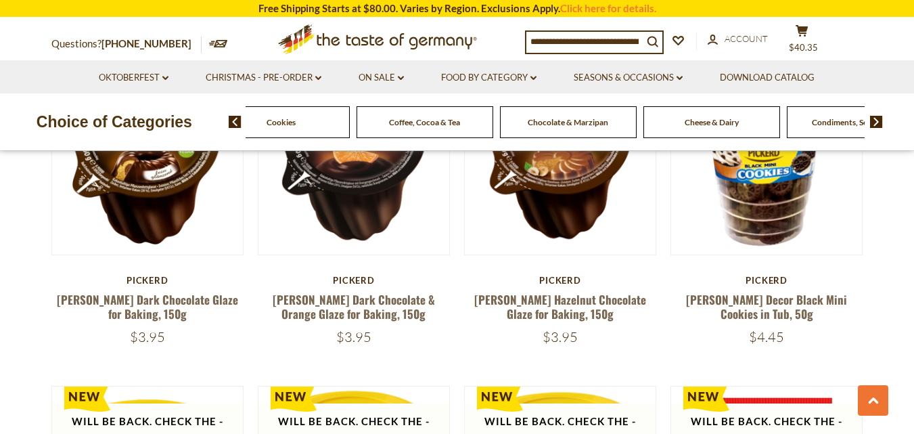
click at [875, 119] on img at bounding box center [876, 122] width 13 height 12
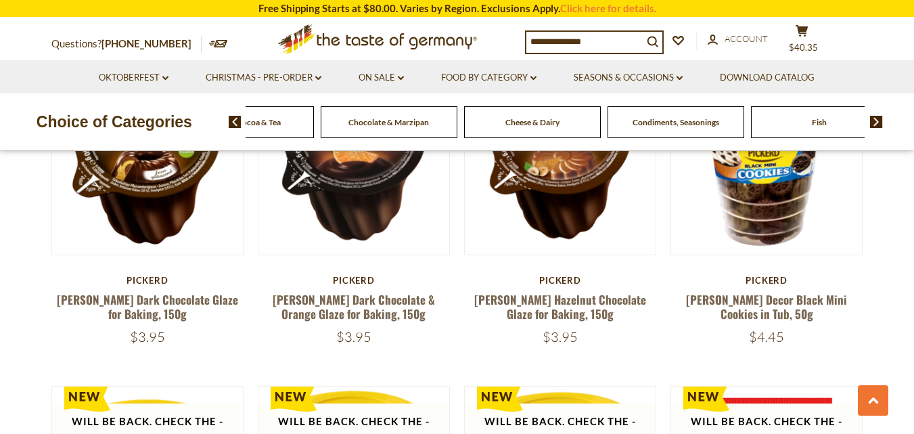
click at [877, 121] on img at bounding box center [876, 122] width 13 height 12
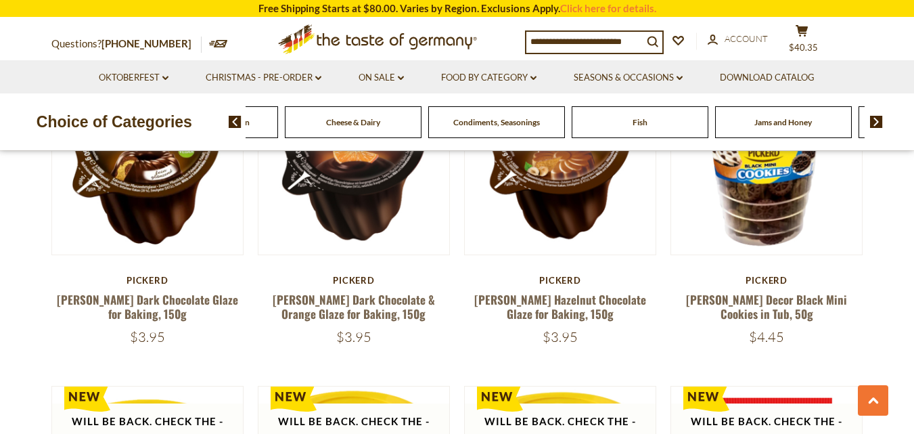
click at [877, 121] on img at bounding box center [876, 122] width 13 height 12
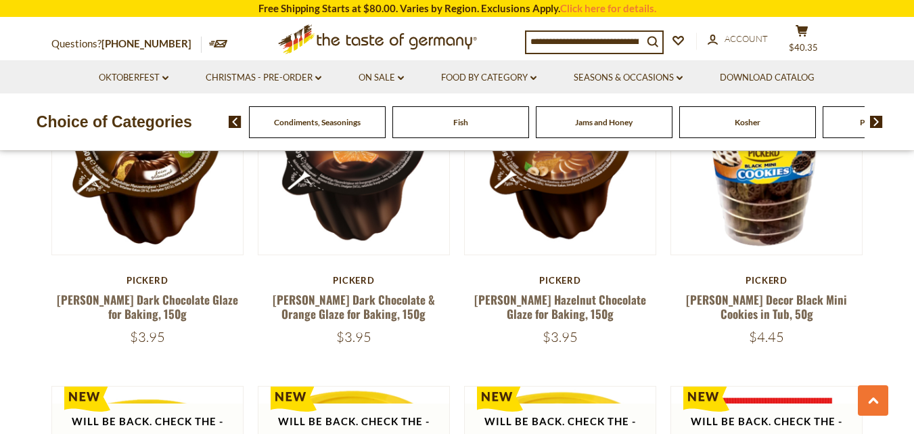
click at [738, 127] on span "Kosher" at bounding box center [748, 122] width 26 height 10
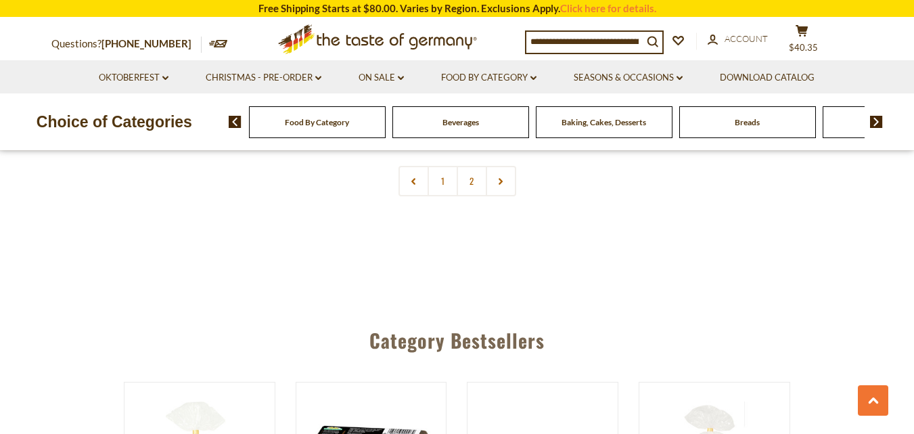
scroll to position [3328, 0]
click at [472, 166] on link "2" at bounding box center [472, 179] width 30 height 30
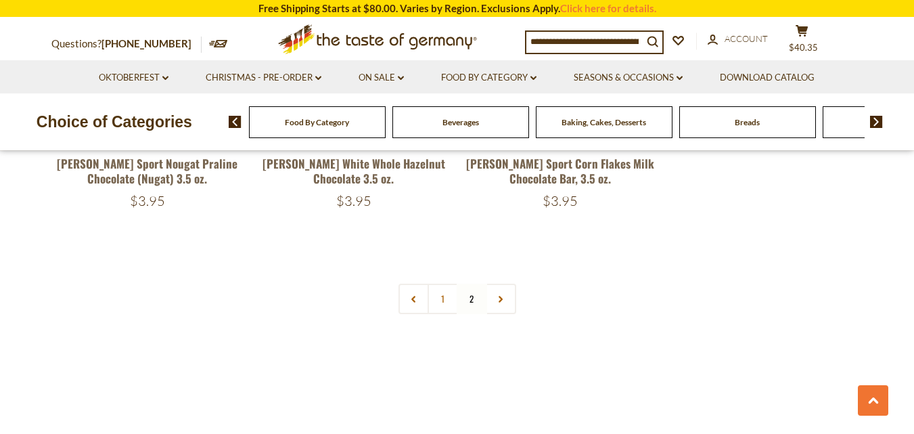
scroll to position [3216, 0]
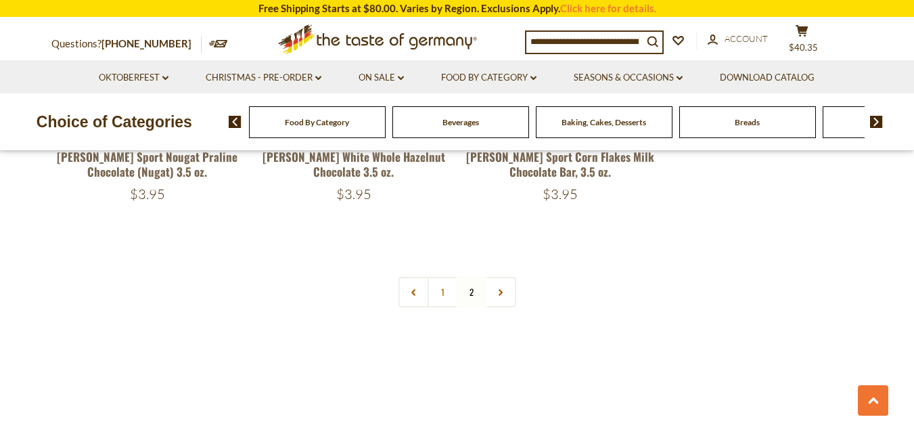
click at [874, 123] on img at bounding box center [876, 122] width 13 height 12
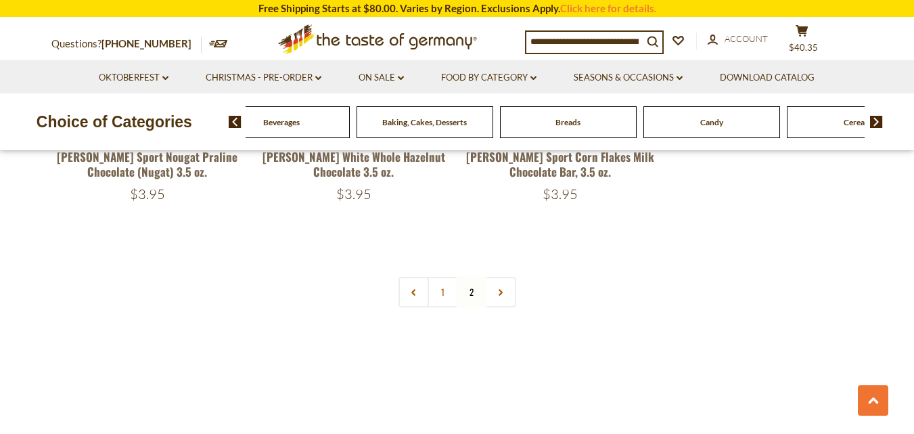
click at [874, 123] on img at bounding box center [876, 122] width 13 height 12
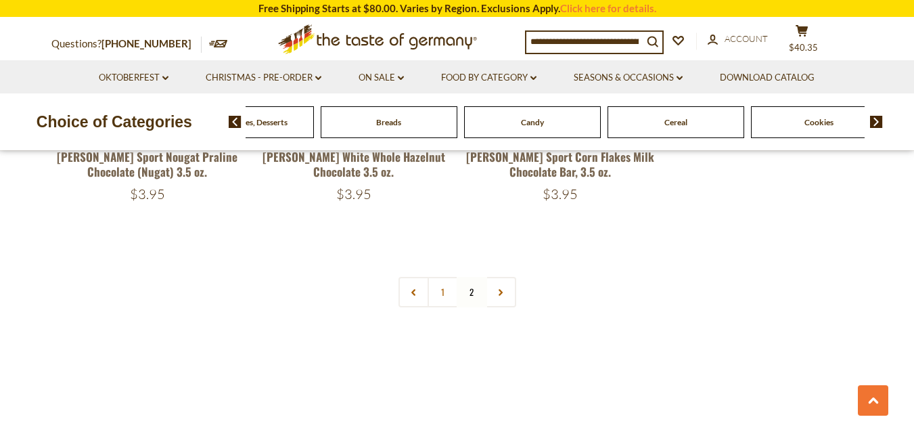
click at [874, 123] on img at bounding box center [876, 122] width 13 height 12
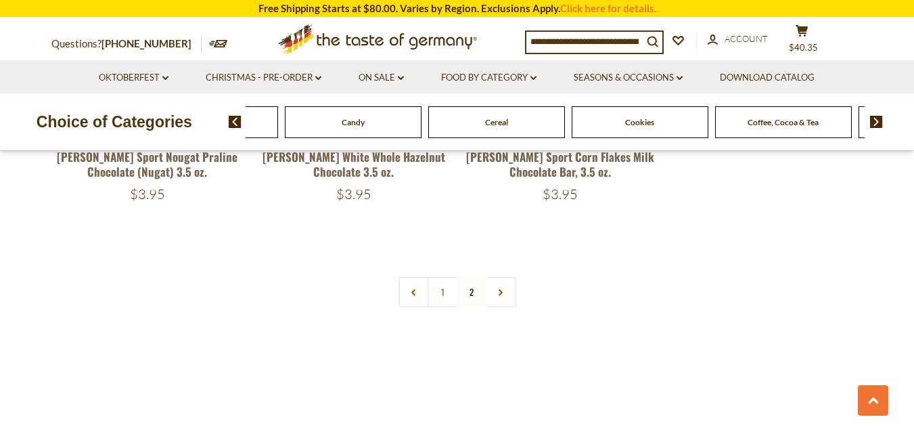
click at [874, 123] on img at bounding box center [876, 122] width 13 height 12
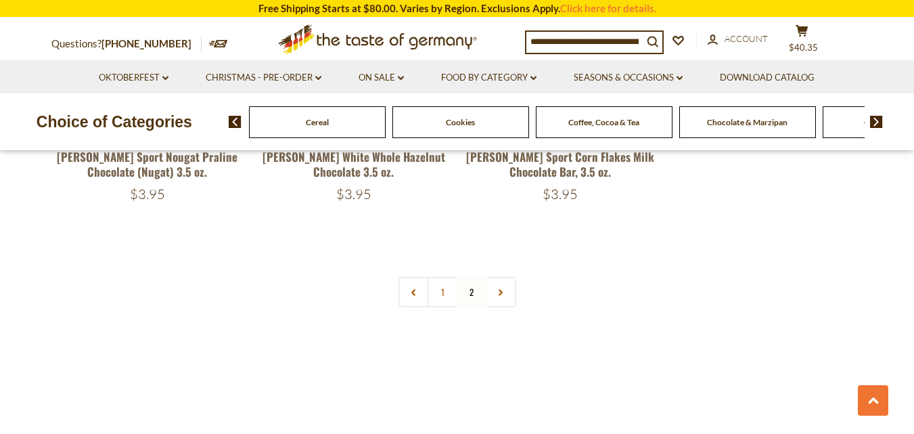
click at [874, 123] on img at bounding box center [876, 122] width 13 height 12
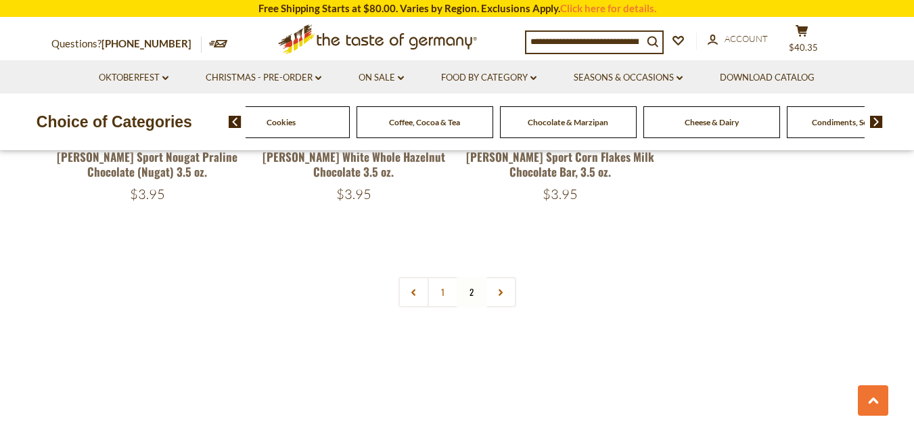
click at [874, 123] on img at bounding box center [876, 122] width 13 height 12
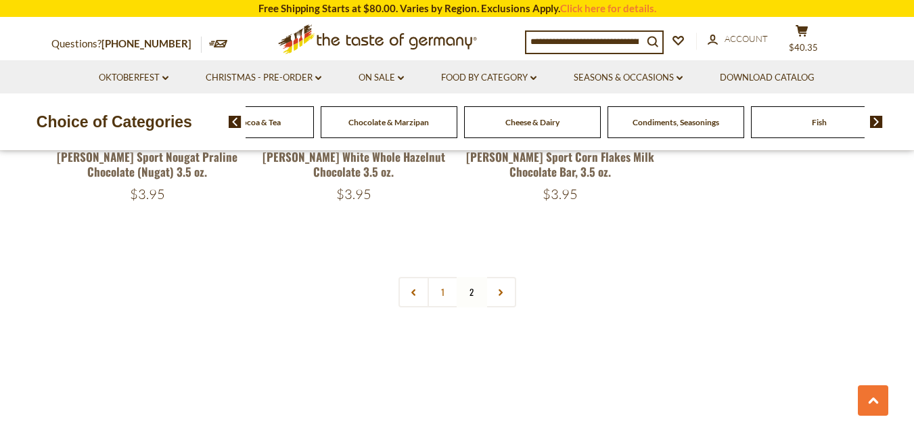
click at [874, 123] on img at bounding box center [876, 122] width 13 height 12
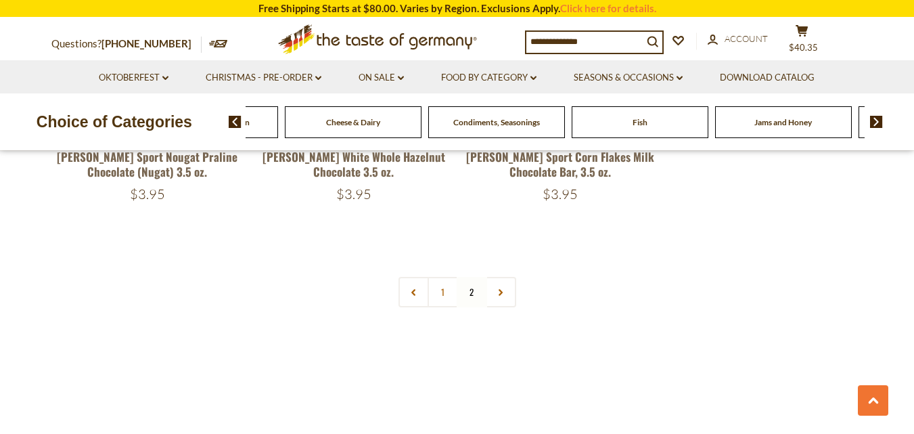
click at [874, 123] on img at bounding box center [876, 122] width 13 height 12
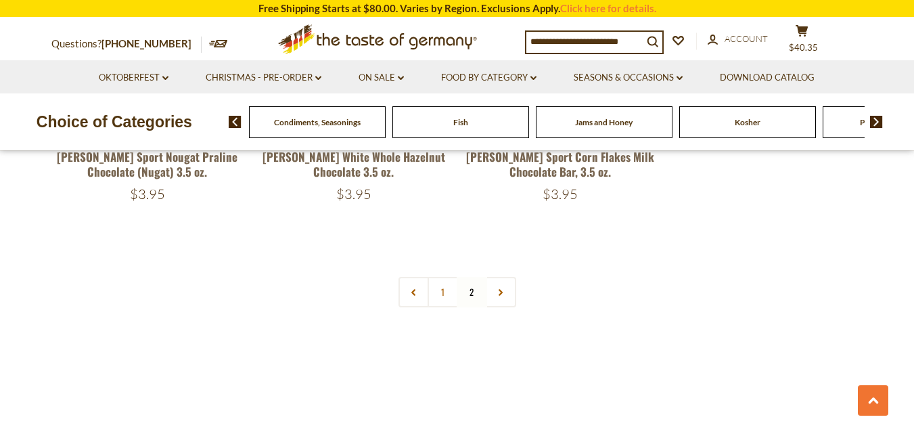
click at [874, 123] on img at bounding box center [876, 122] width 13 height 12
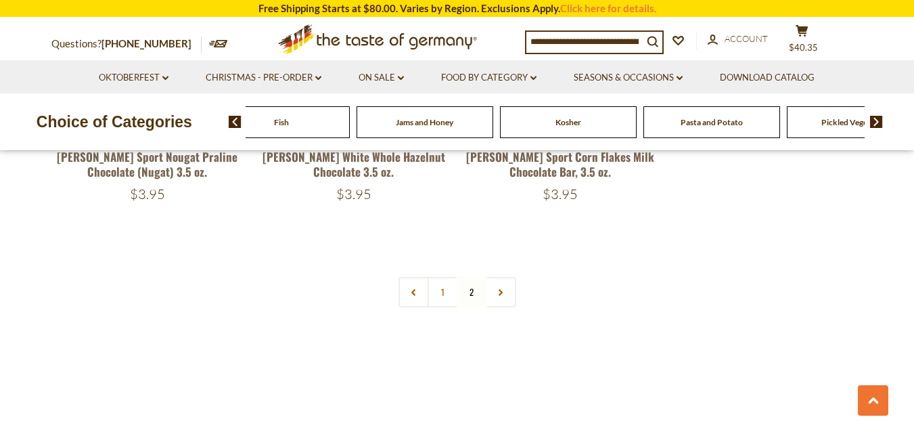
click at [876, 122] on img at bounding box center [876, 122] width 13 height 12
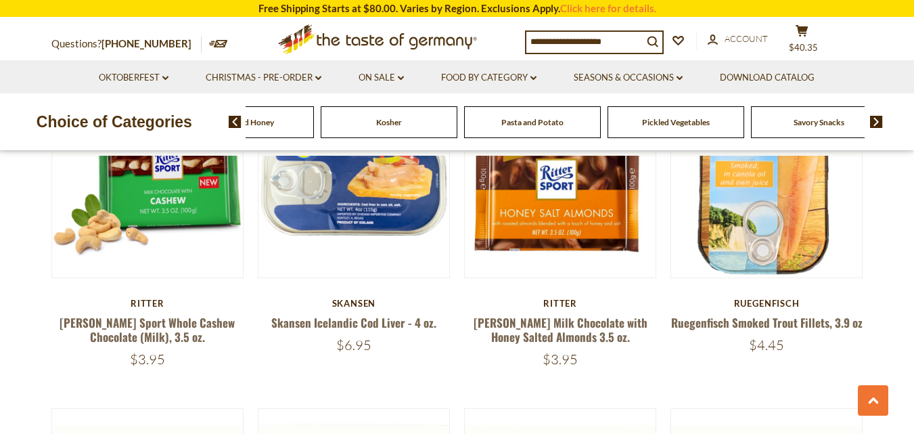
scroll to position [2073, 0]
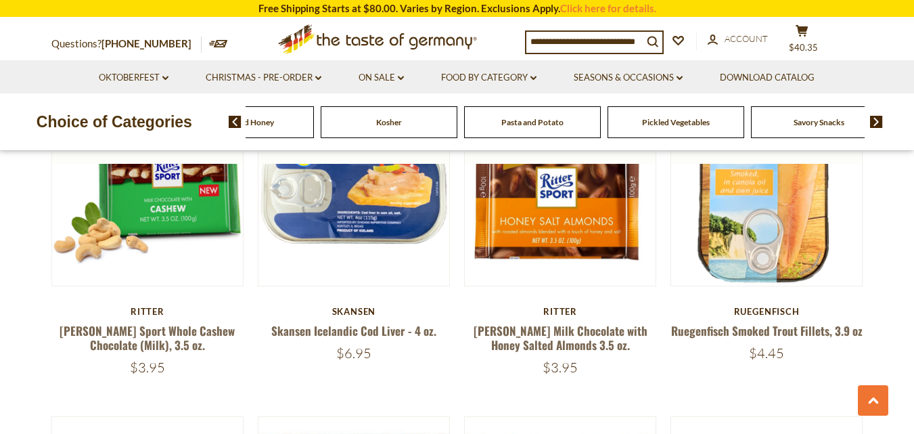
click at [670, 124] on span "Pickled Vegetables" at bounding box center [676, 122] width 68 height 10
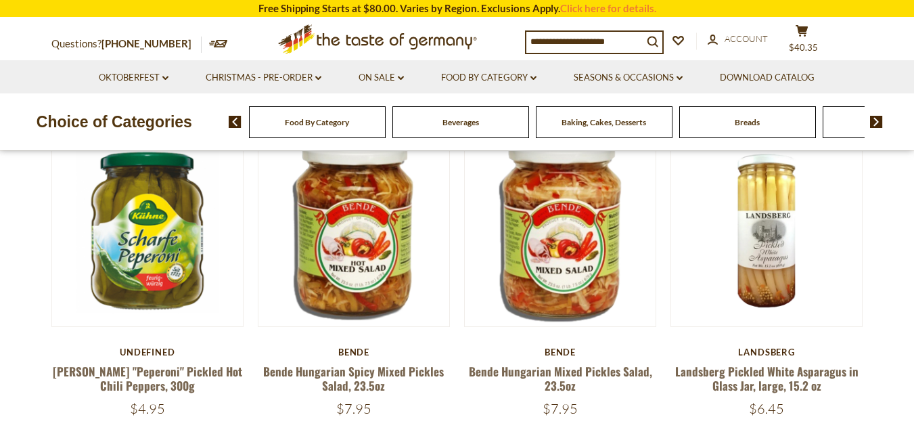
scroll to position [404, 0]
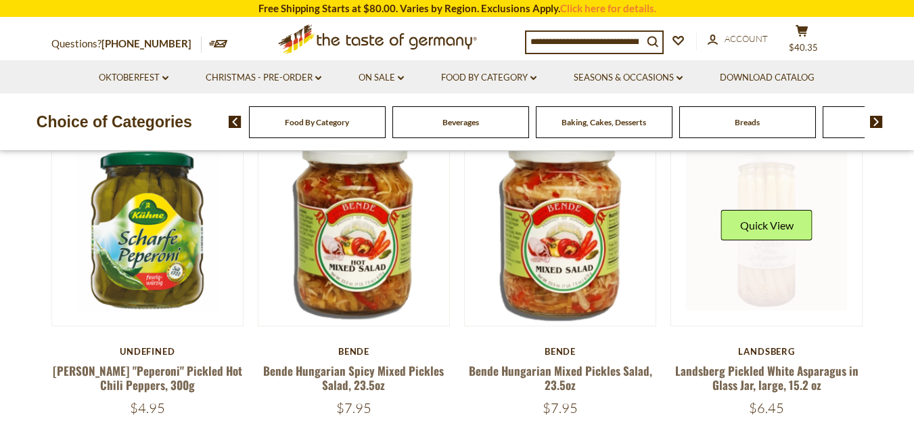
click at [768, 282] on link at bounding box center [766, 230] width 161 height 161
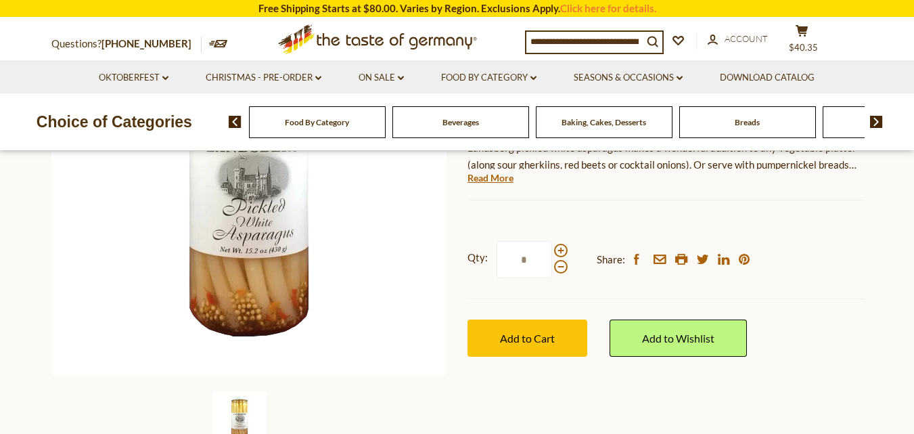
scroll to position [263, 0]
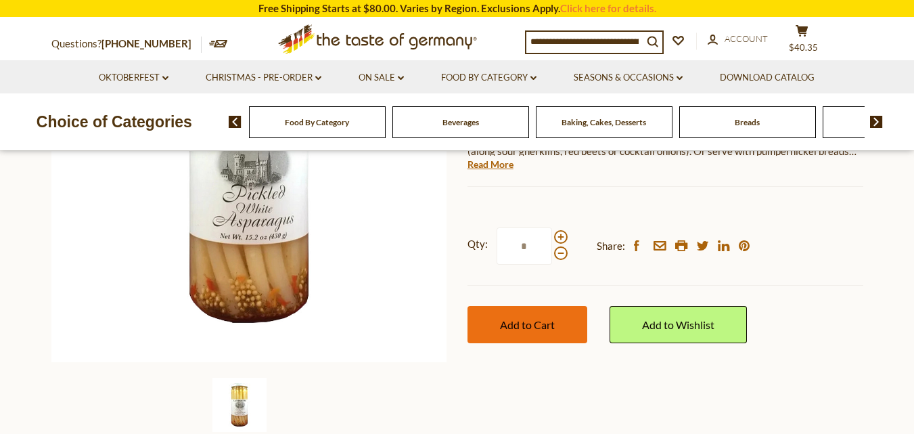
click at [546, 328] on span "Add to Cart" at bounding box center [527, 324] width 55 height 13
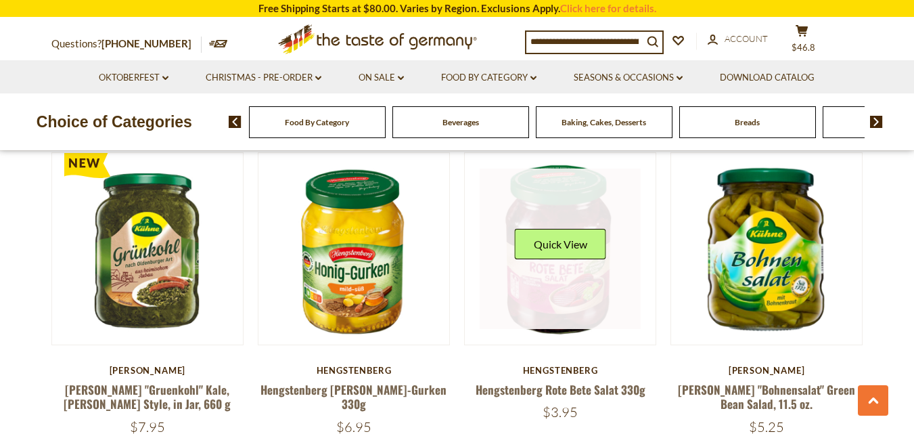
scroll to position [1028, 0]
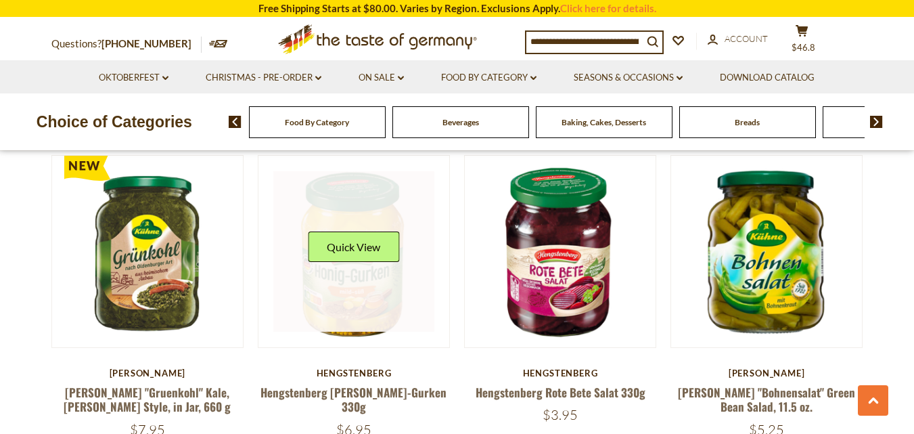
click at [377, 303] on link at bounding box center [353, 251] width 161 height 161
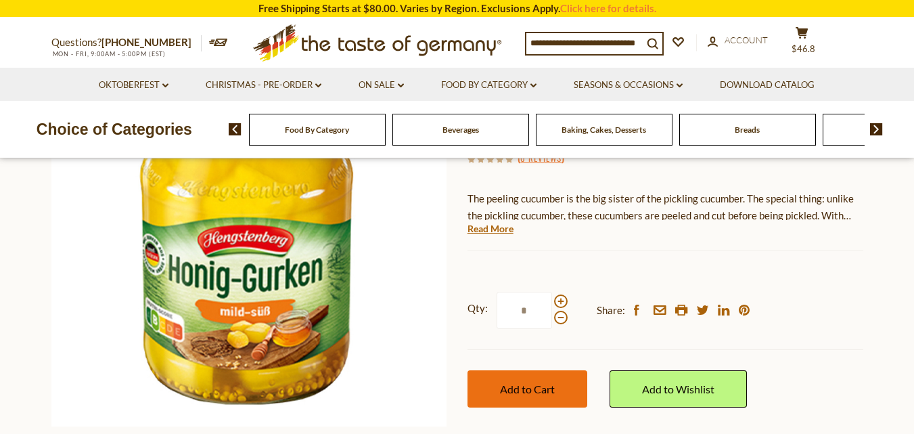
scroll to position [205, 0]
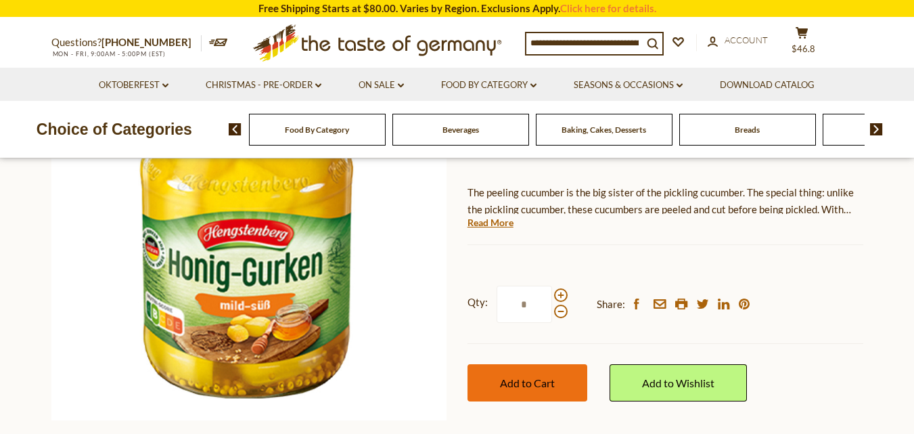
click at [520, 376] on span "Add to Cart" at bounding box center [527, 382] width 55 height 13
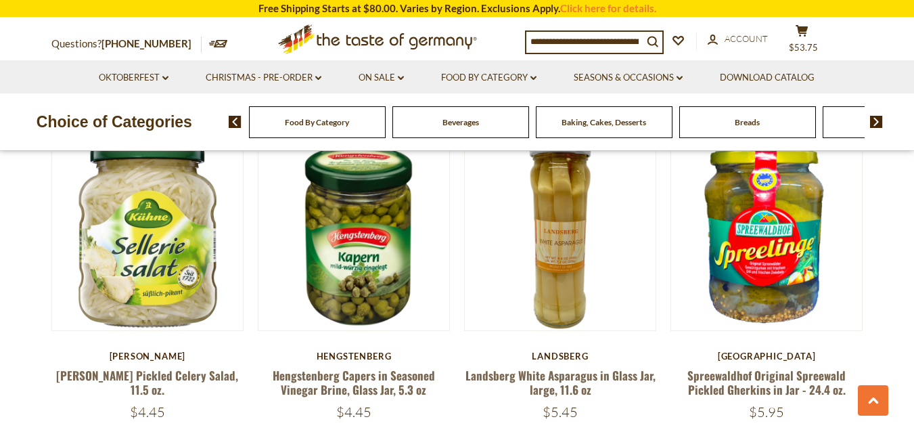
scroll to position [2691, 0]
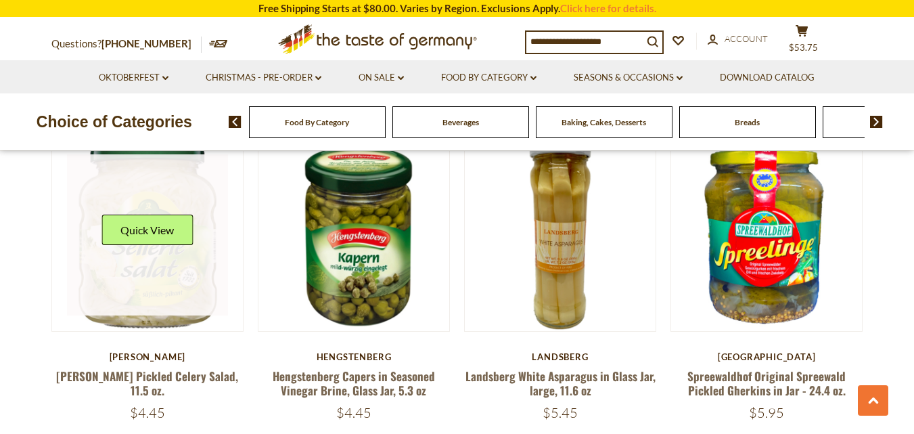
click at [179, 283] on link at bounding box center [147, 234] width 161 height 161
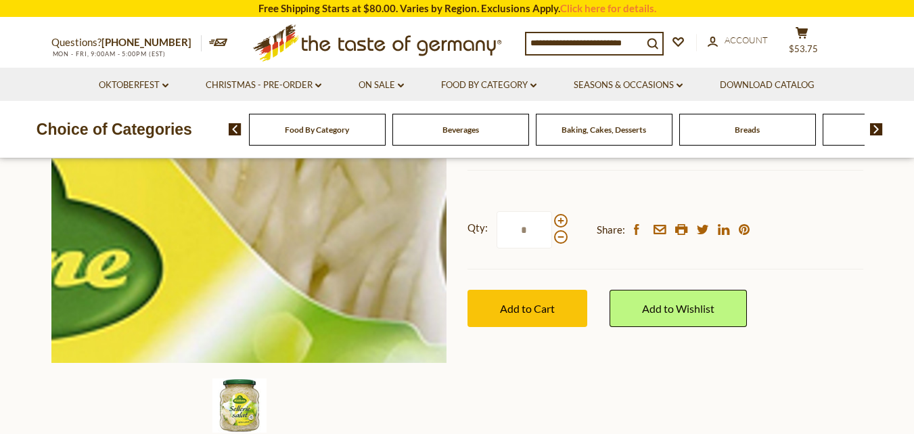
scroll to position [275, 0]
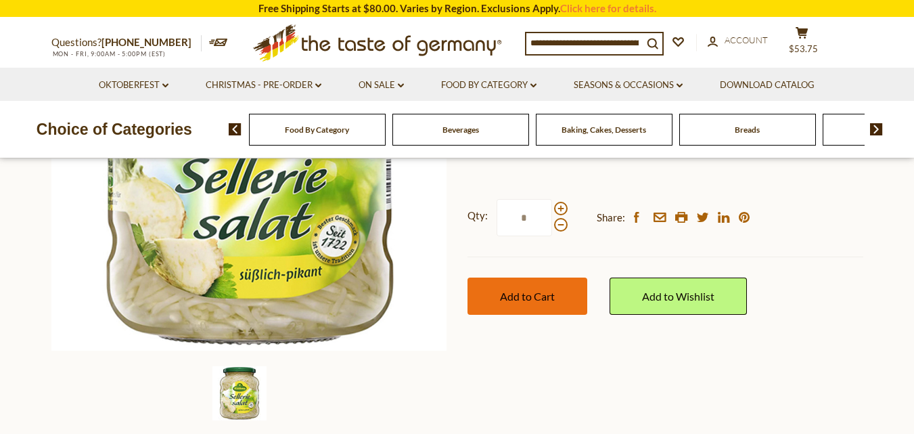
click at [510, 290] on span "Add to Cart" at bounding box center [527, 296] width 55 height 13
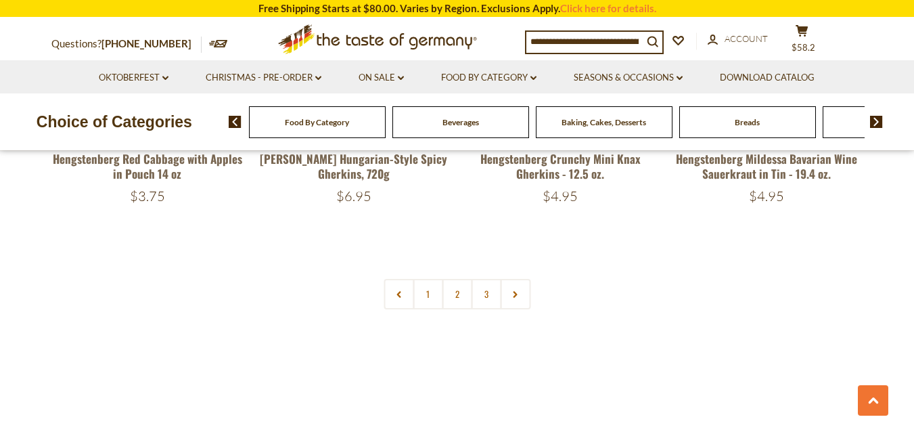
scroll to position [3236, 0]
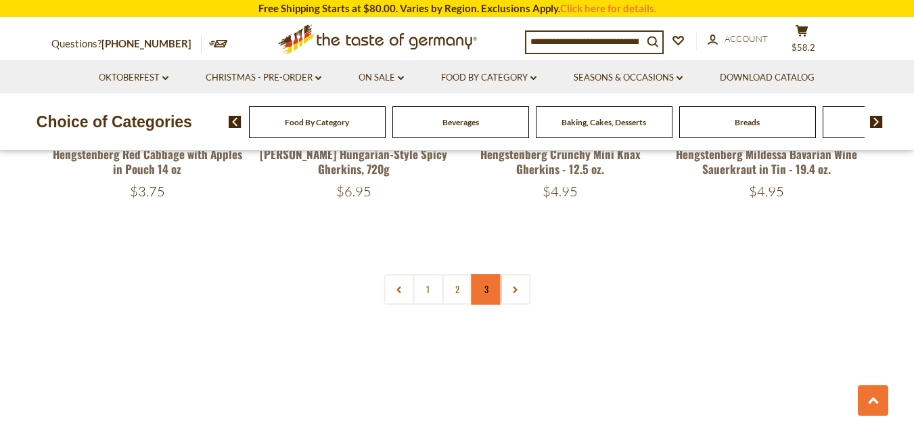
click at [490, 283] on link "3" at bounding box center [486, 289] width 30 height 30
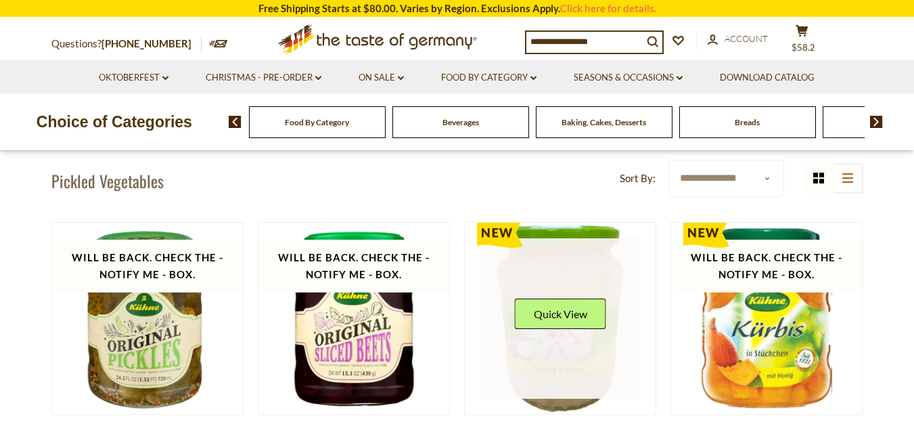
scroll to position [315, 0]
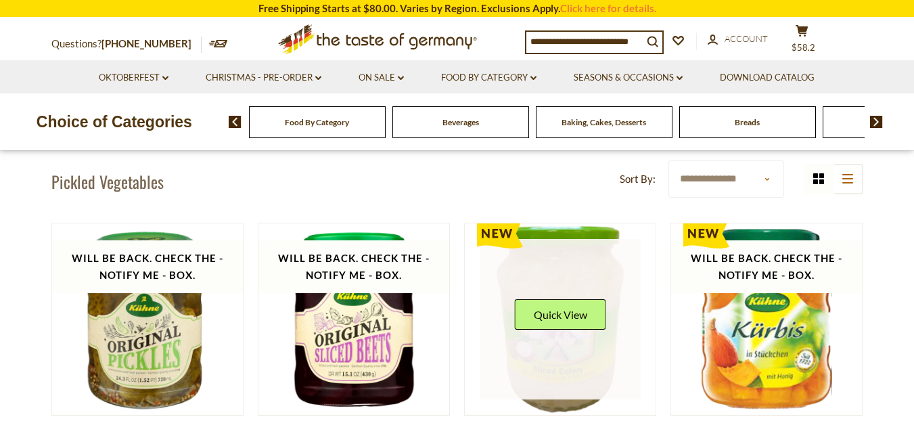
click at [545, 332] on div "Quick View" at bounding box center [560, 319] width 91 height 41
click at [554, 357] on link at bounding box center [560, 319] width 161 height 161
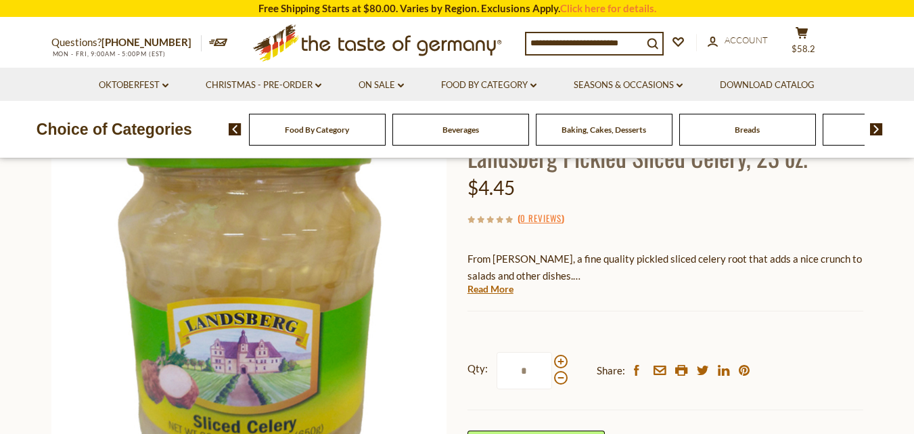
scroll to position [109, 0]
click at [808, 43] on span "$58.2" at bounding box center [803, 48] width 24 height 11
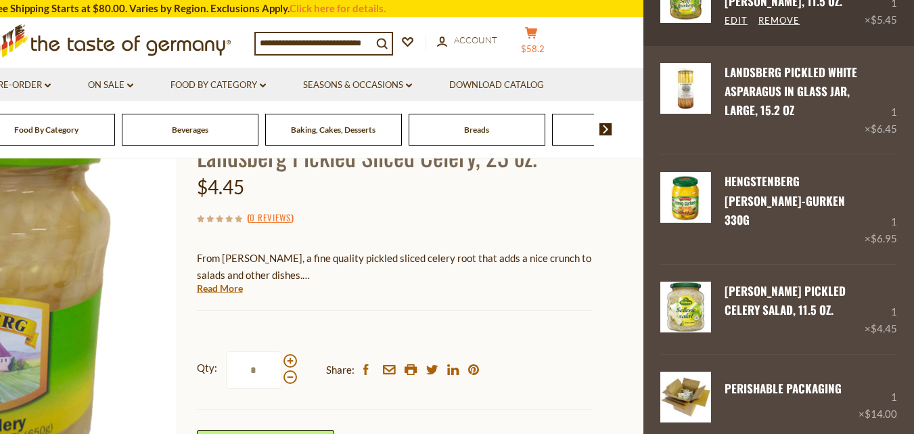
scroll to position [331, 0]
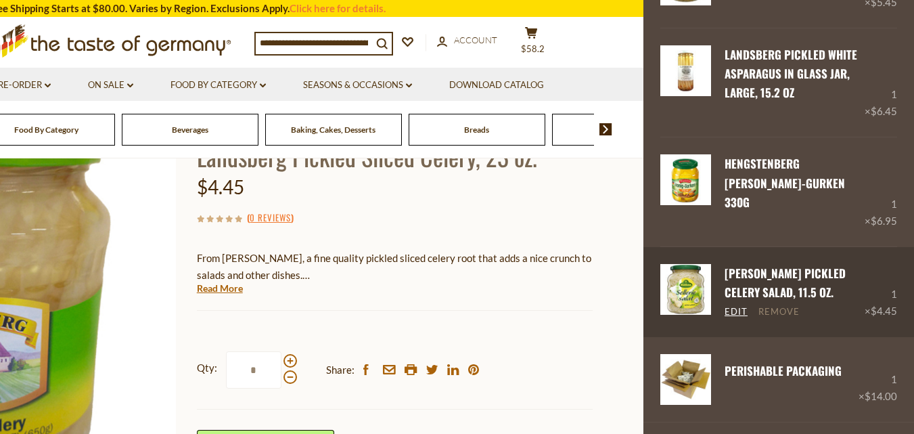
click at [783, 306] on link "Remove" at bounding box center [778, 312] width 41 height 12
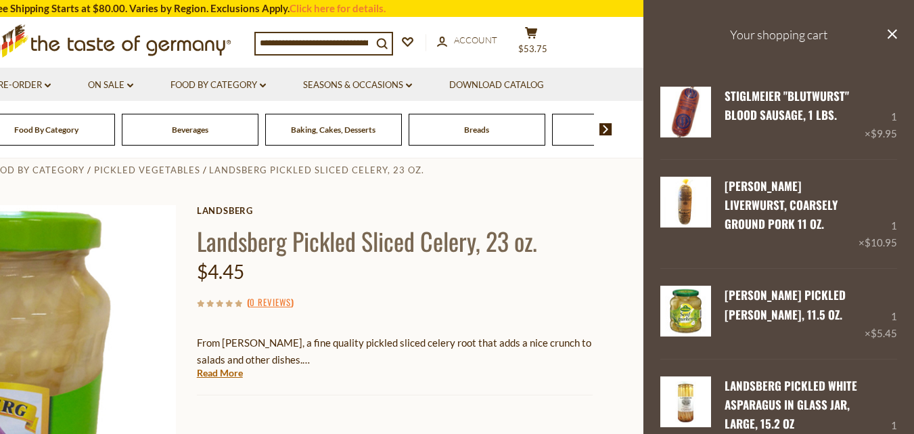
scroll to position [0, 0]
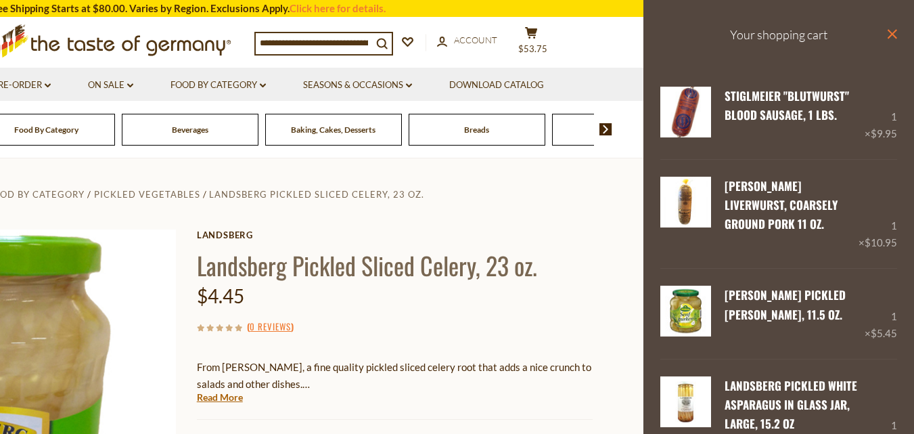
click at [888, 33] on icon at bounding box center [892, 33] width 9 height 9
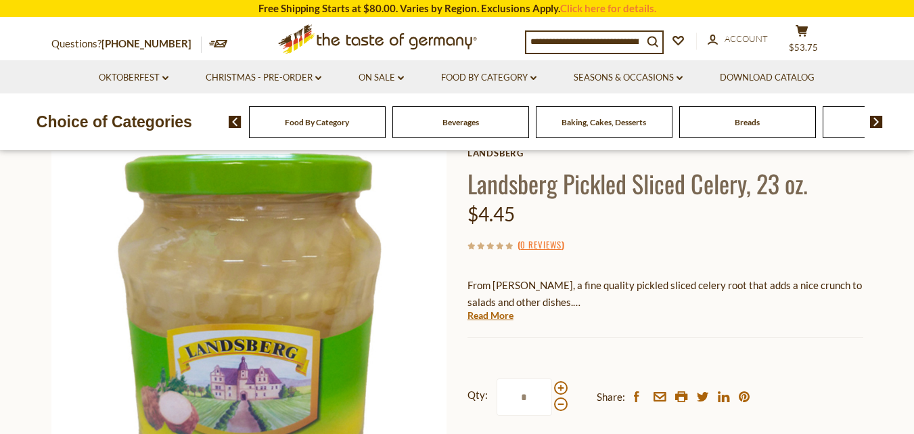
scroll to position [150, 0]
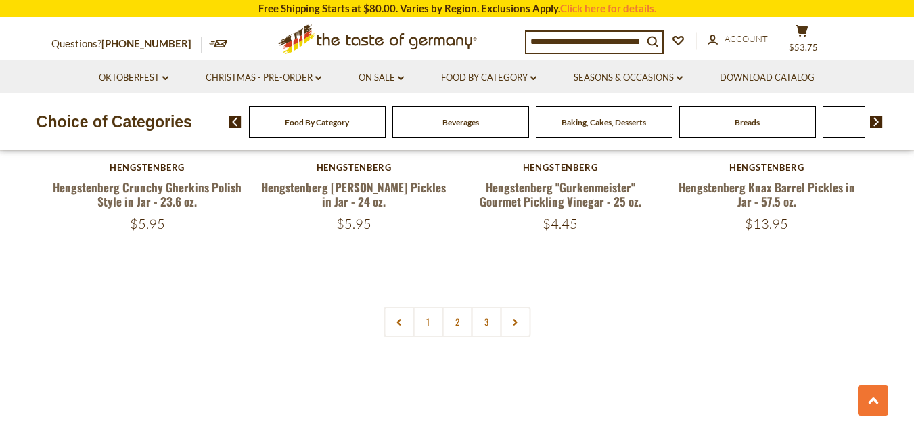
scroll to position [1597, 0]
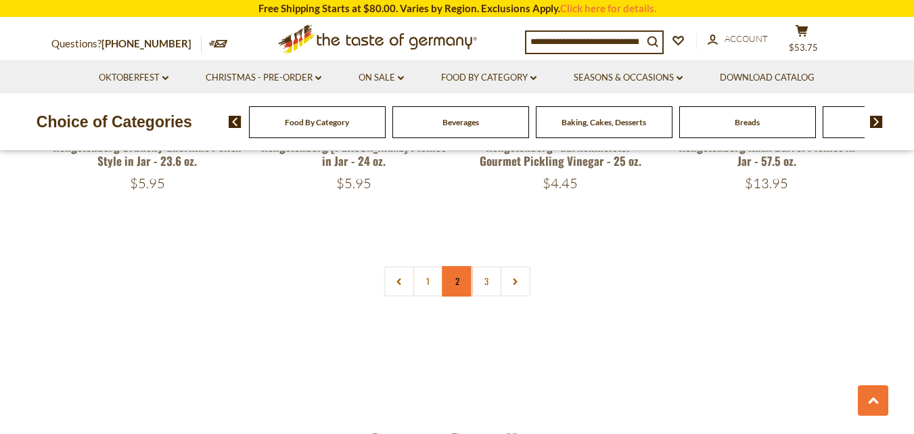
click at [455, 279] on link "2" at bounding box center [457, 281] width 30 height 30
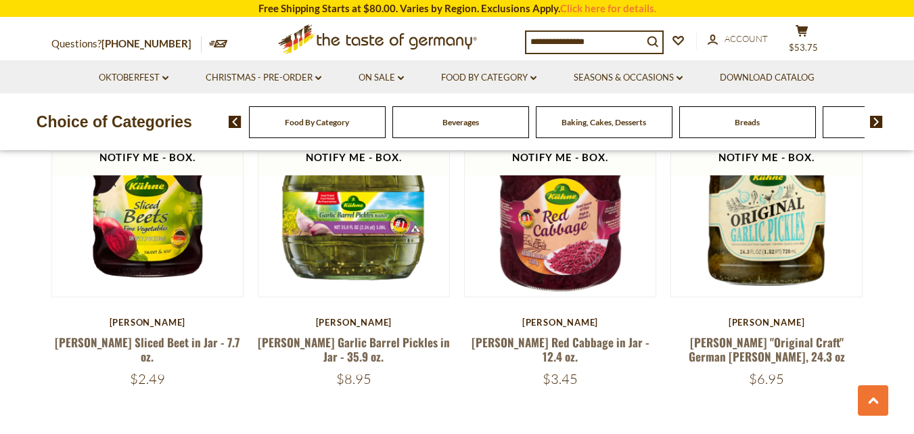
scroll to position [2952, 0]
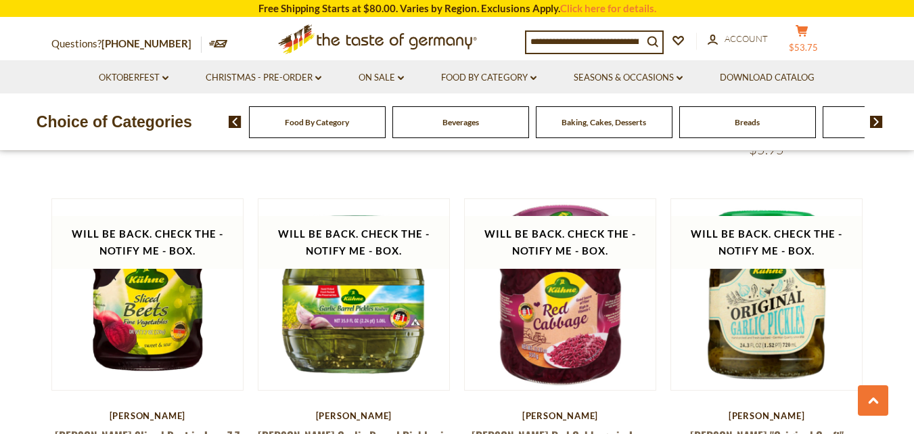
click at [814, 43] on span "$53.75" at bounding box center [803, 47] width 29 height 11
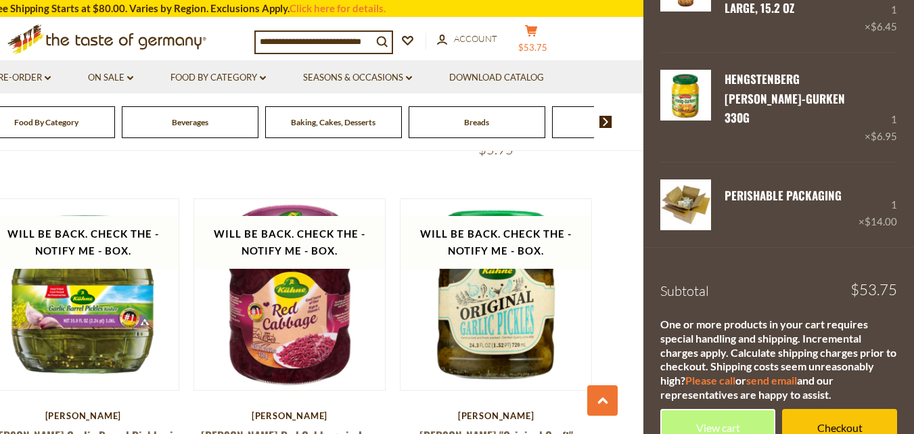
scroll to position [426, 0]
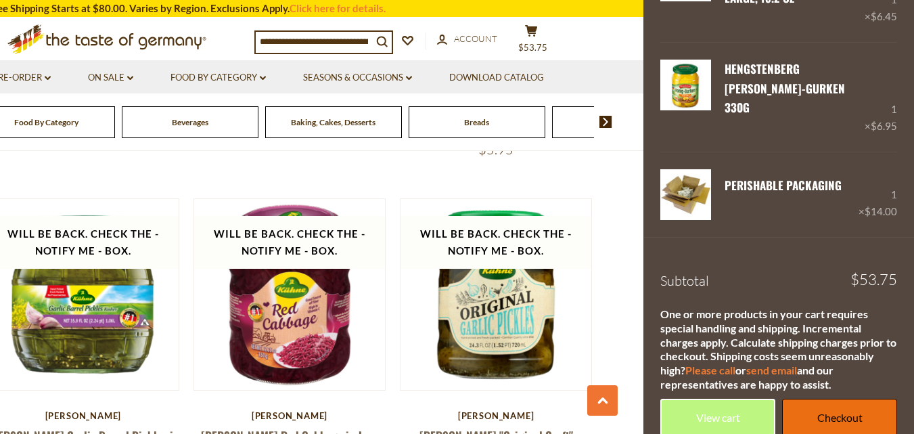
click at [840, 398] on link "Checkout" at bounding box center [839, 416] width 115 height 37
